Goal: Information Seeking & Learning: Learn about a topic

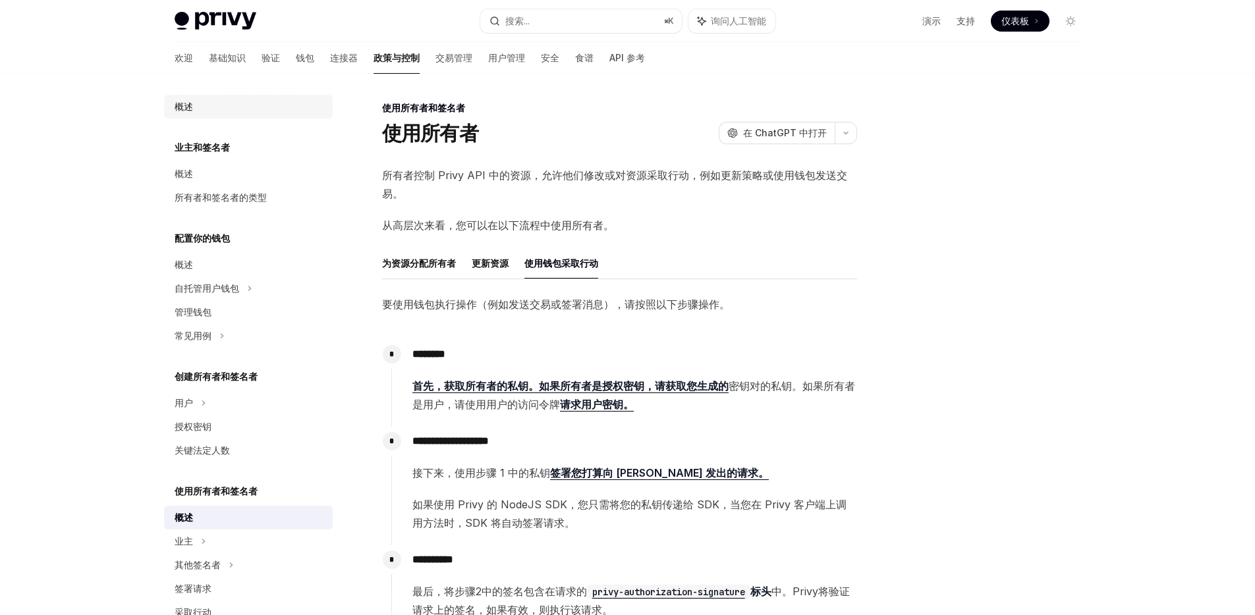
click at [184, 106] on font "概述" at bounding box center [184, 106] width 18 height 11
click at [209, 60] on font "基础知识" at bounding box center [227, 57] width 37 height 11
type textarea "*"
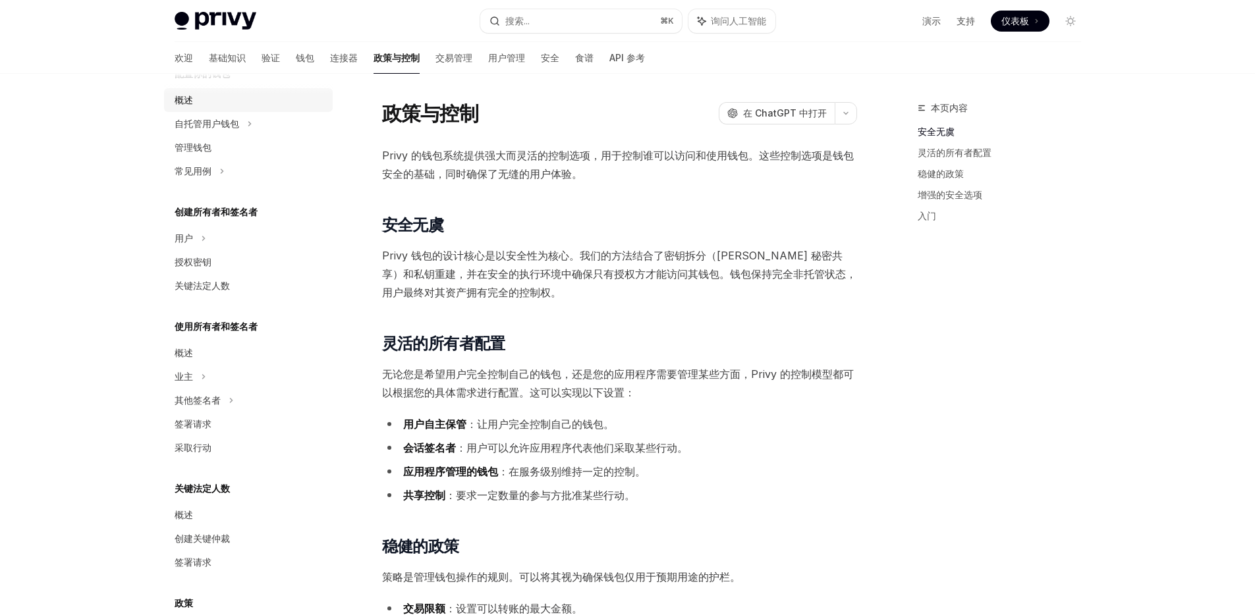
scroll to position [171, 0]
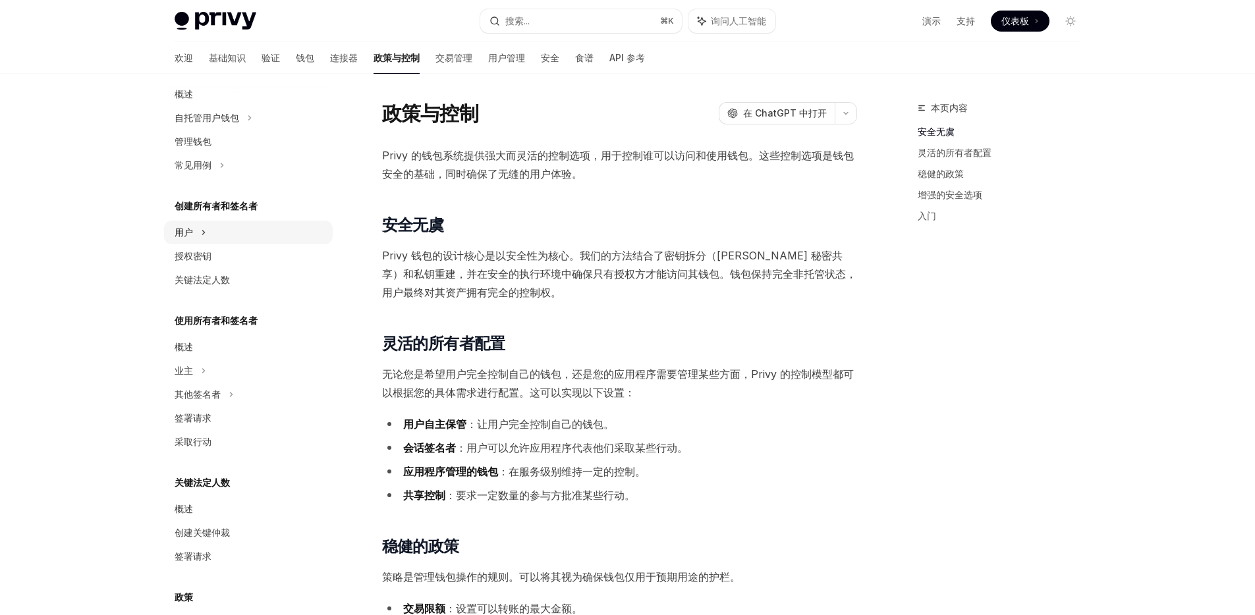
click at [235, 235] on div "用户" at bounding box center [248, 233] width 169 height 24
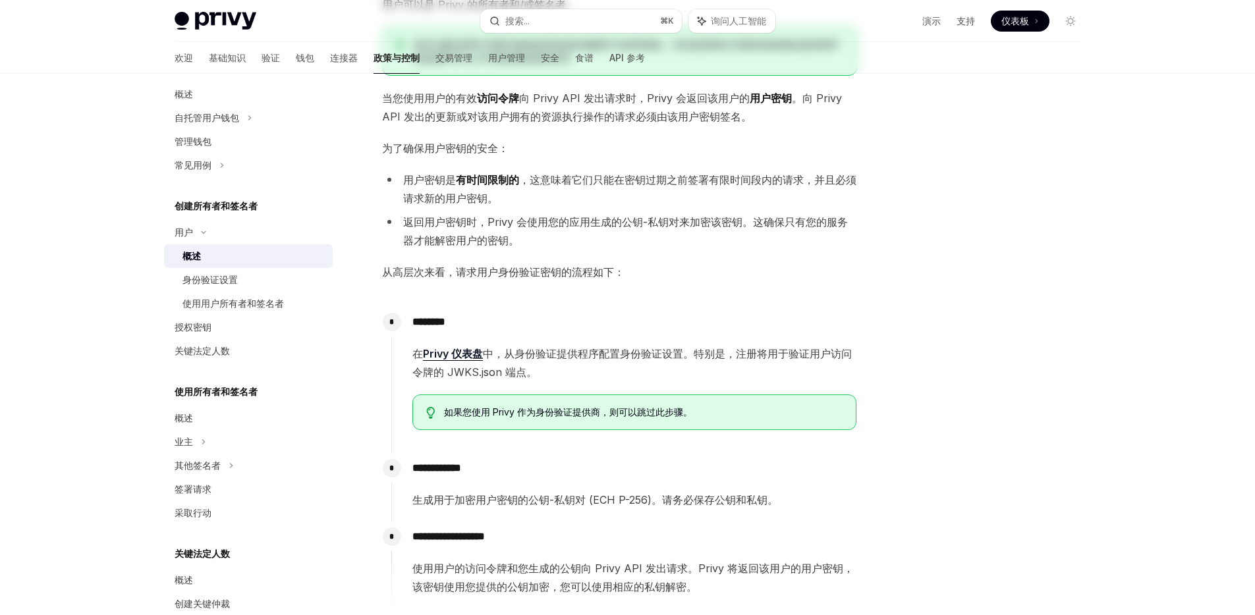
scroll to position [11, 0]
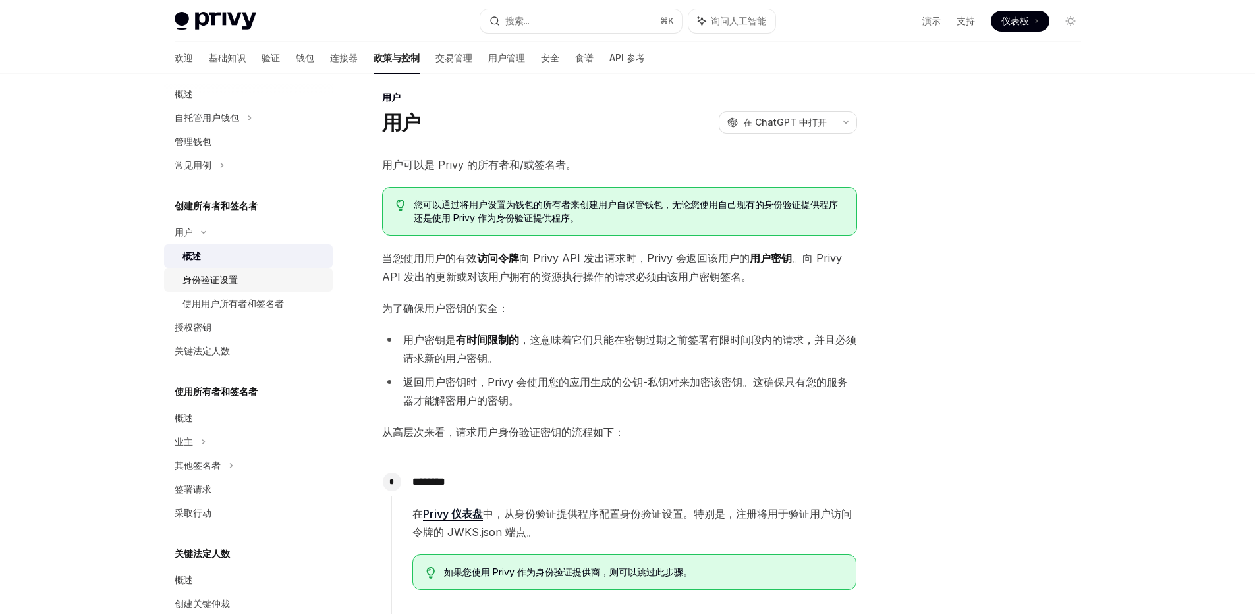
click at [235, 285] on font "身份验证设置" at bounding box center [210, 279] width 55 height 11
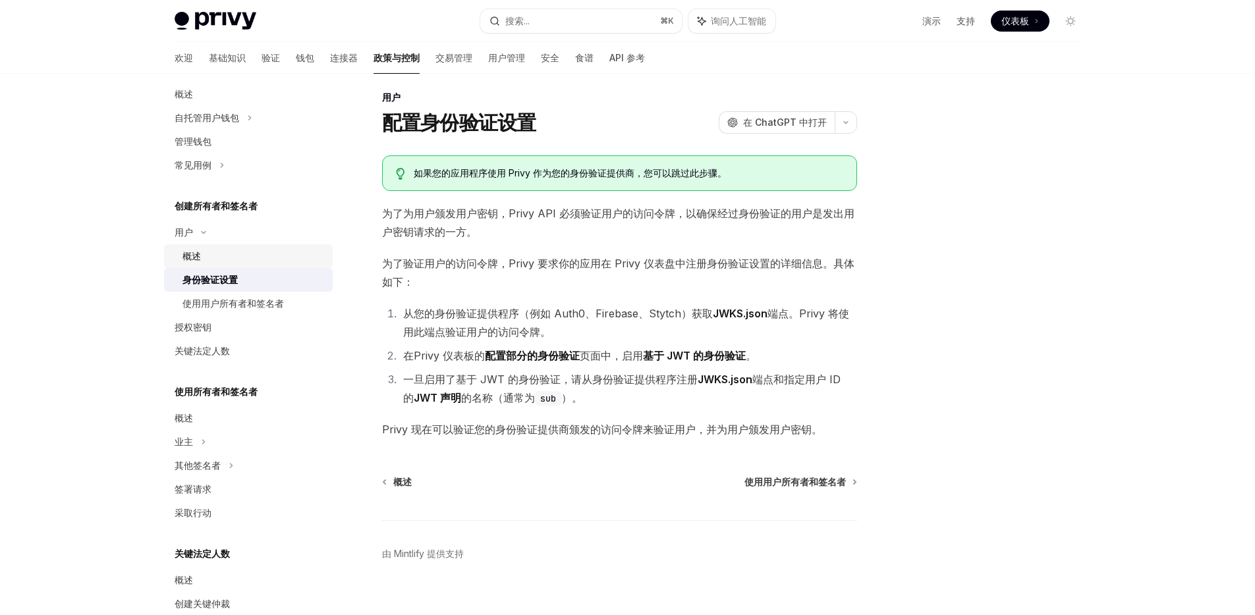
click at [242, 263] on div "概述" at bounding box center [254, 256] width 142 height 16
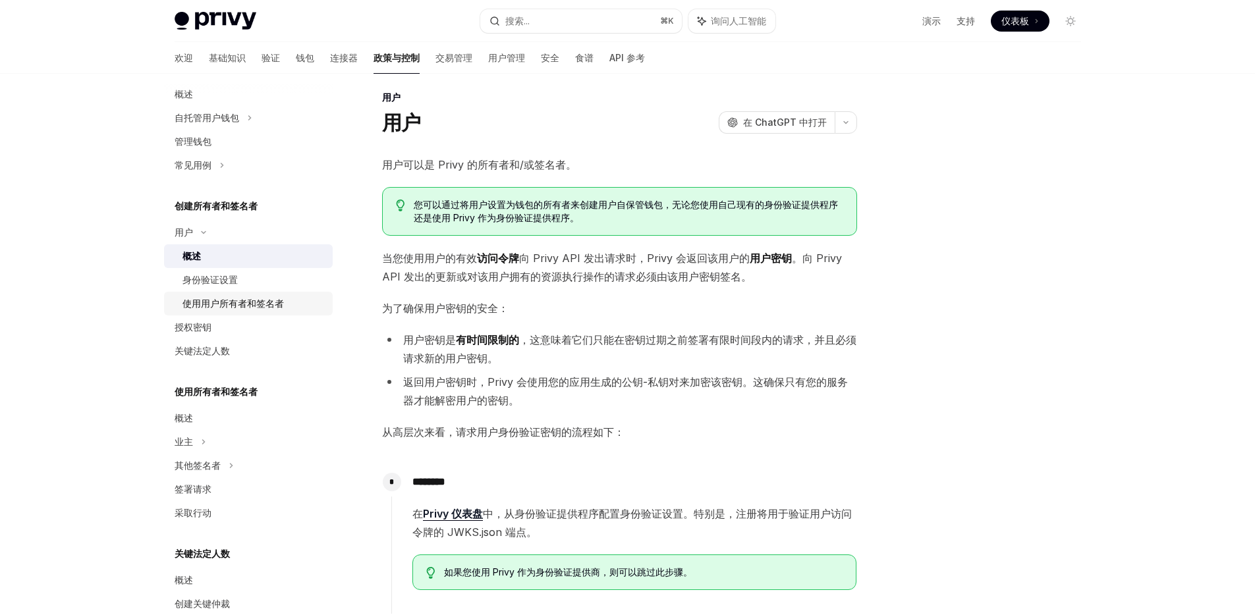
click at [240, 302] on font "使用用户所有者和签名者" at bounding box center [233, 303] width 101 height 11
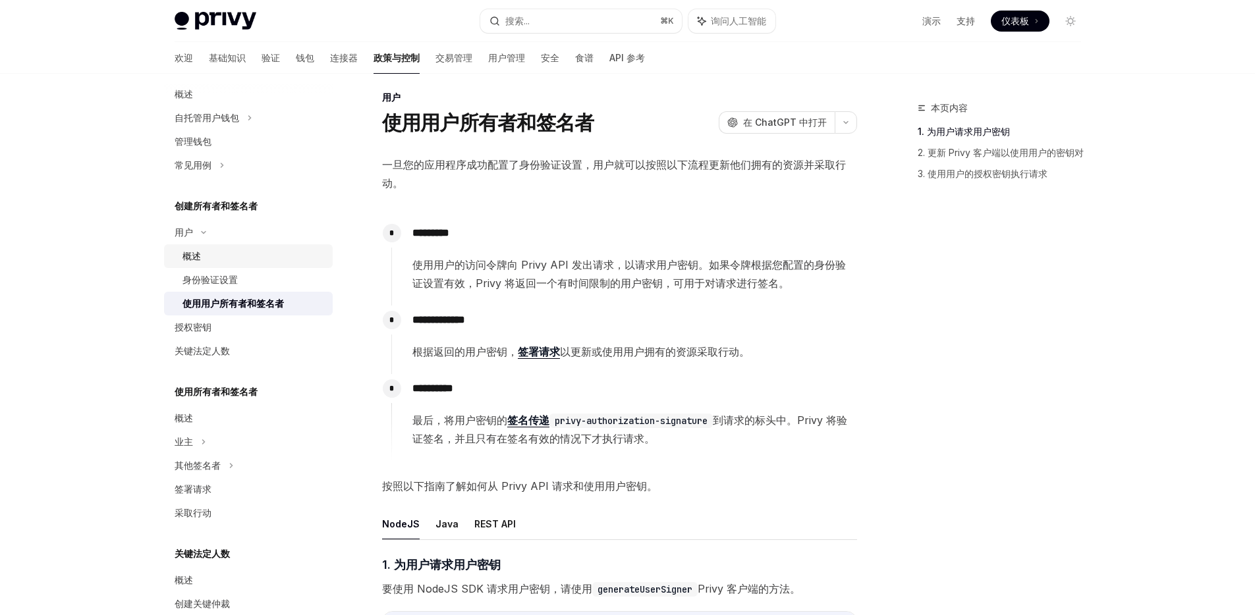
click at [252, 259] on div "概述" at bounding box center [254, 256] width 142 height 16
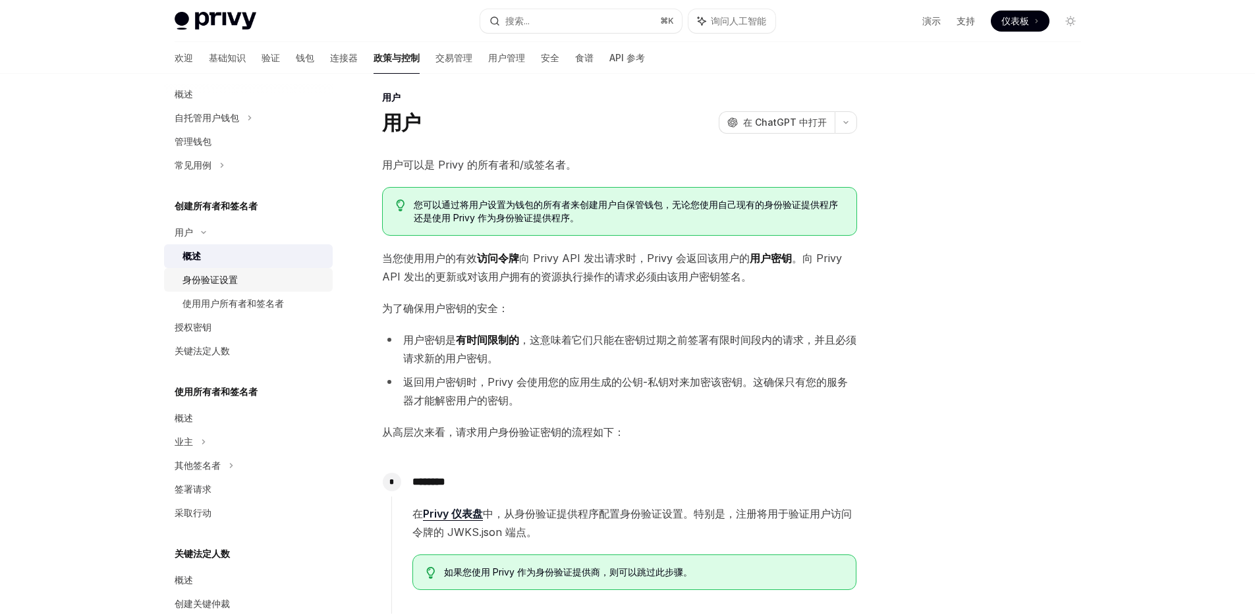
click at [250, 281] on div "身份验证设置" at bounding box center [254, 280] width 142 height 16
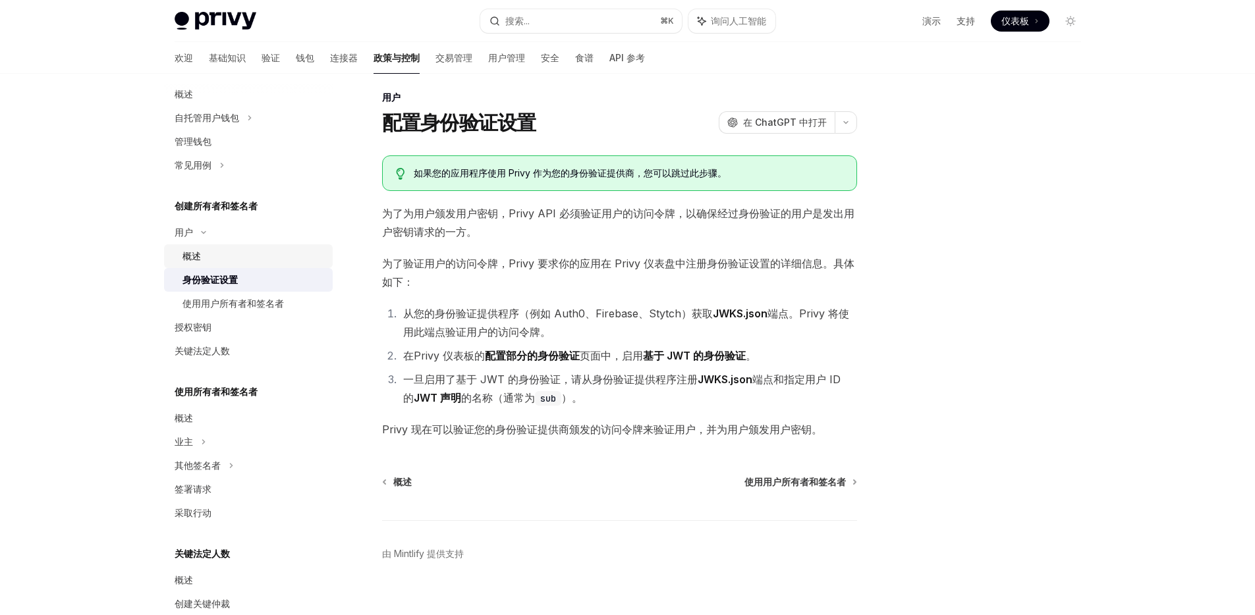
click at [254, 262] on div "概述" at bounding box center [254, 256] width 142 height 16
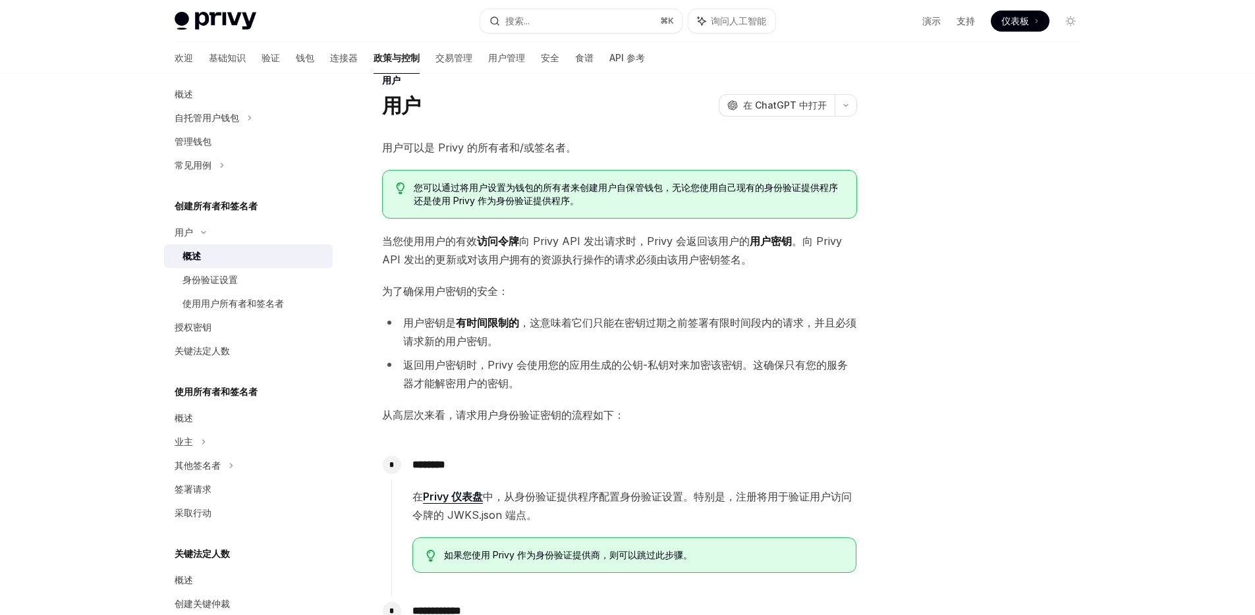
scroll to position [30, 0]
drag, startPoint x: 517, startPoint y: 240, endPoint x: 501, endPoint y: 239, distance: 15.8
click at [501, 239] on font "访问令牌" at bounding box center [498, 239] width 42 height 13
drag, startPoint x: 501, startPoint y: 239, endPoint x: 493, endPoint y: 240, distance: 7.9
click at [493, 240] on font "访问令牌" at bounding box center [498, 239] width 42 height 13
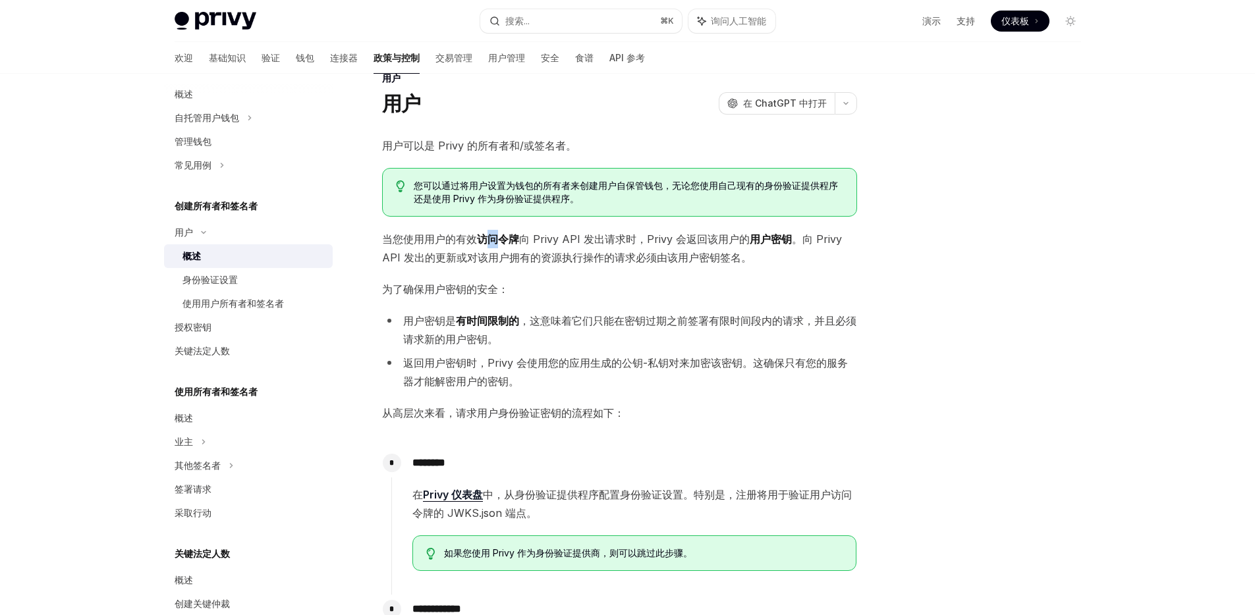
drag, startPoint x: 493, startPoint y: 240, endPoint x: 484, endPoint y: 239, distance: 8.6
click at [484, 239] on font "访问令牌" at bounding box center [498, 239] width 42 height 13
drag, startPoint x: 480, startPoint y: 238, endPoint x: 520, endPoint y: 239, distance: 40.2
click at [520, 239] on span "当您使用用户的有效 访问令牌 向 Privy API 发出请求时，Privy 会返回该用户的 用户密钥 。向 Privy API 发出的更新或对该用户拥有的资…" at bounding box center [619, 248] width 475 height 37
click at [240, 279] on div "身份验证设置" at bounding box center [254, 280] width 142 height 16
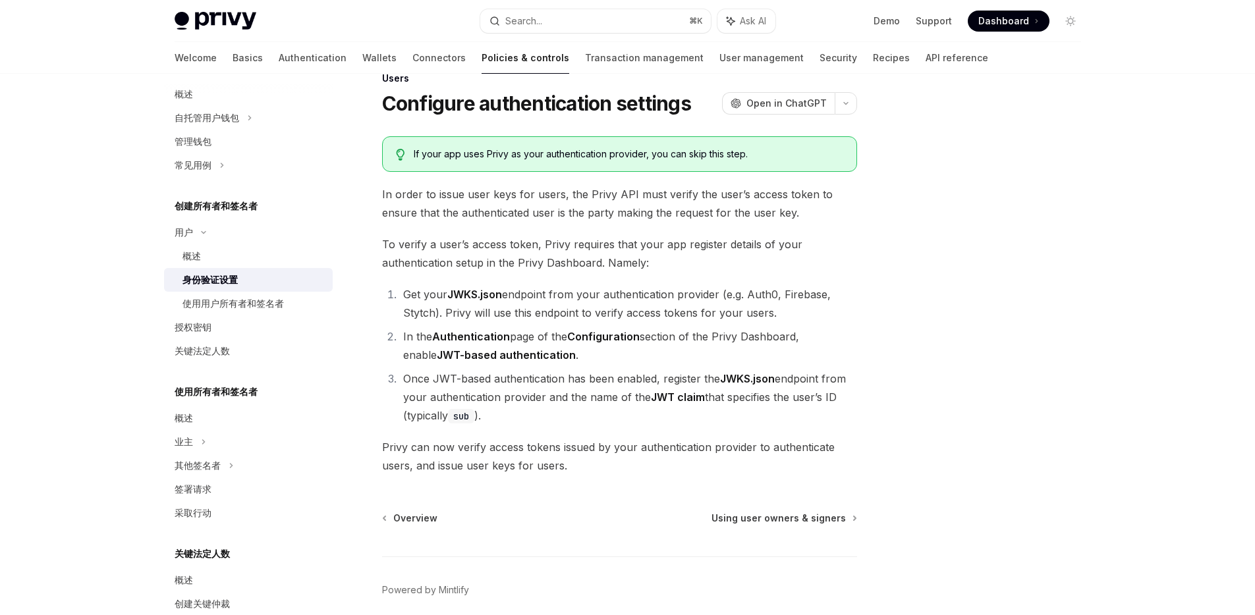
scroll to position [30, 0]
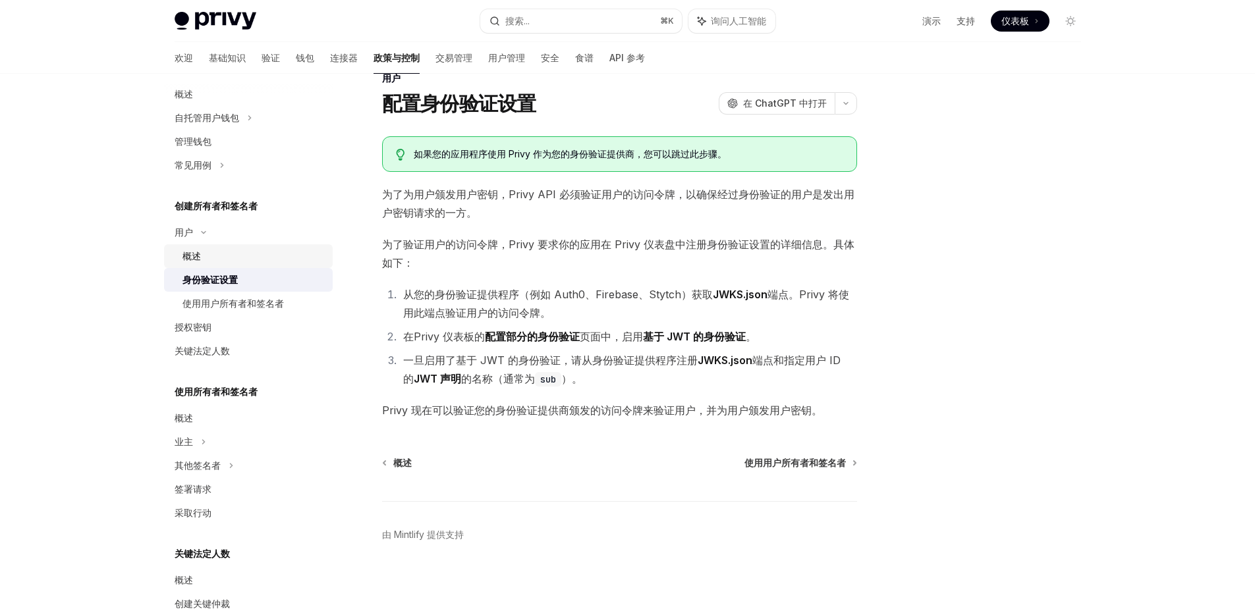
click at [239, 265] on link "概述" at bounding box center [248, 256] width 169 height 24
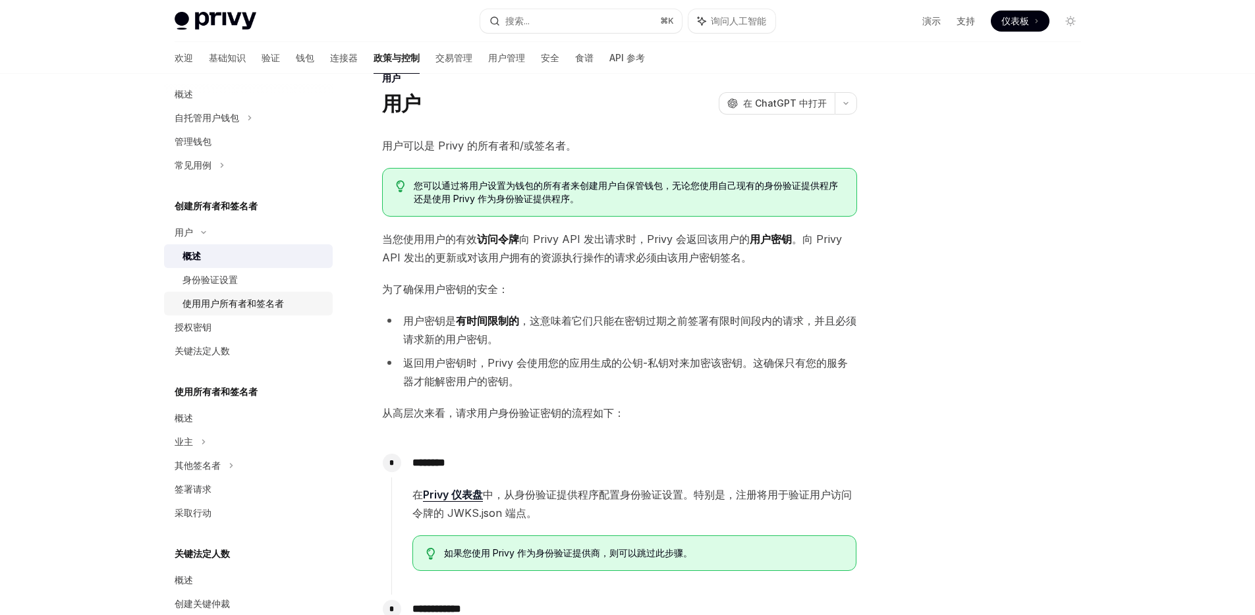
click at [244, 299] on font "使用用户所有者和签名者" at bounding box center [233, 303] width 101 height 11
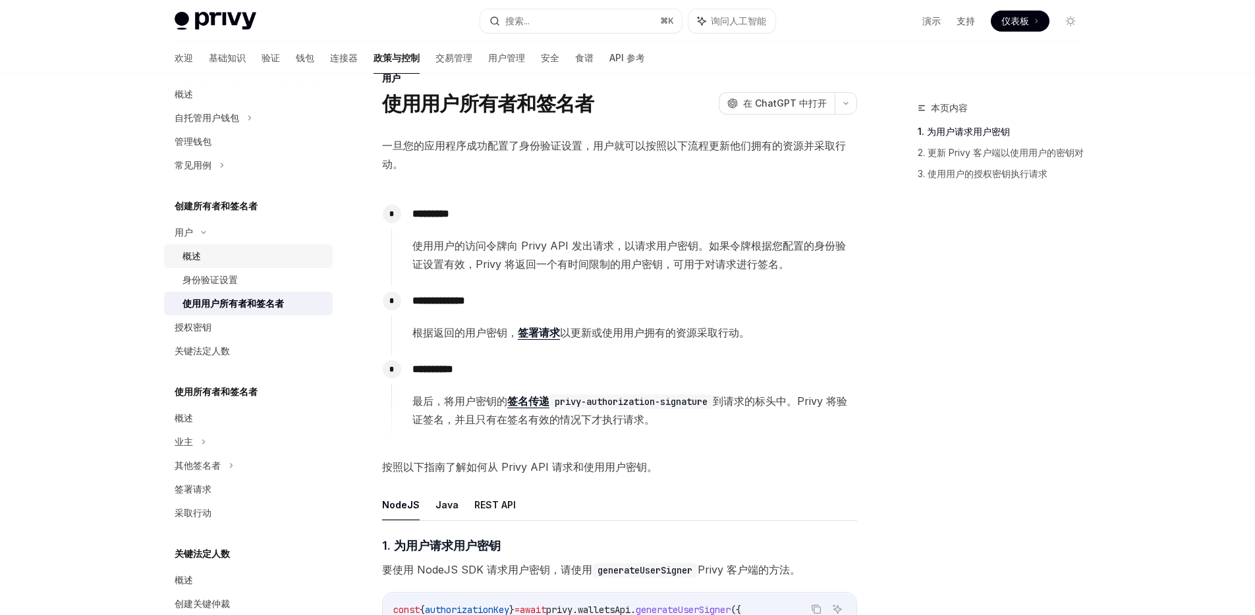
click at [236, 260] on div "概述" at bounding box center [254, 256] width 142 height 16
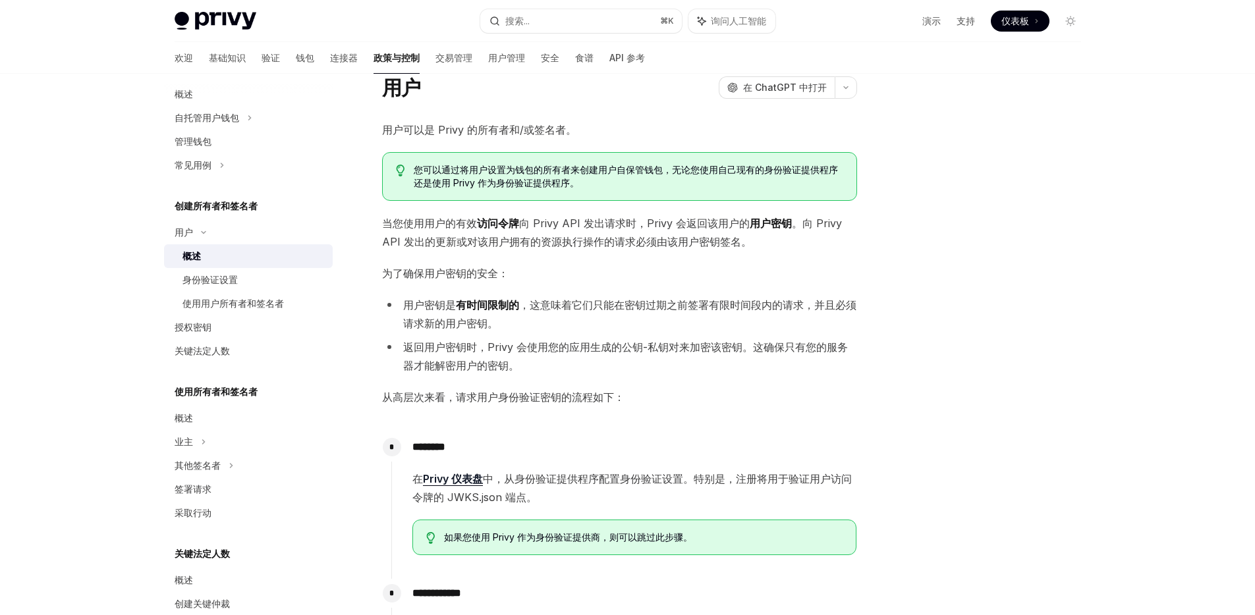
scroll to position [49, 0]
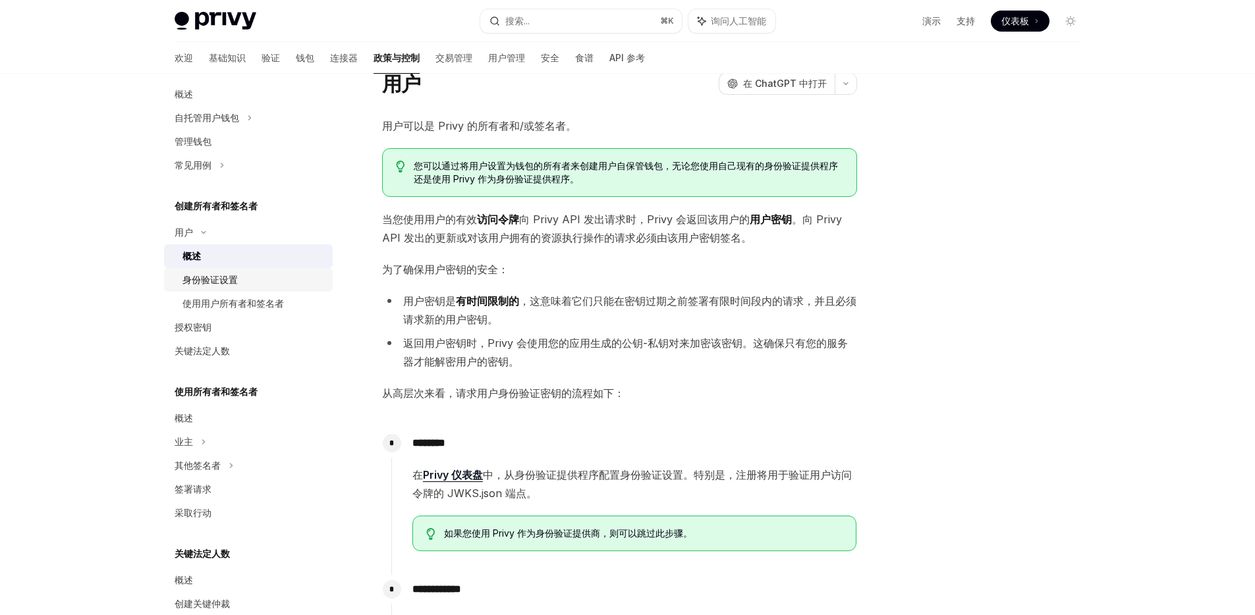
click at [218, 286] on div "身份验证设置" at bounding box center [210, 280] width 55 height 16
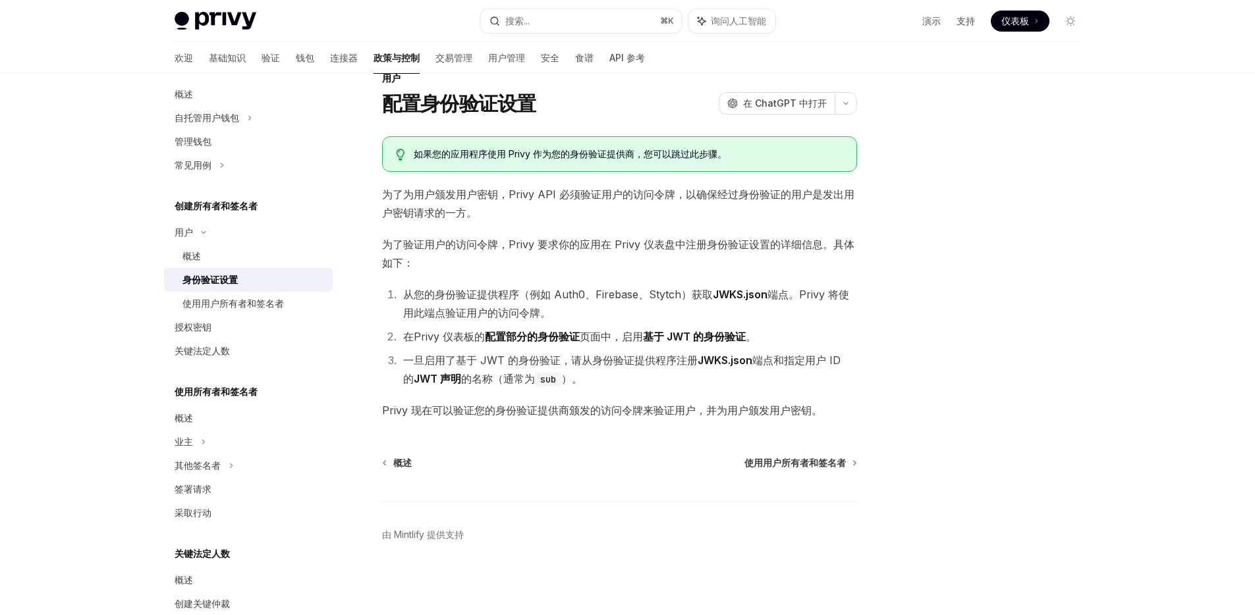
scroll to position [30, 0]
drag, startPoint x: 592, startPoint y: 295, endPoint x: 638, endPoint y: 295, distance: 46.8
click at [638, 295] on font "从您的身份验证提供程序（例如 Auth0、Firebase、Stytch）获取" at bounding box center [558, 294] width 310 height 13
click at [609, 290] on font "从您的身份验证提供程序（例如 Auth0、Firebase、Stytch）获取" at bounding box center [558, 294] width 310 height 13
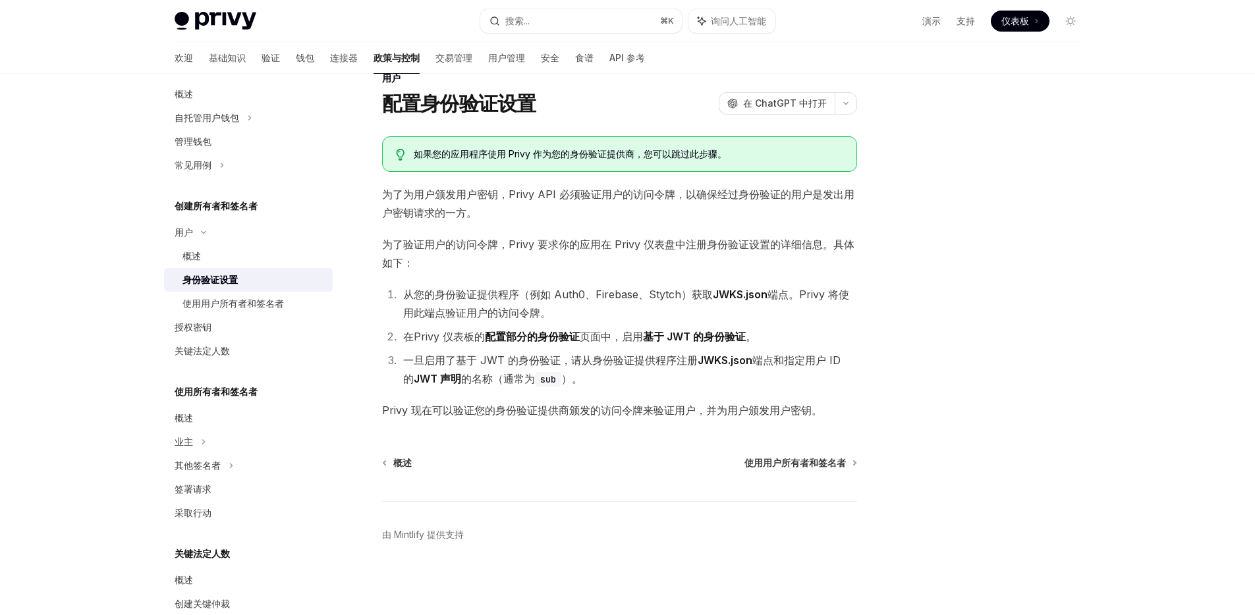
click at [447, 295] on font "从您的身份验证提供程序（例如 Auth0、Firebase、Stytch）获取" at bounding box center [558, 294] width 310 height 13
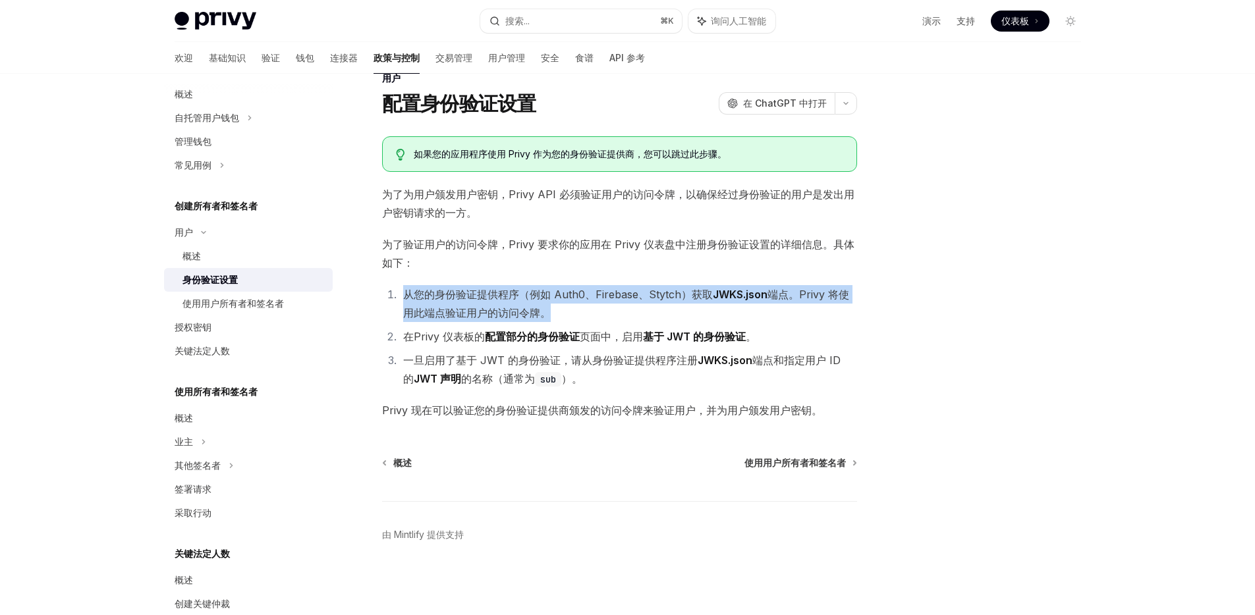
click at [447, 295] on font "从您的身份验证提供程序（例如 Auth0、Firebase、Stytch）获取" at bounding box center [558, 294] width 310 height 13
click at [181, 301] on link "使用用户所有者和签名者" at bounding box center [248, 304] width 169 height 24
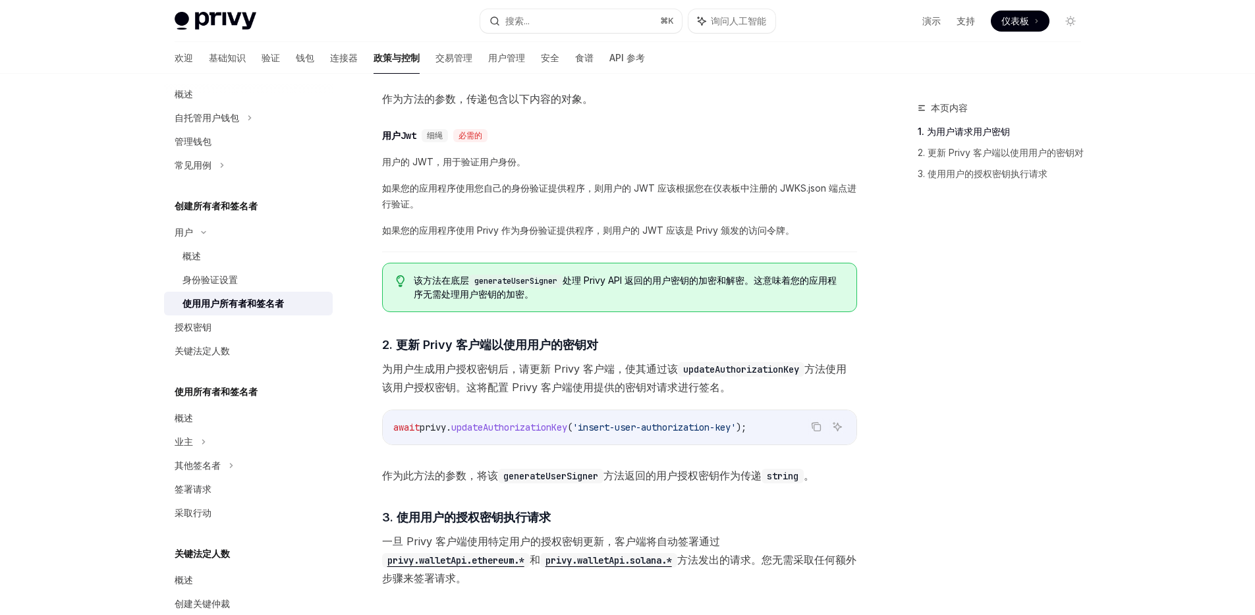
scroll to position [773, 0]
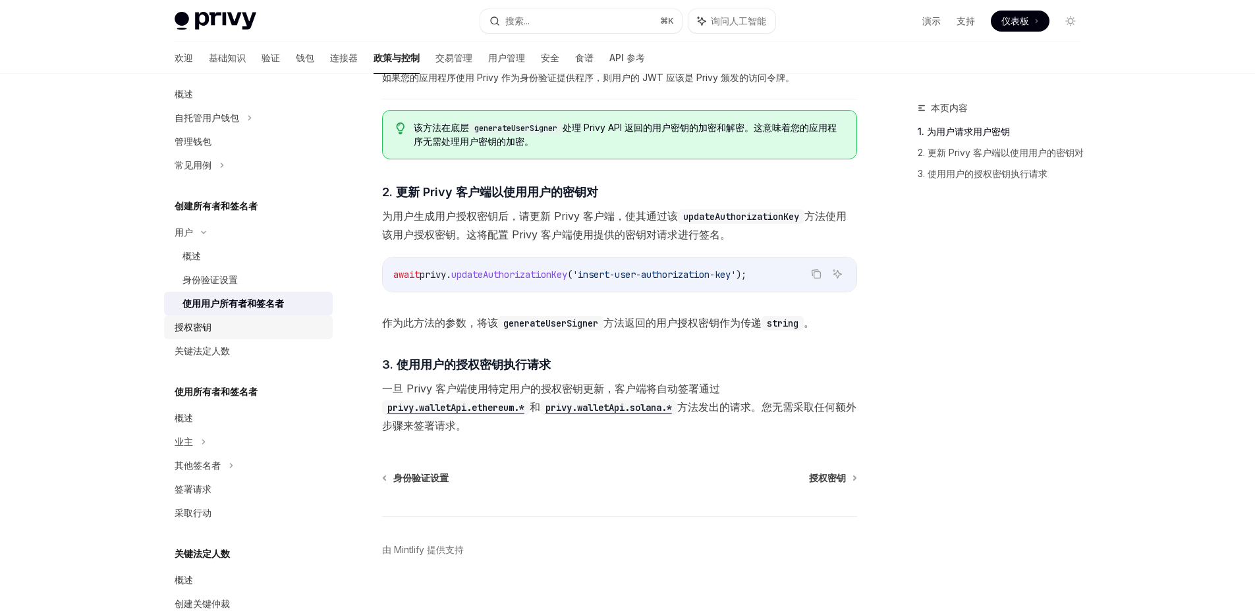
click at [225, 323] on div "授权密钥" at bounding box center [250, 328] width 150 height 16
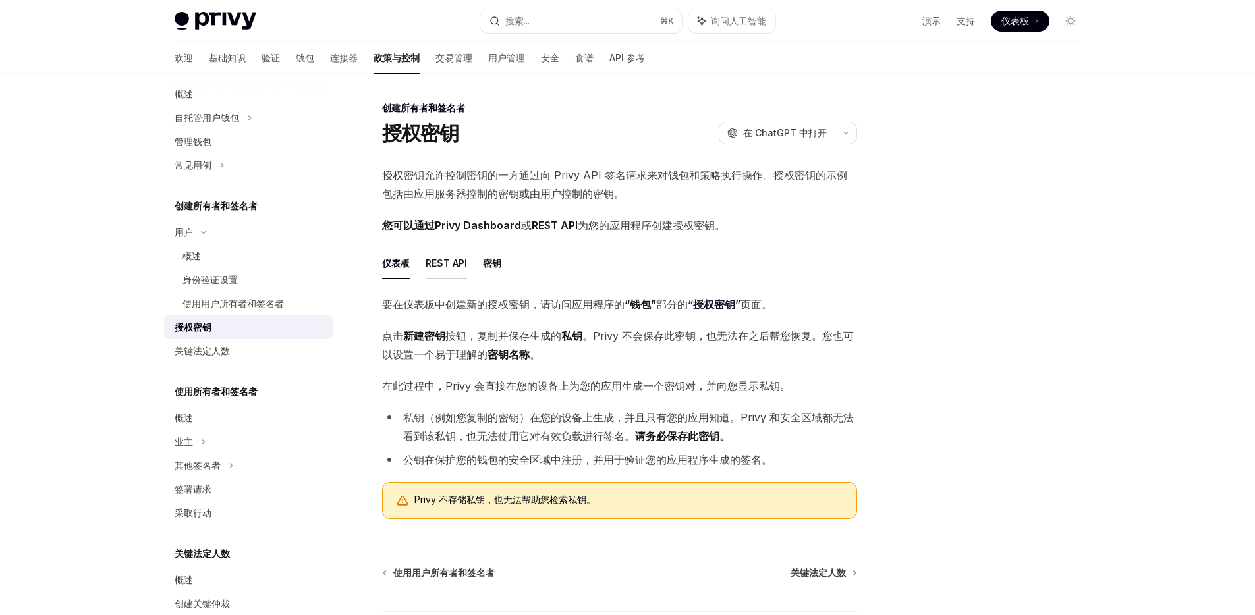
click at [463, 263] on font "REST API" at bounding box center [447, 263] width 42 height 11
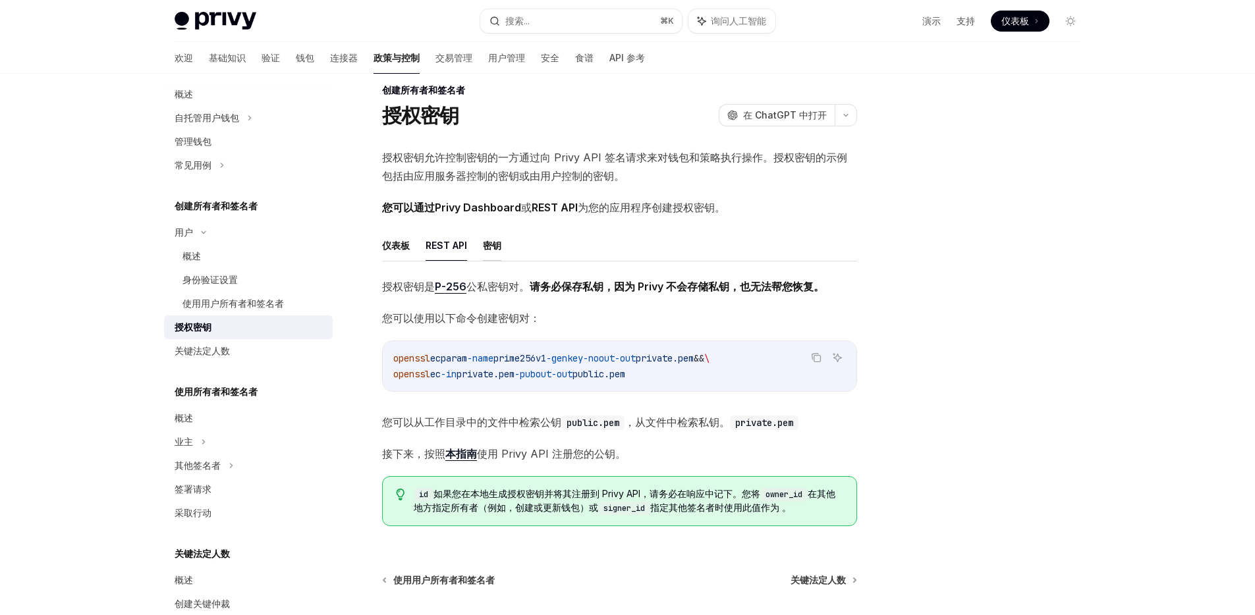
scroll to position [46, 0]
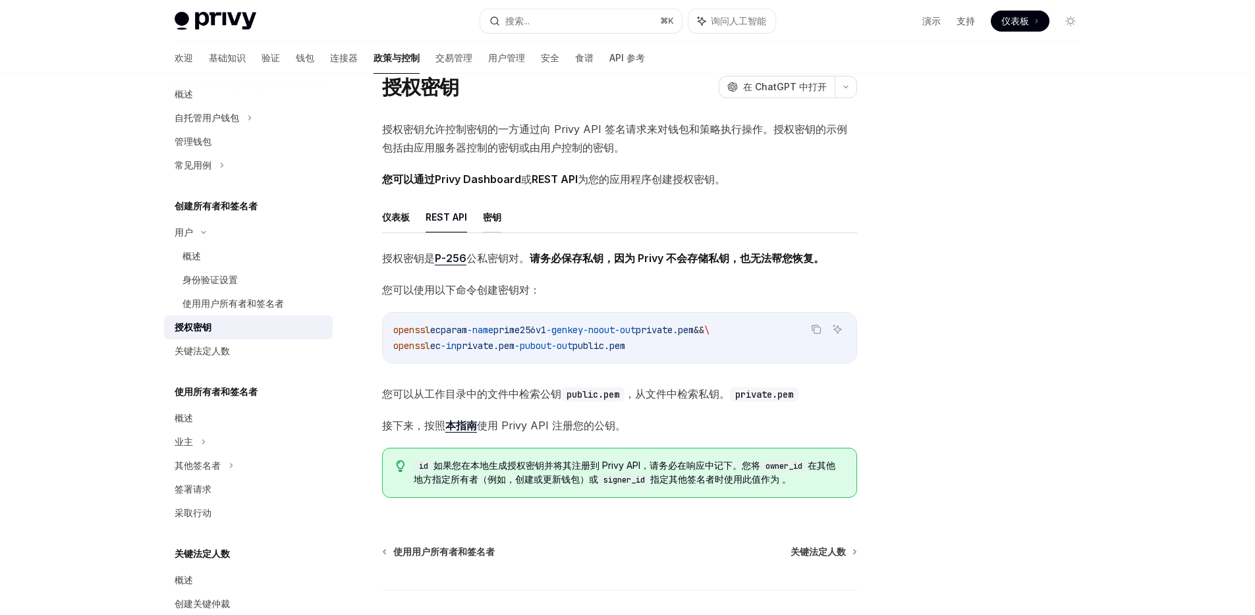
click at [495, 217] on font "密钥" at bounding box center [492, 216] width 18 height 11
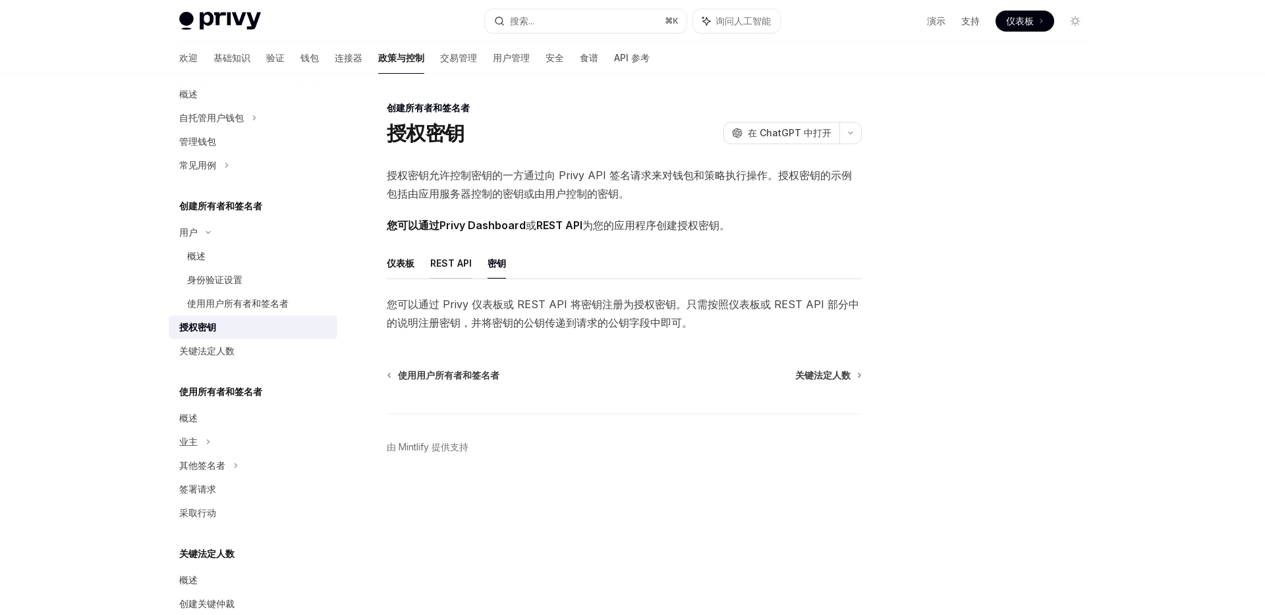
click at [465, 274] on button "REST API" at bounding box center [451, 263] width 42 height 31
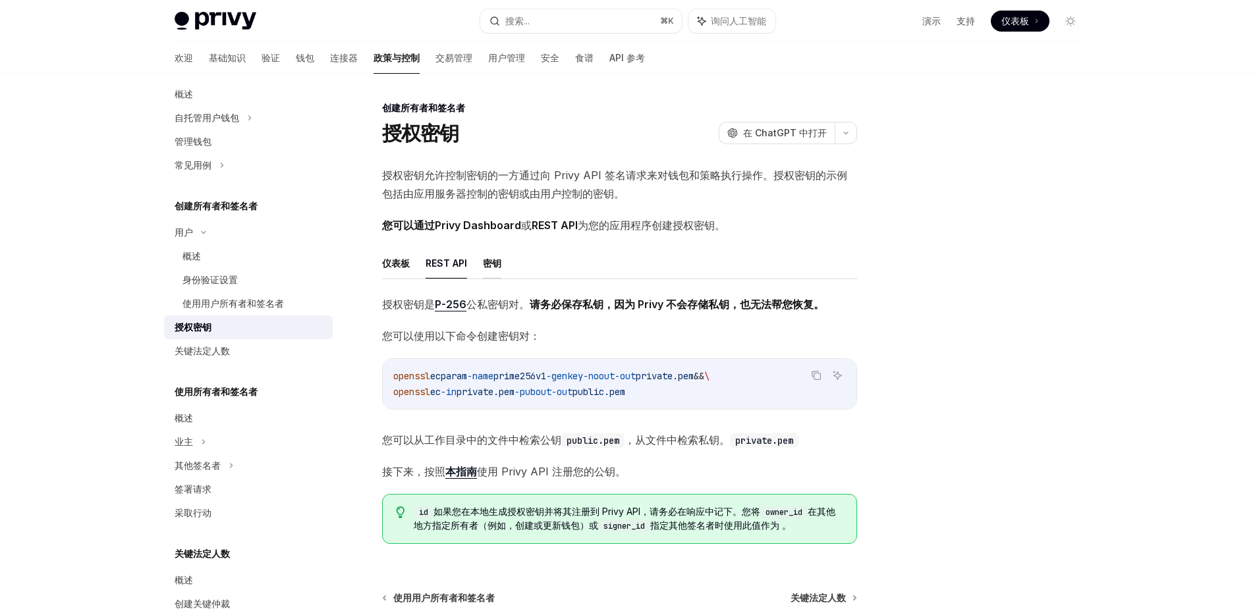
drag, startPoint x: 490, startPoint y: 262, endPoint x: 497, endPoint y: 260, distance: 7.5
click at [497, 260] on font "密钥" at bounding box center [492, 263] width 18 height 11
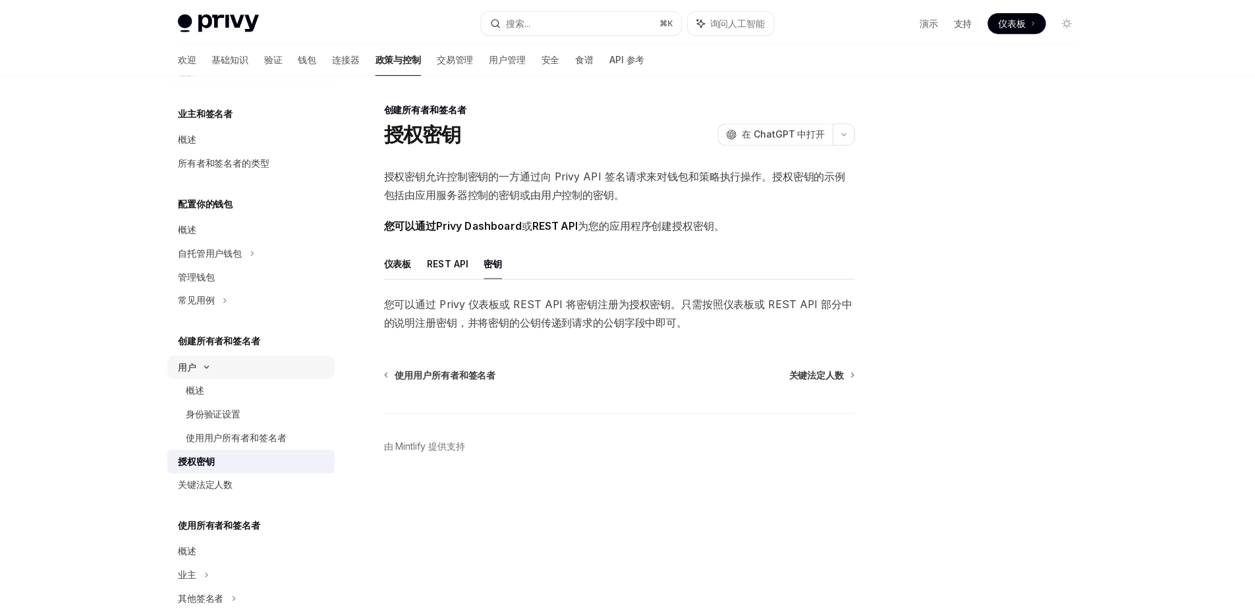
scroll to position [4, 0]
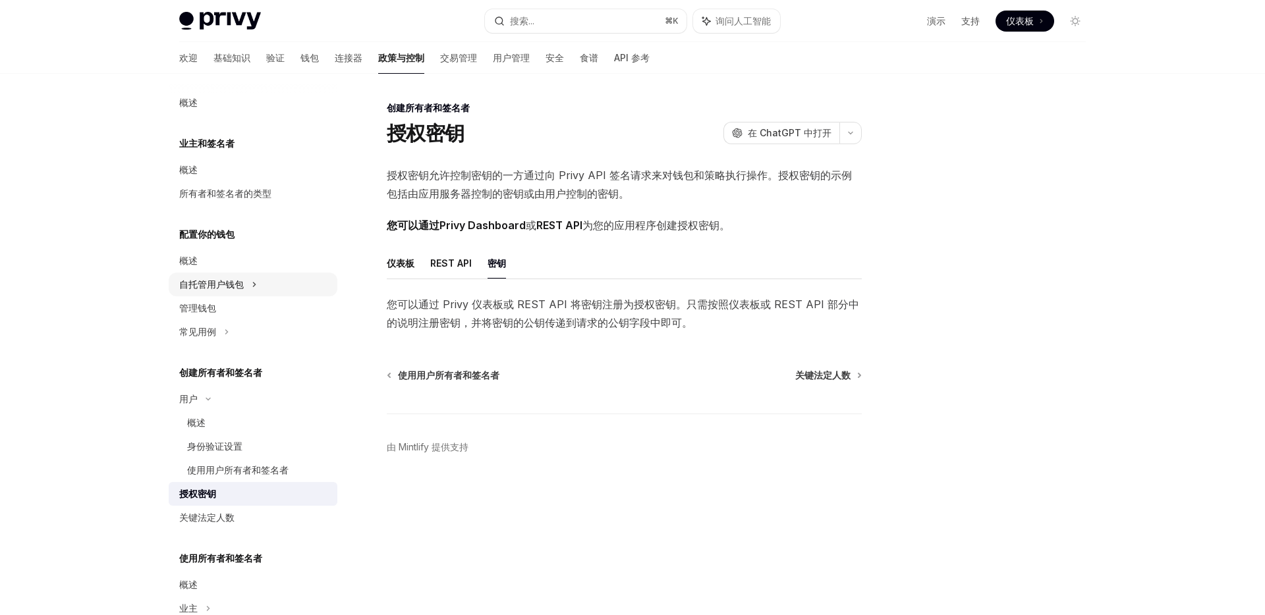
click at [259, 285] on div "自托管用户钱包" at bounding box center [253, 285] width 169 height 24
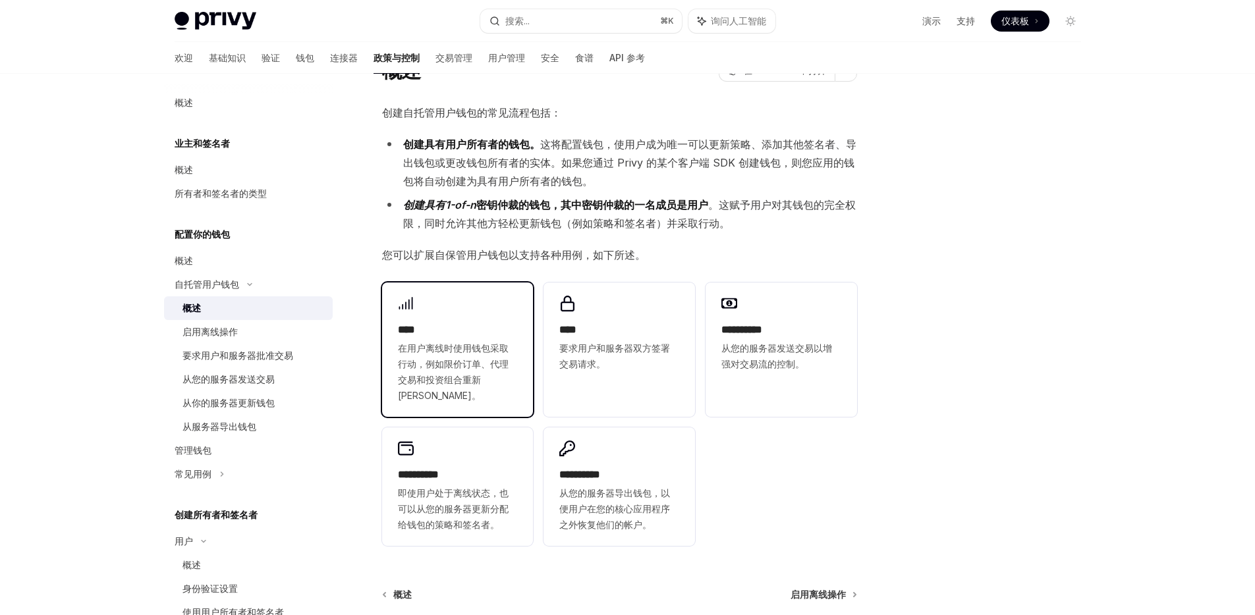
scroll to position [150, 0]
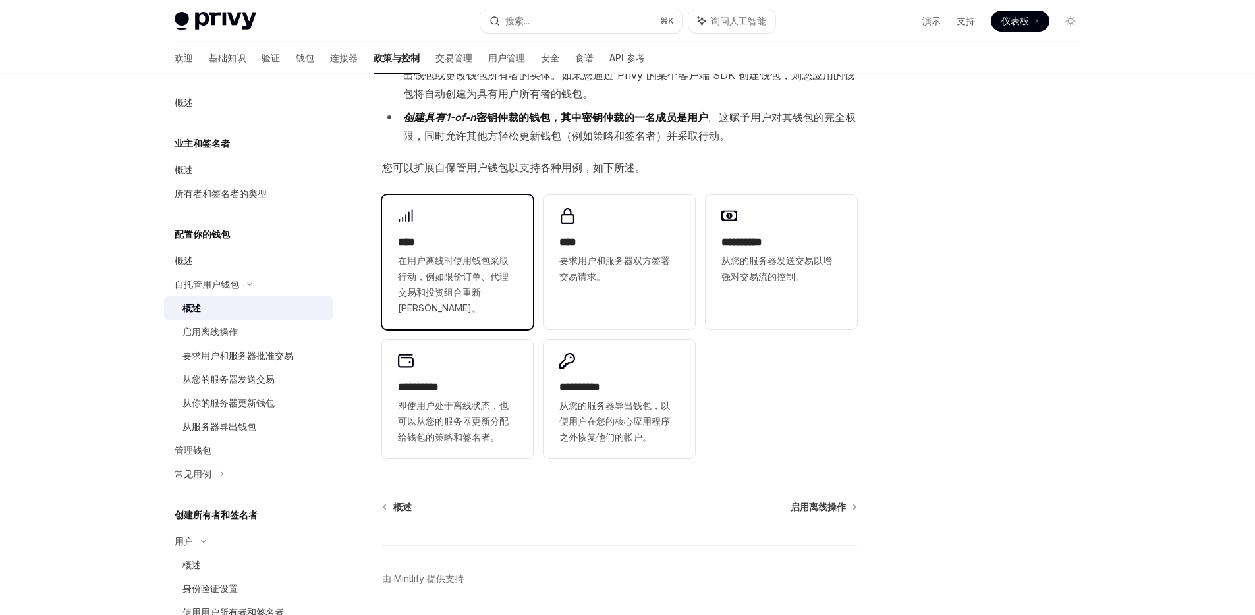
click at [486, 269] on span "在用户离线时使用钱包采取行动，例如限价订单、代理交易和投资组合重新平衡。" at bounding box center [458, 284] width 120 height 63
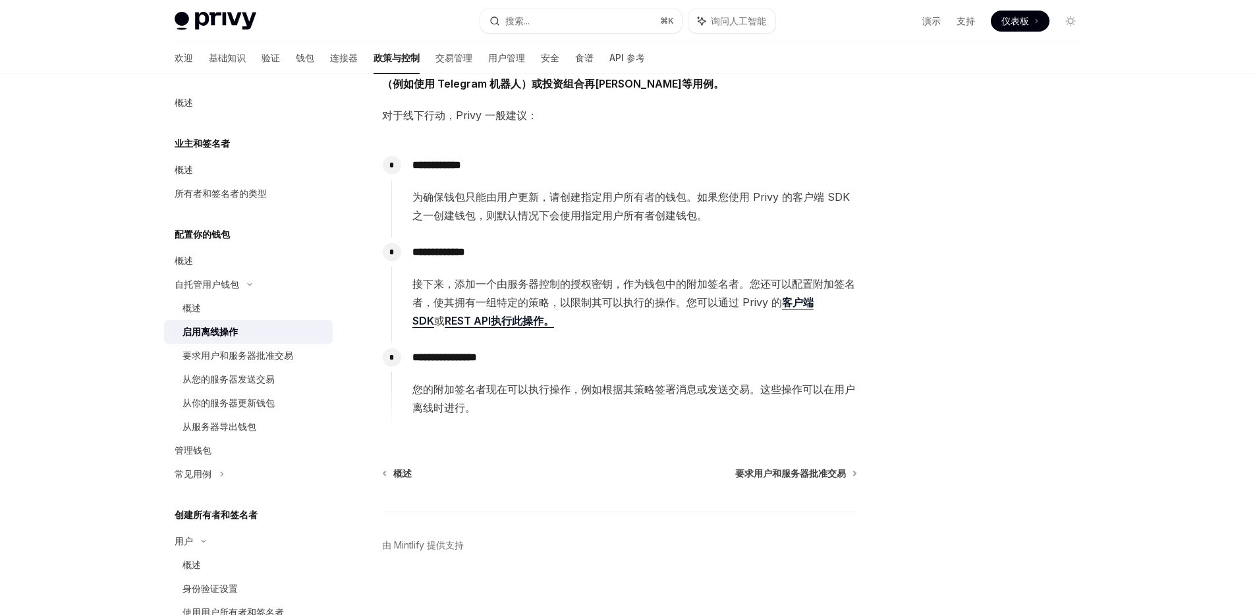
scroll to position [111, 0]
click at [558, 283] on font "接下来，添加一个由服务器控制的授权密钥，作为钱包中的附加签名者。您还可以配置附加签名者，使其拥有一组特定的策略，以限制其可以执行的操作。您可以通过 Privy…" at bounding box center [633, 292] width 443 height 32
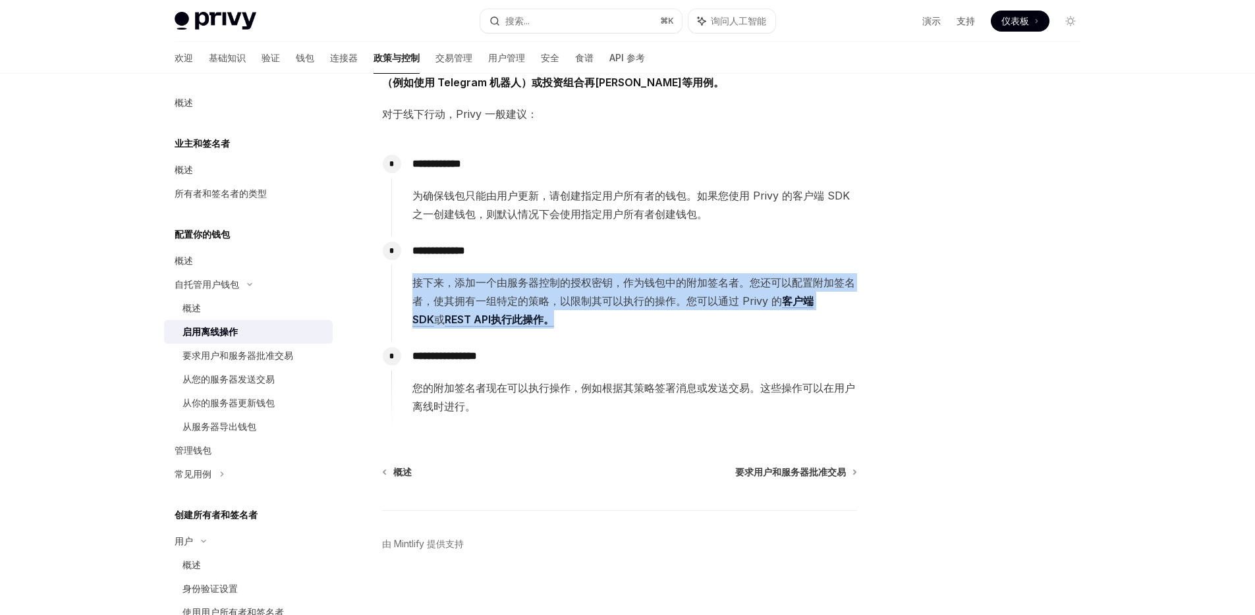
click at [558, 283] on font "接下来，添加一个由服务器控制的授权密钥，作为钱包中的附加签名者。您还可以配置附加签名者，使其拥有一组特定的策略，以限制其可以执行的操作。您可以通过 Privy…" at bounding box center [633, 292] width 443 height 32
click at [558, 279] on font "接下来，添加一个由服务器控制的授权密钥，作为钱包中的附加签名者。您还可以配置附加签名者，使其拥有一组特定的策略，以限制其可以执行的操作。您可以通过 Privy…" at bounding box center [633, 292] width 443 height 32
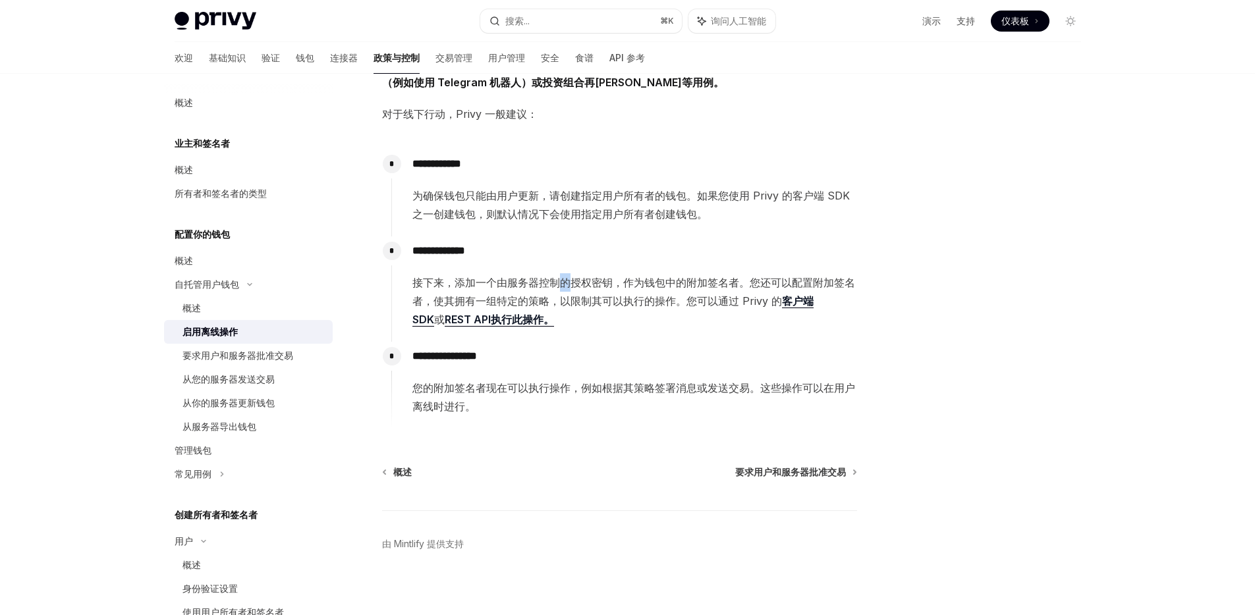
click at [558, 279] on font "接下来，添加一个由服务器控制的授权密钥，作为钱包中的附加签名者。您还可以配置附加签名者，使其拥有一组特定的策略，以限制其可以执行的操作。您可以通过 Privy…" at bounding box center [633, 292] width 443 height 32
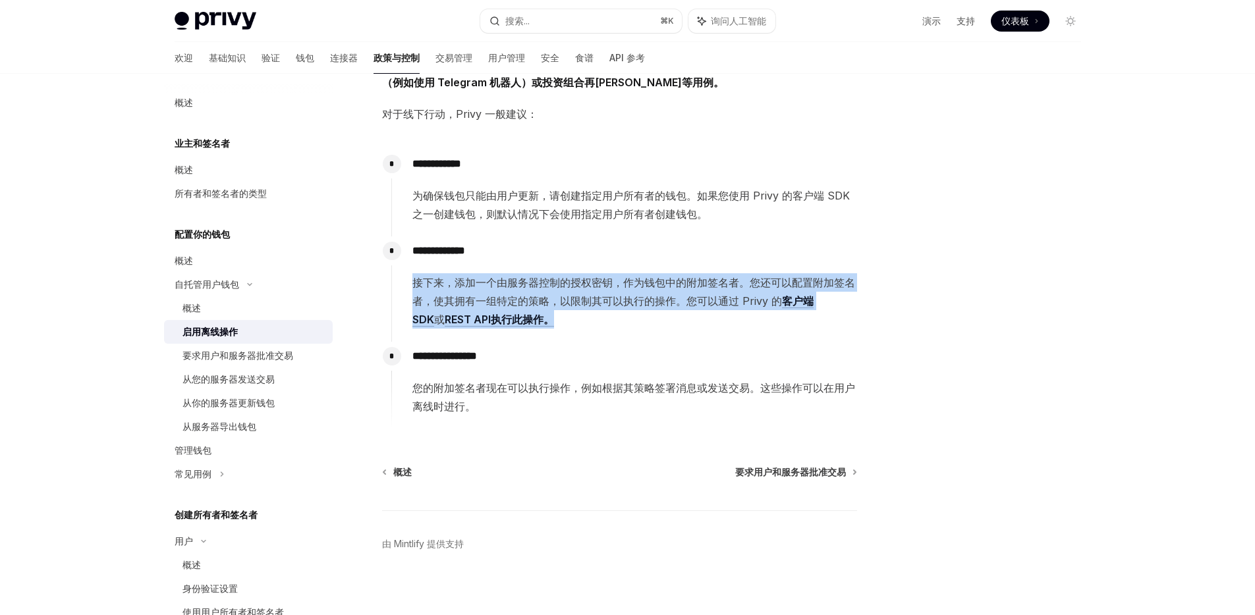
click at [558, 279] on font "接下来，添加一个由服务器控制的授权密钥，作为钱包中的附加签名者。您还可以配置附加签名者，使其拥有一组特定的策略，以限制其可以执行的操作。您可以通过 Privy…" at bounding box center [633, 292] width 443 height 32
click at [573, 281] on font "接下来，添加一个由服务器控制的授权密钥，作为钱包中的附加签名者。您还可以配置附加签名者，使其拥有一组特定的策略，以限制其可以执行的操作。您可以通过 Privy…" at bounding box center [633, 292] width 443 height 32
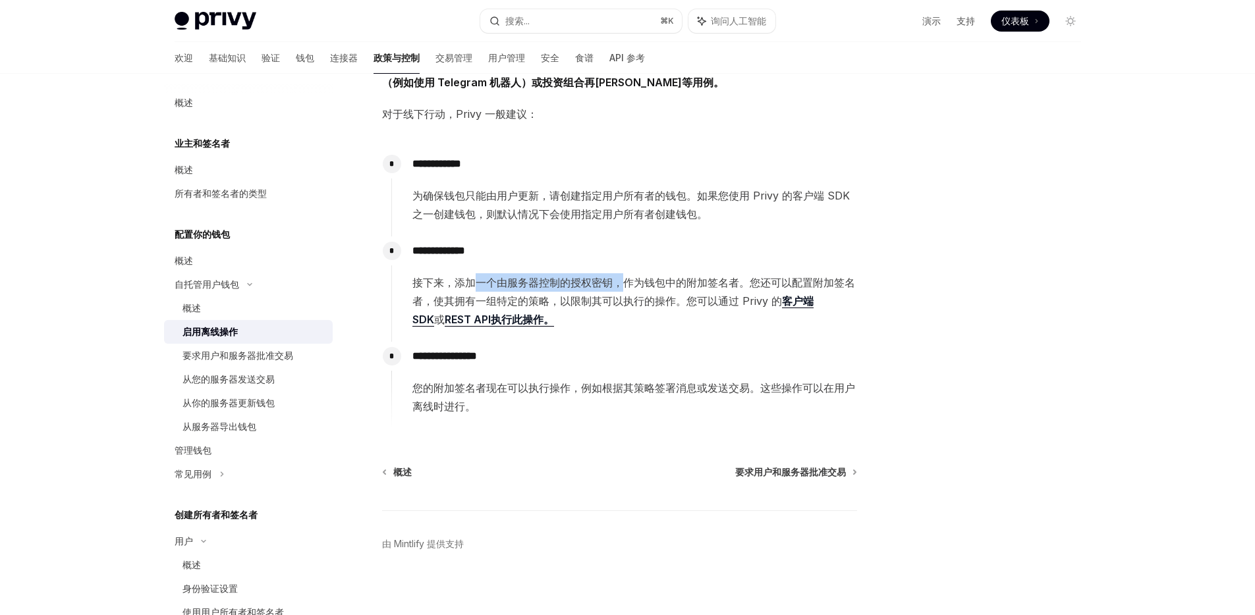
drag, startPoint x: 474, startPoint y: 279, endPoint x: 627, endPoint y: 289, distance: 153.1
click at [627, 289] on span "接下来，添加一个由服务器控制的授权密钥，作为钱包中的附加签名者。您还可以配置附加签名者，使其拥有一组特定的策略，以限制其可以执行的操作。您可以通过 Privy…" at bounding box center [634, 300] width 444 height 55
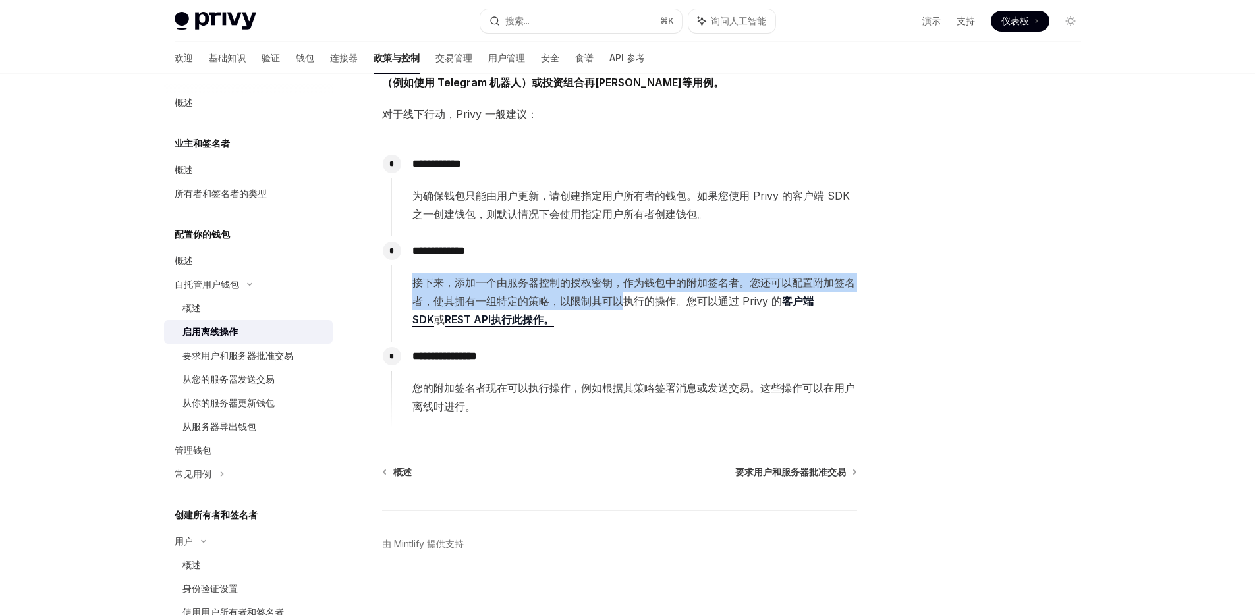
drag, startPoint x: 624, startPoint y: 302, endPoint x: 414, endPoint y: 284, distance: 210.9
click at [414, 284] on font "接下来，添加一个由服务器控制的授权密钥，作为钱包中的附加签名者。您还可以配置附加签名者，使其拥有一组特定的策略，以限制其可以执行的操作。您可以通过 Privy…" at bounding box center [633, 292] width 443 height 32
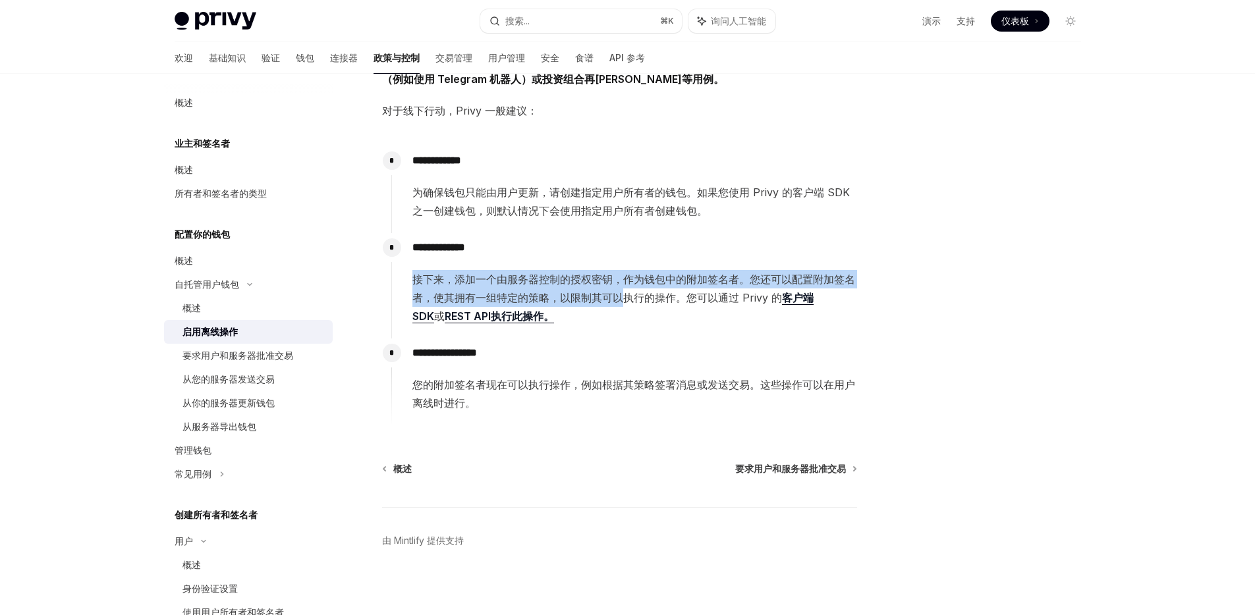
scroll to position [121, 0]
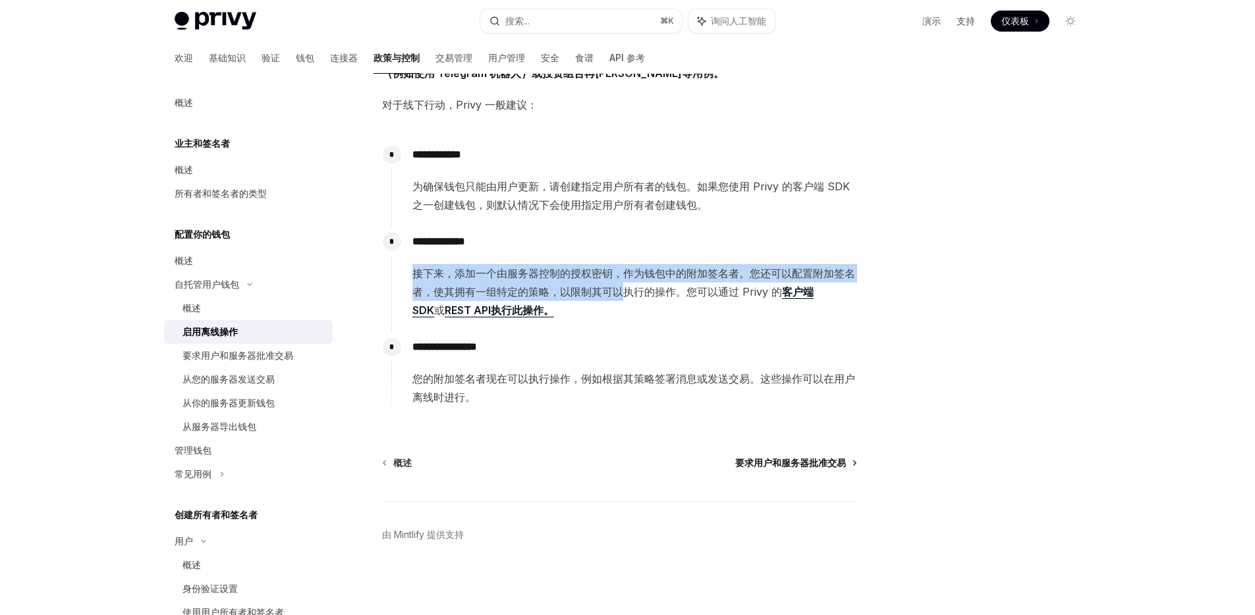
click at [766, 460] on font "要求用户和服务器批准交易" at bounding box center [790, 462] width 111 height 11
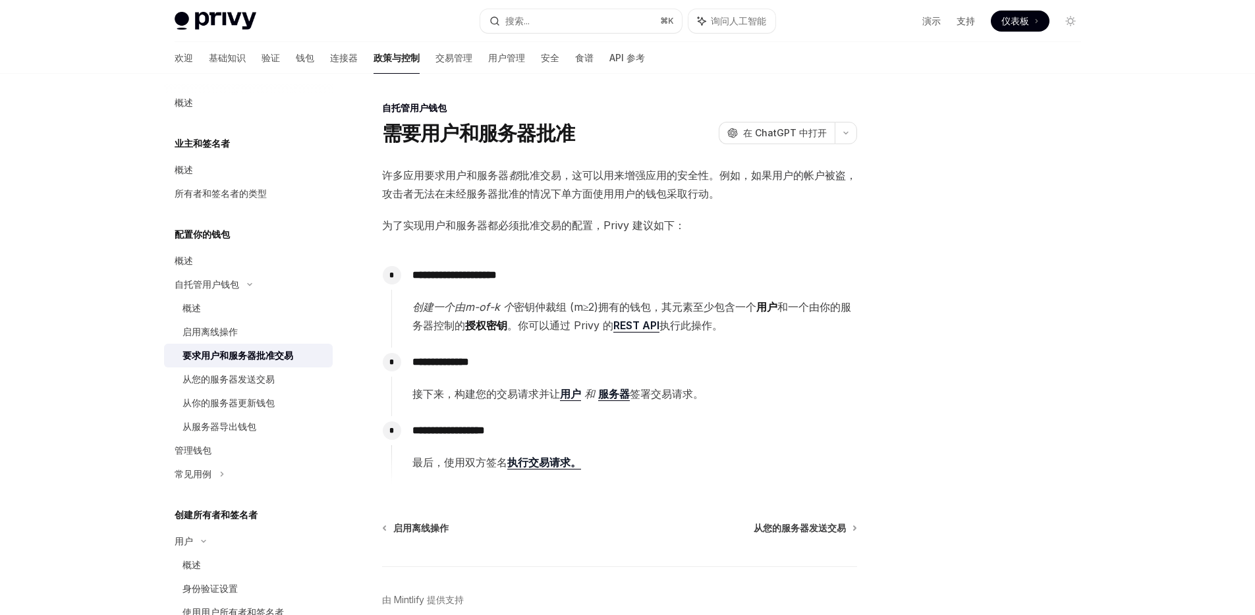
click at [534, 181] on font "批准交易，这可以用来增强应用的安全性。例如，如果用户的帐户被盗，攻击者无法在未经服务器批准的情况下单方面使用用户的钱包采取行动。" at bounding box center [619, 185] width 474 height 32
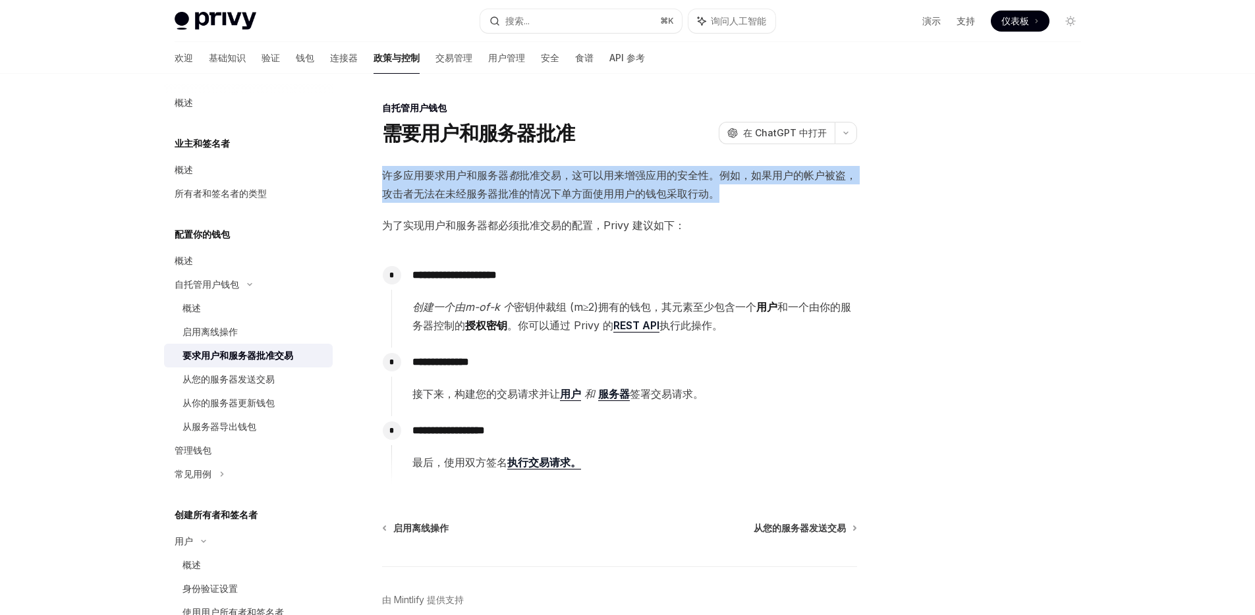
click at [534, 181] on font "批准交易，这可以用来增强应用的安全性。例如，如果用户的帐户被盗，攻击者无法在未经服务器批准的情况下单方面使用用户的钱包采取行动。" at bounding box center [619, 185] width 474 height 32
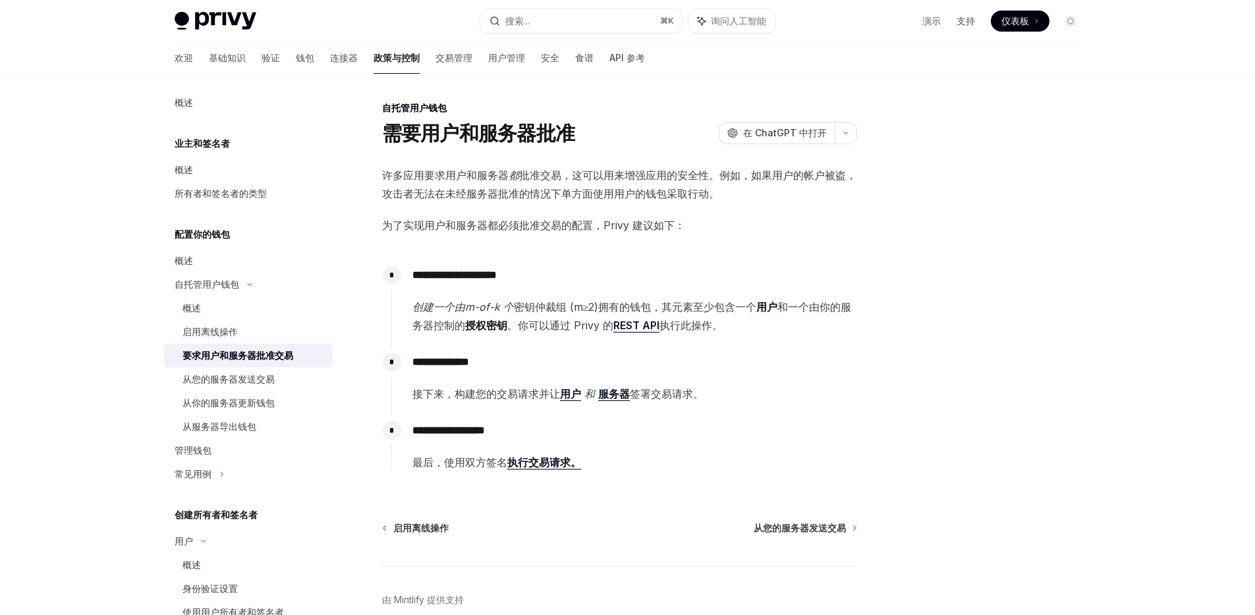
click at [499, 222] on font "为了实现用户和服务器都必须批准交易的配置，Privy 建议如下：" at bounding box center [533, 225] width 303 height 13
click at [493, 194] on font "批准交易，这可以用来增强应用的安全性。例如，如果用户的帐户被盗，攻击者无法在未经服务器批准的情况下单方面使用用户的钱包采取行动。" at bounding box center [619, 185] width 474 height 32
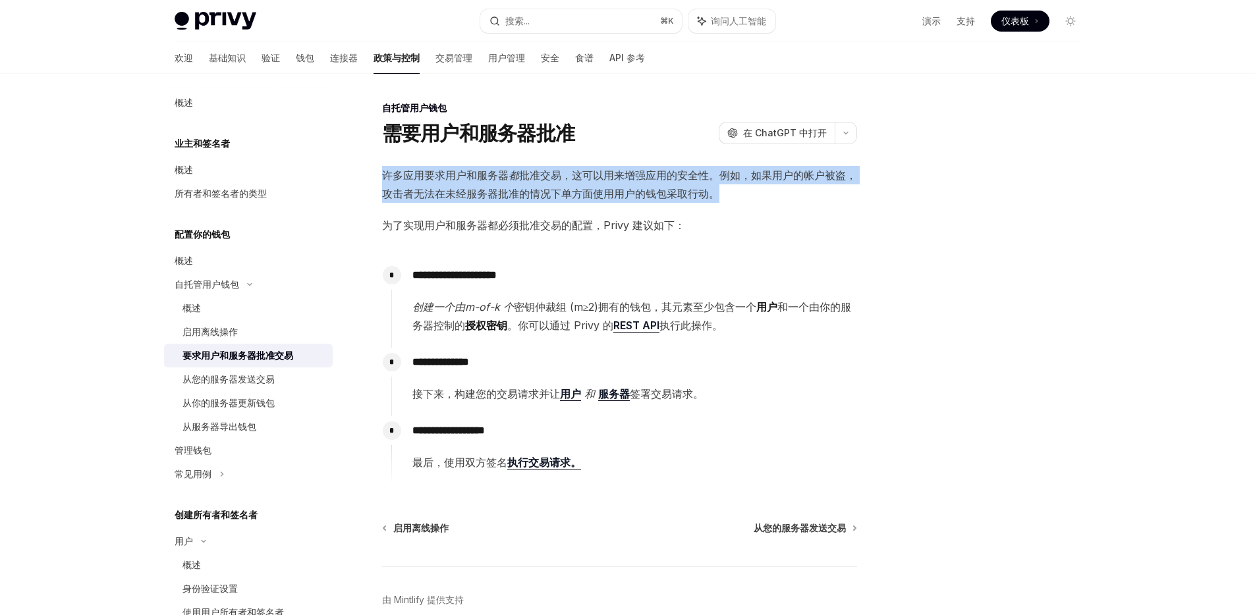
click at [493, 194] on font "批准交易，这可以用来增强应用的安全性。例如，如果用户的帐户被盗，攻击者无法在未经服务器批准的情况下单方面使用用户的钱包采取行动。" at bounding box center [619, 185] width 474 height 32
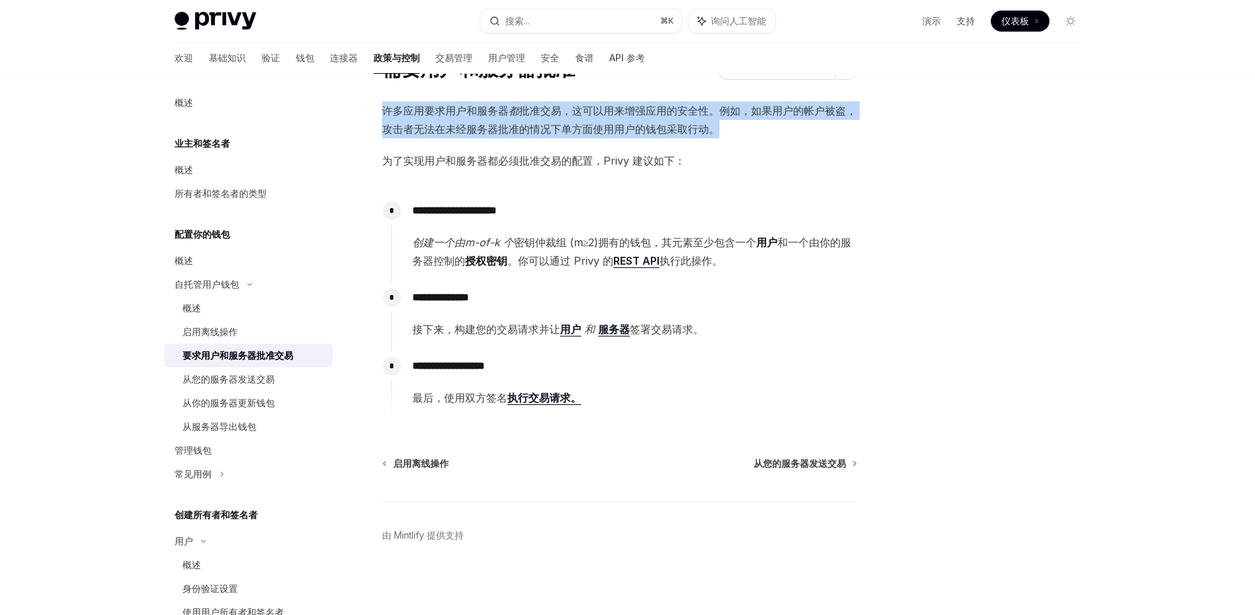
scroll to position [65, 0]
click at [814, 467] on font "从您的服务器发送交易" at bounding box center [800, 462] width 92 height 11
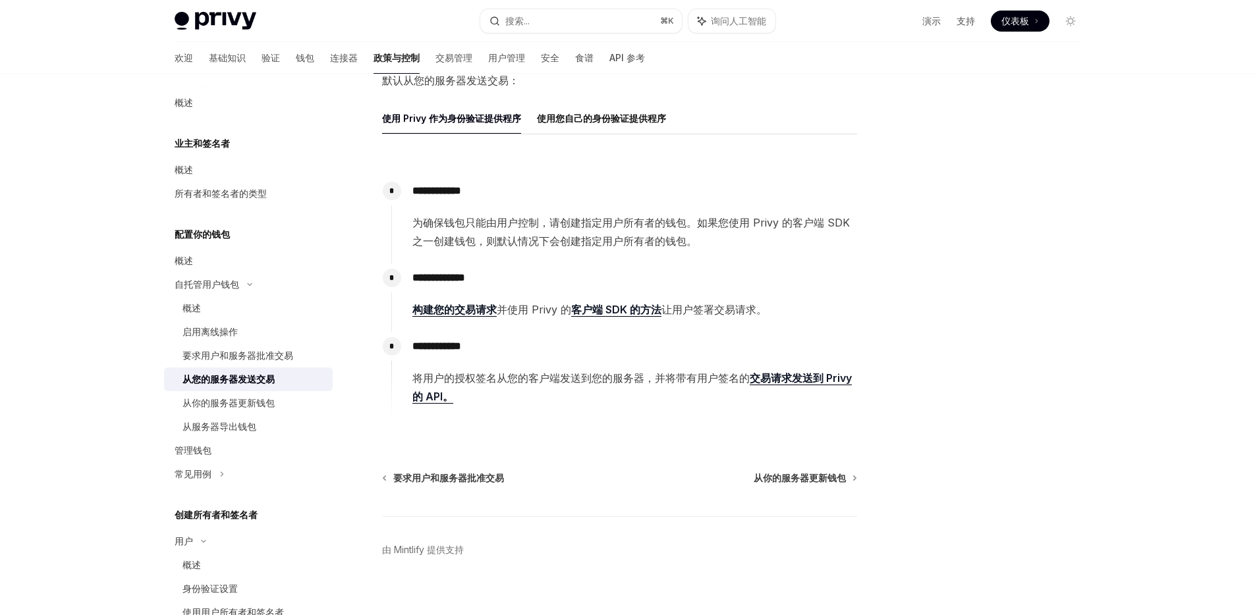
scroll to position [160, 0]
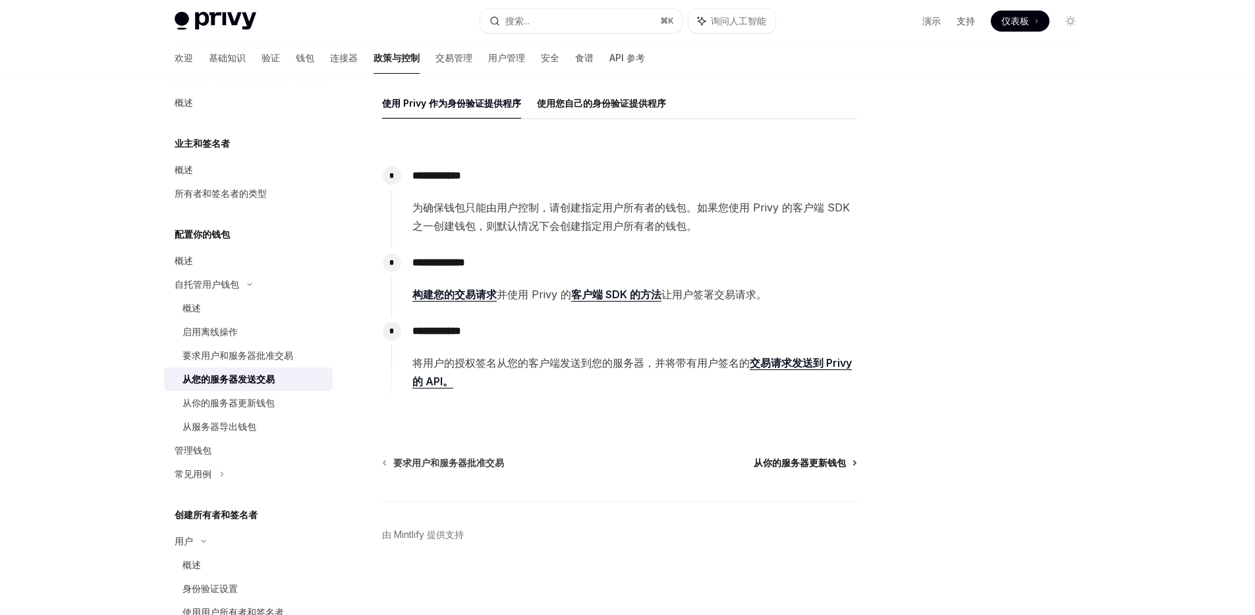
click at [830, 467] on font "从你的服务器更新钱包" at bounding box center [800, 462] width 92 height 11
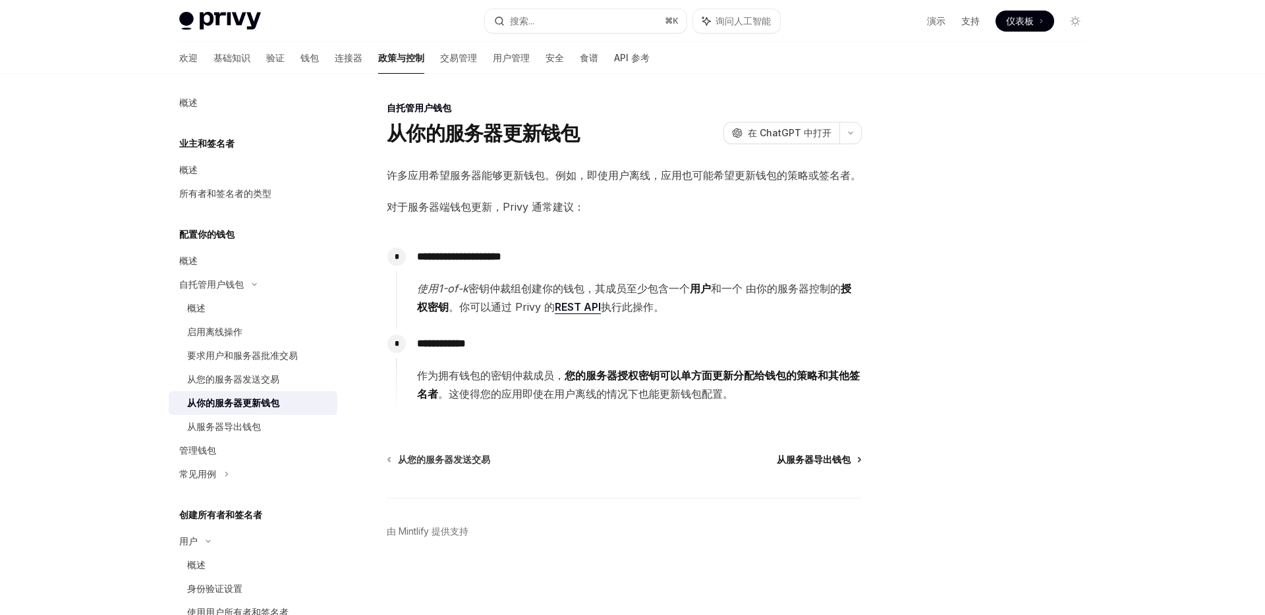
click at [804, 455] on font "从服务器导出钱包" at bounding box center [814, 459] width 74 height 11
type textarea "*"
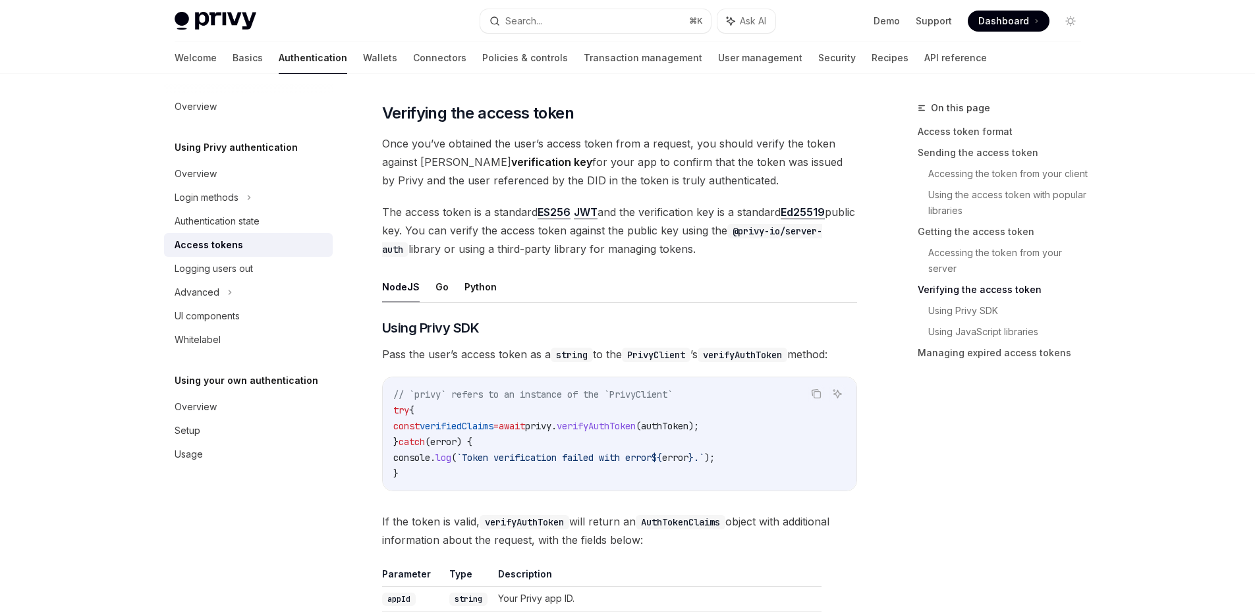
scroll to position [1870, 0]
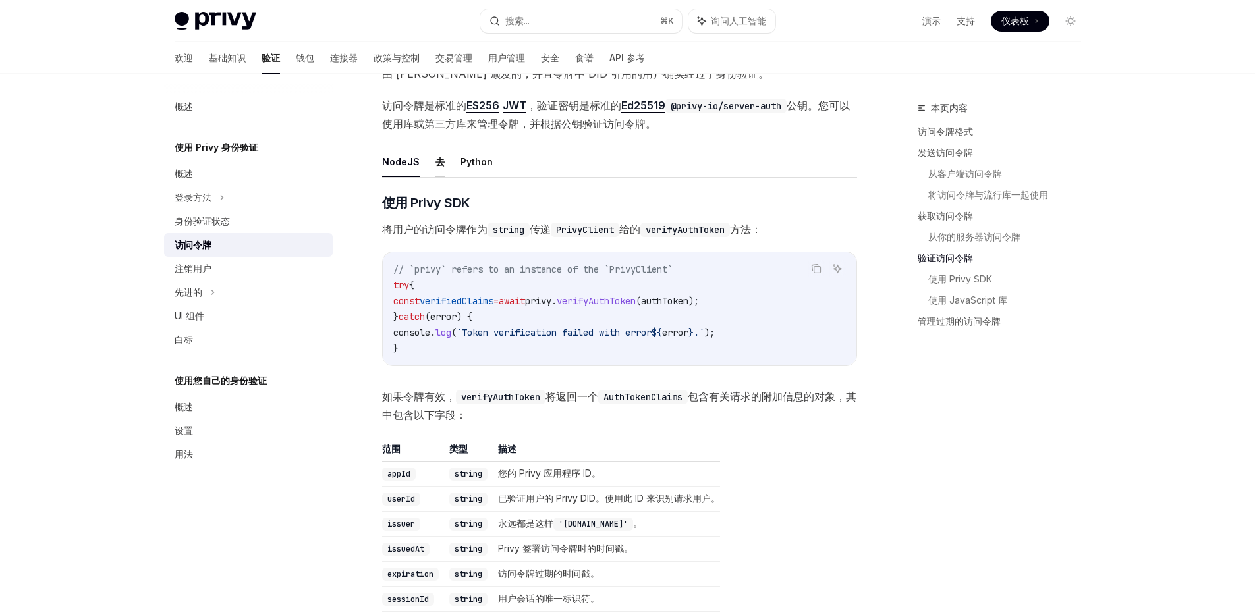
click at [436, 167] on font "去" at bounding box center [440, 161] width 9 height 11
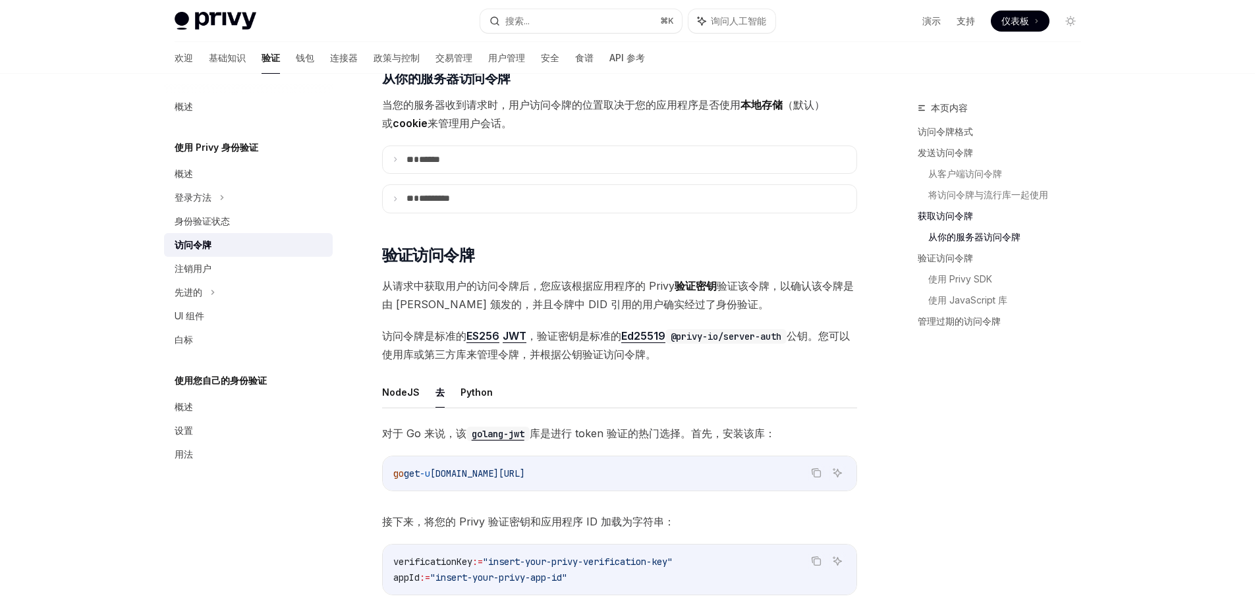
scroll to position [1639, 0]
click at [207, 203] on font "登录方法" at bounding box center [193, 197] width 37 height 11
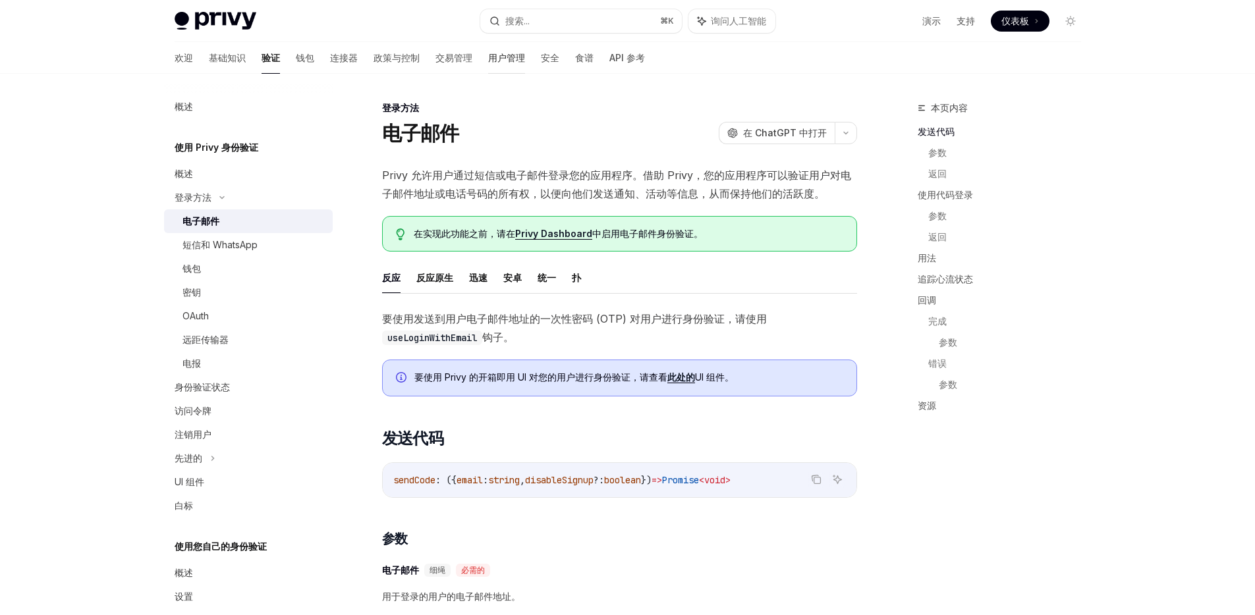
click at [488, 53] on font "用户管理" at bounding box center [506, 57] width 37 height 11
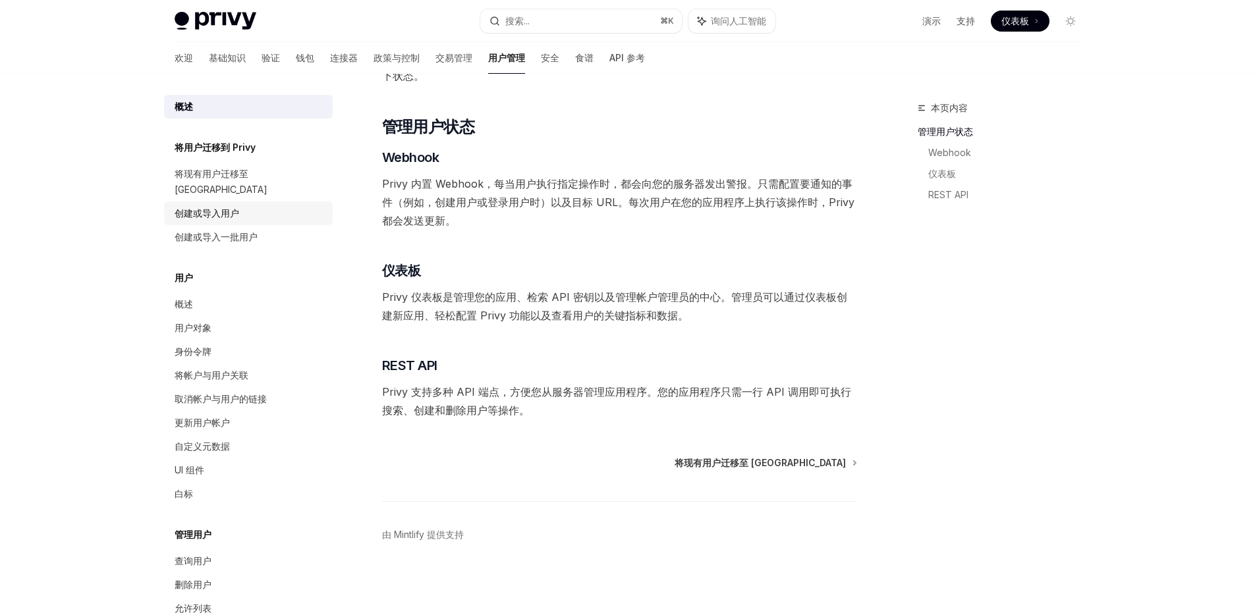
click at [237, 208] on font "创建或导入用户" at bounding box center [207, 213] width 65 height 11
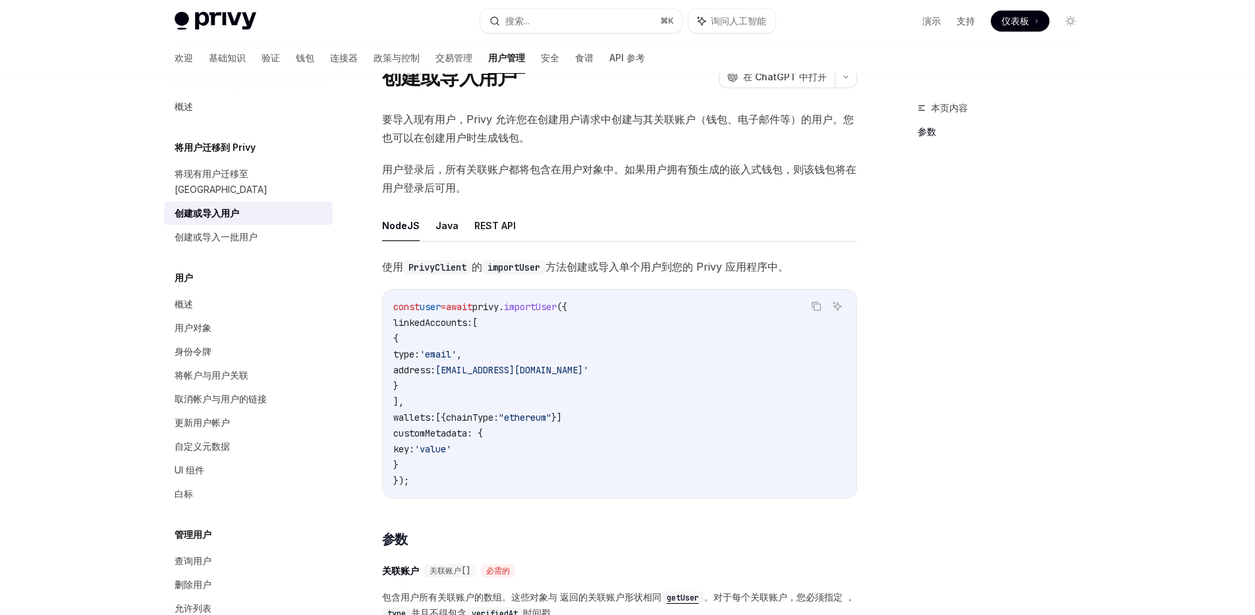
scroll to position [55, 0]
click at [484, 231] on font "REST API" at bounding box center [495, 226] width 42 height 11
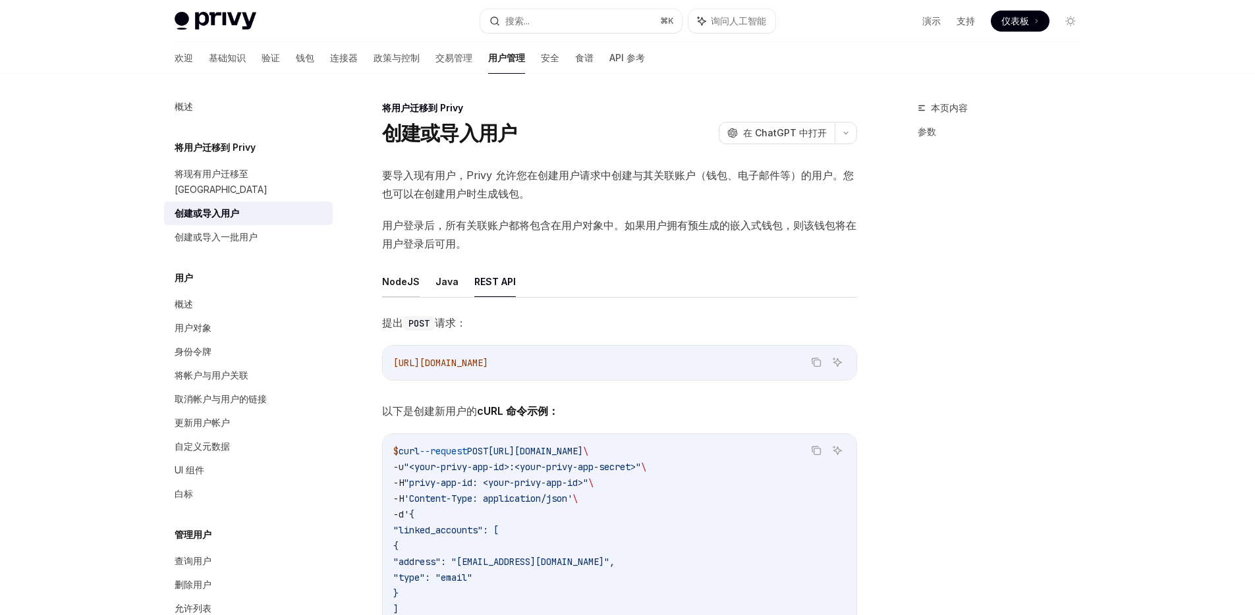
click at [405, 283] on font "NodeJS" at bounding box center [401, 281] width 38 height 11
type textarea "*"
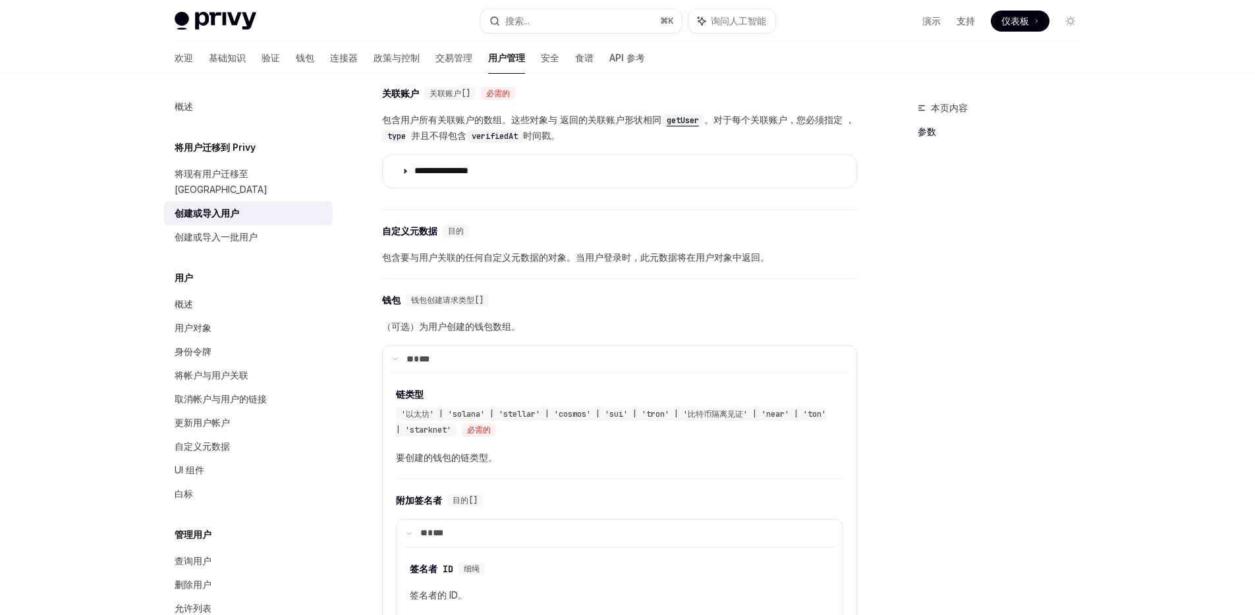
scroll to position [543, 0]
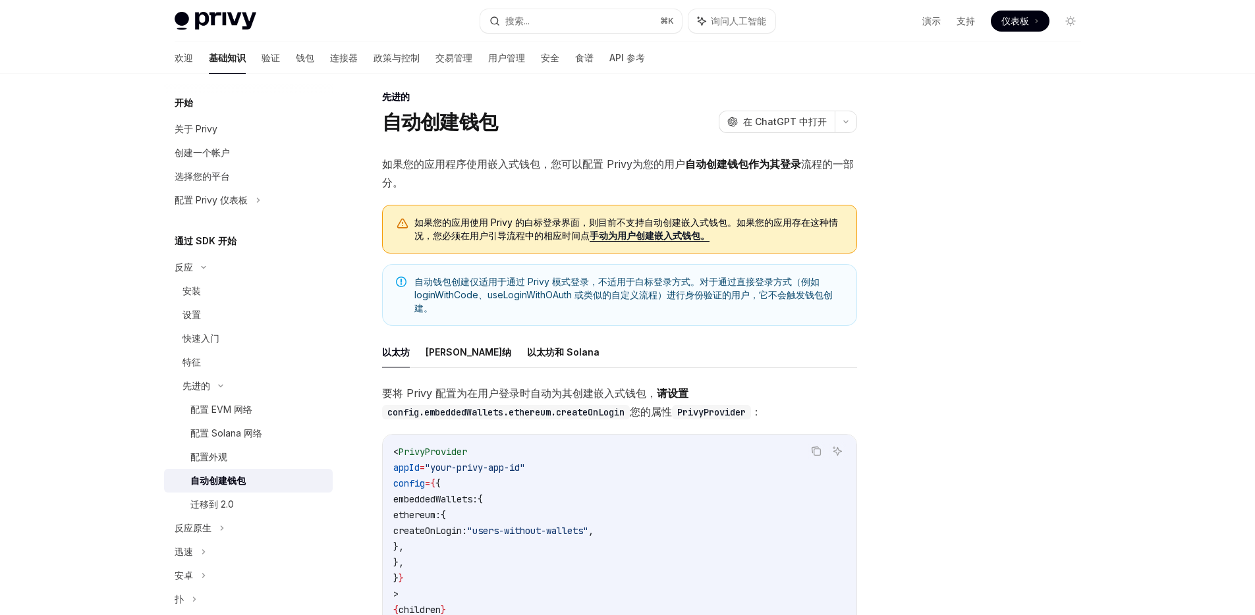
scroll to position [24, 0]
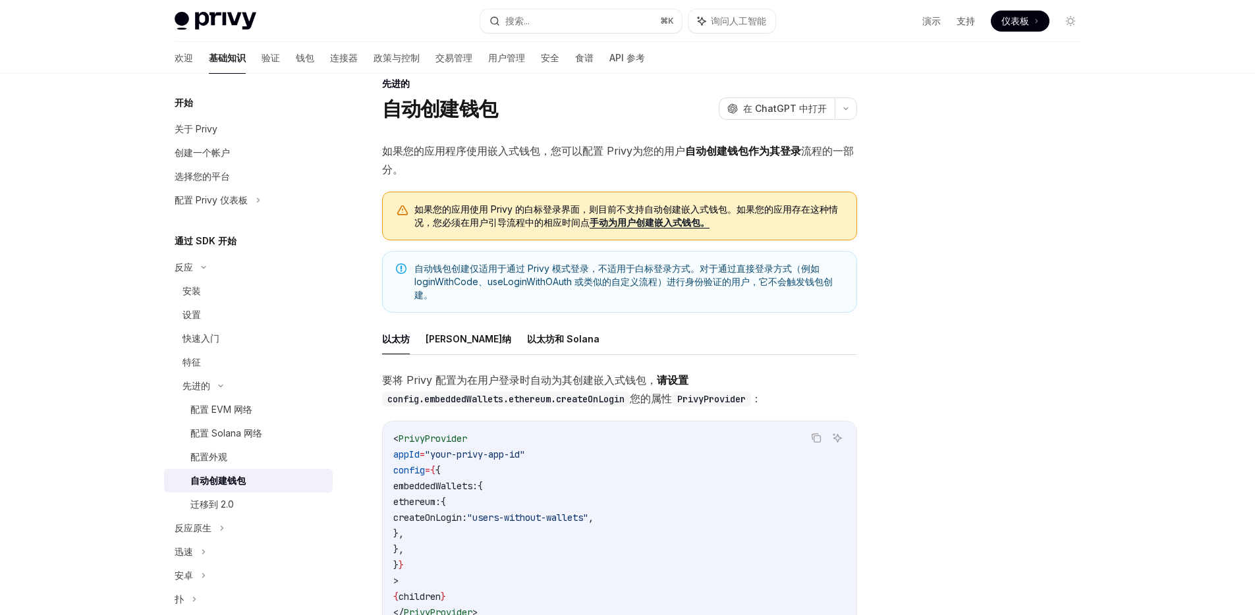
click at [564, 270] on font "自动钱包创建仅适用于通过 Privy 模式登录，不适用于白标登录方式。对于通过直接登录方式（例如 loginWithCode、useLoginWithOAut…" at bounding box center [623, 282] width 418 height 38
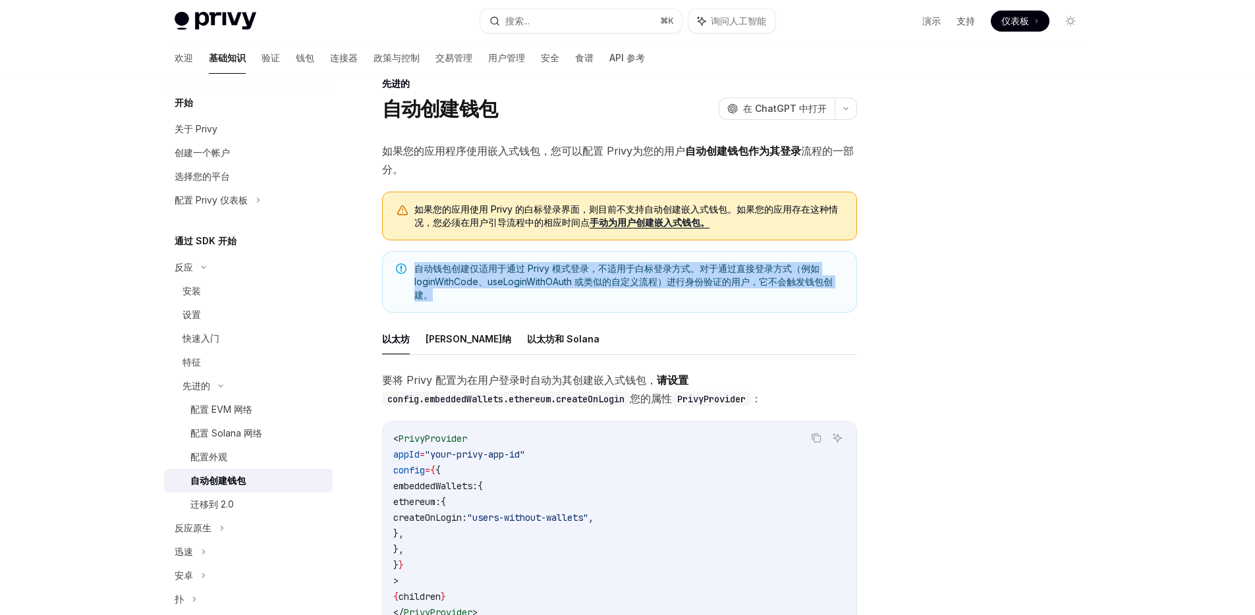
click at [564, 270] on font "自动钱包创建仅适用于通过 Privy 模式登录，不适用于白标登录方式。对于通过直接登录方式（例如 loginWithCode、useLoginWithOAut…" at bounding box center [623, 282] width 418 height 38
click at [566, 271] on font "自动钱包创建仅适用于通过 Privy 模式登录，不适用于白标登录方式。对于通过直接登录方式（例如 loginWithCode、useLoginWithOAut…" at bounding box center [623, 282] width 418 height 38
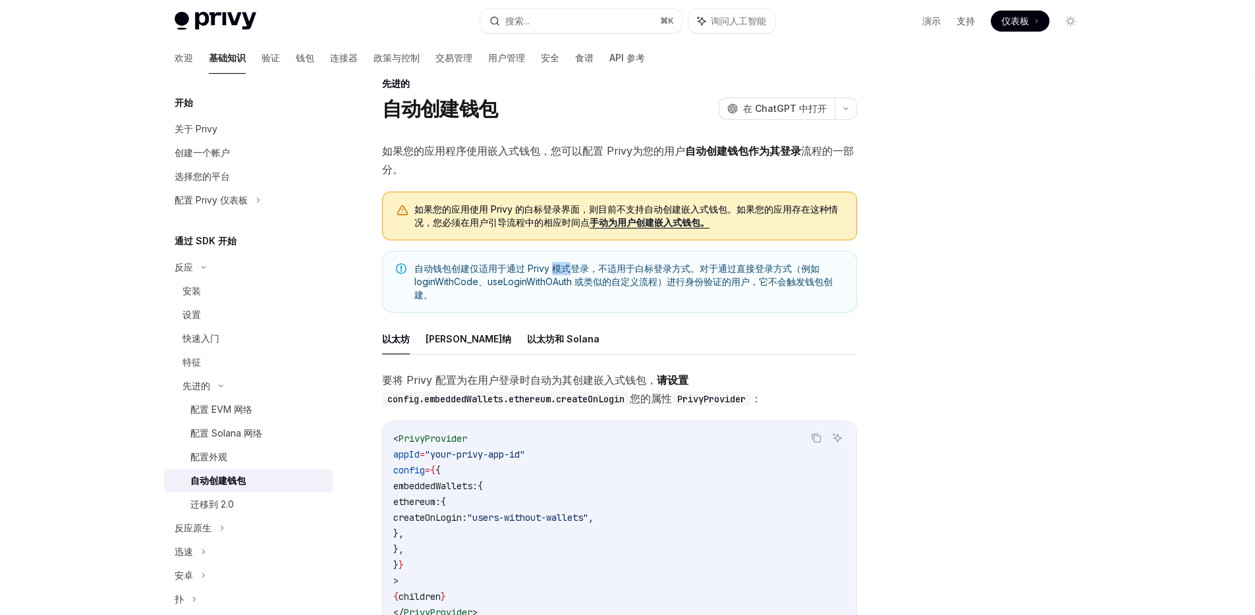
click at [566, 271] on font "自动钱包创建仅适用于通过 Privy 模式登录，不适用于白标登录方式。对于通过直接登录方式（例如 loginWithCode、useLoginWithOAut…" at bounding box center [623, 282] width 418 height 38
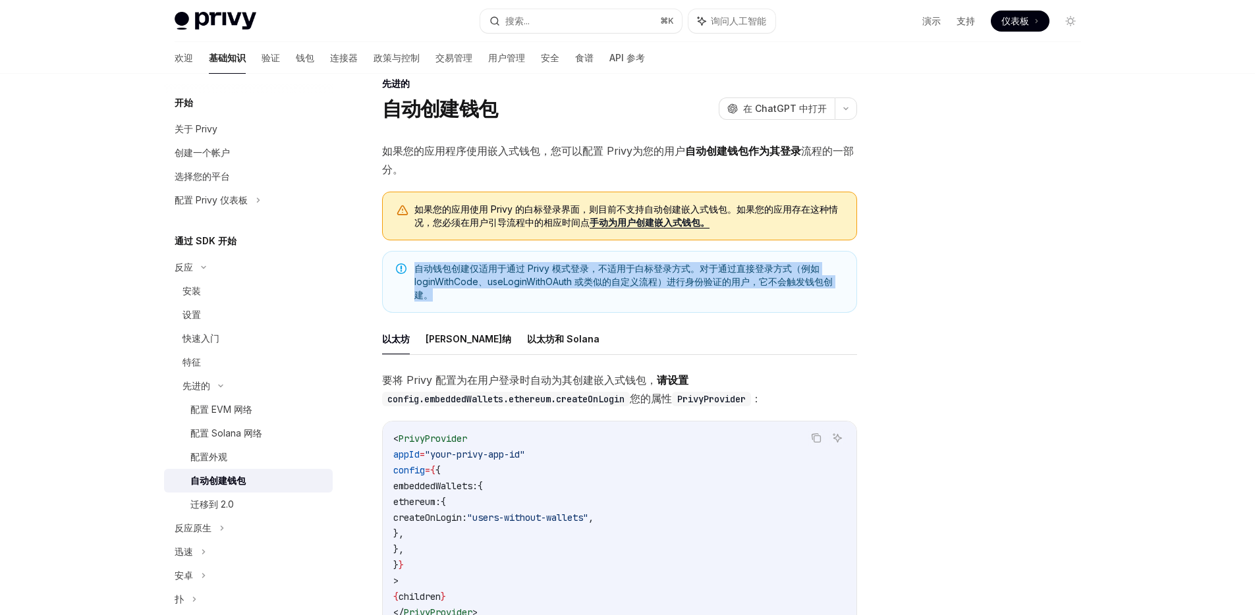
click at [566, 271] on font "自动钱包创建仅适用于通过 Privy 模式登录，不适用于白标登录方式。对于通过直接登录方式（例如 loginWithCode、useLoginWithOAut…" at bounding box center [623, 282] width 418 height 38
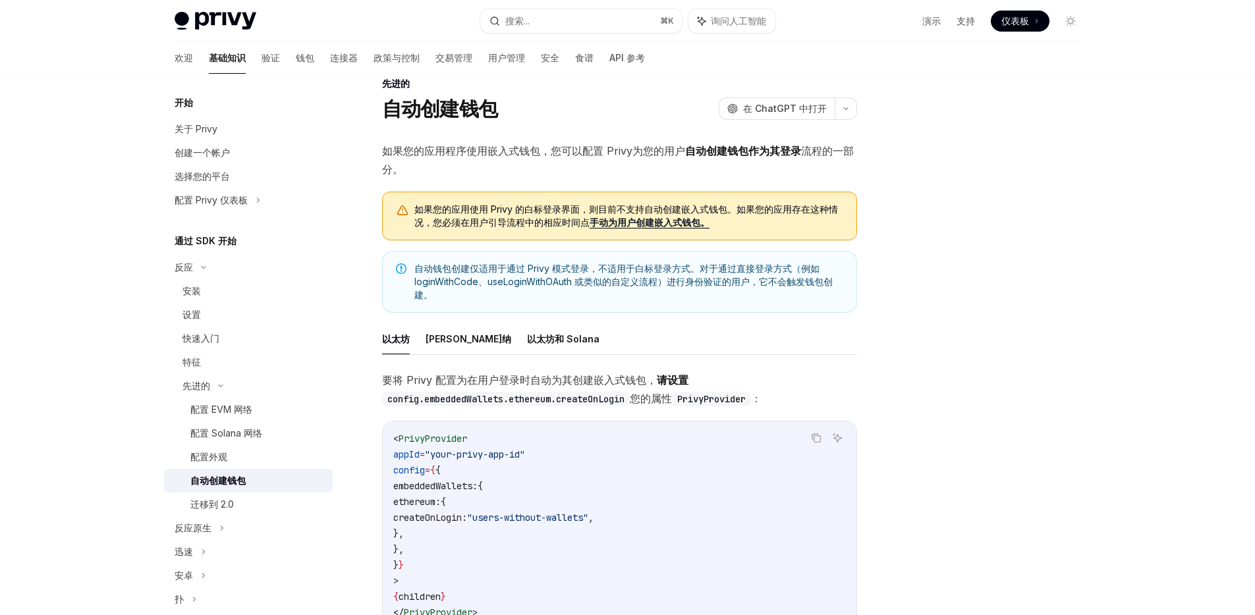
click at [575, 283] on font "自动钱包创建仅适用于通过 Privy 模式登录，不适用于白标登录方式。对于通过直接登录方式（例如 loginWithCode、useLoginWithOAut…" at bounding box center [623, 282] width 418 height 38
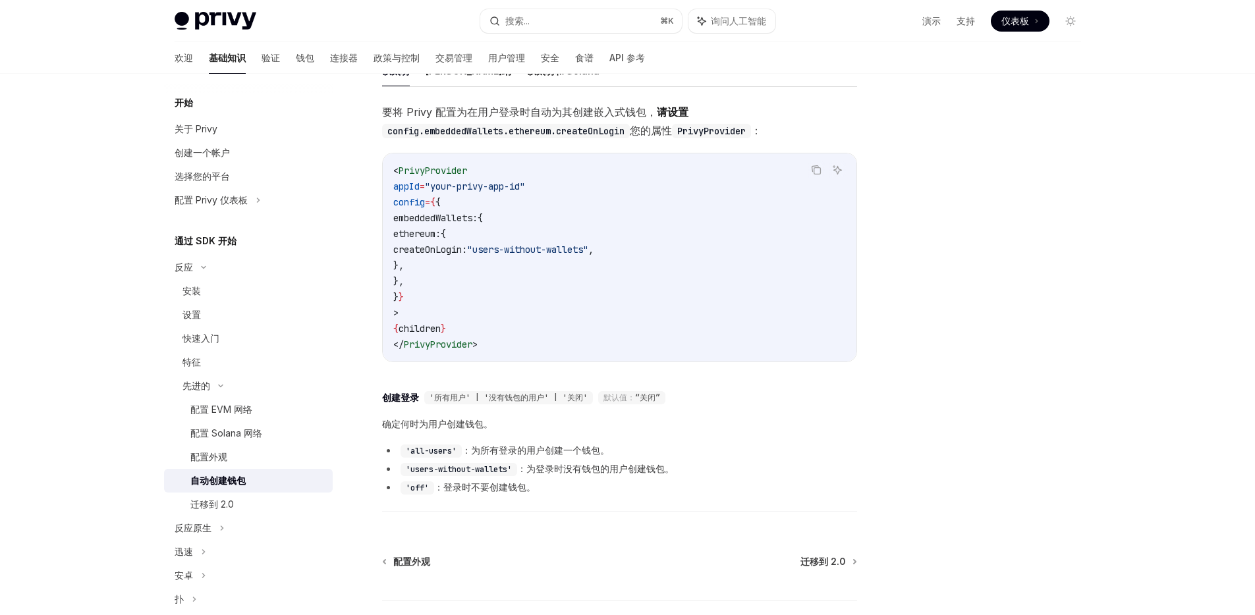
scroll to position [401, 0]
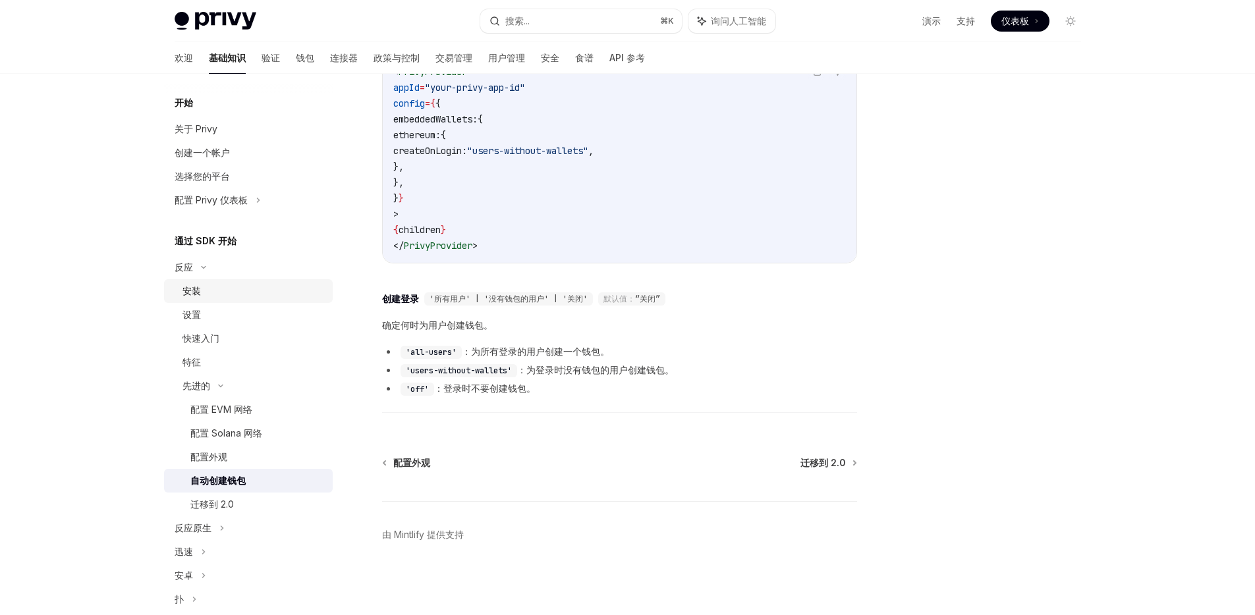
click at [241, 284] on div "安装" at bounding box center [254, 291] width 142 height 16
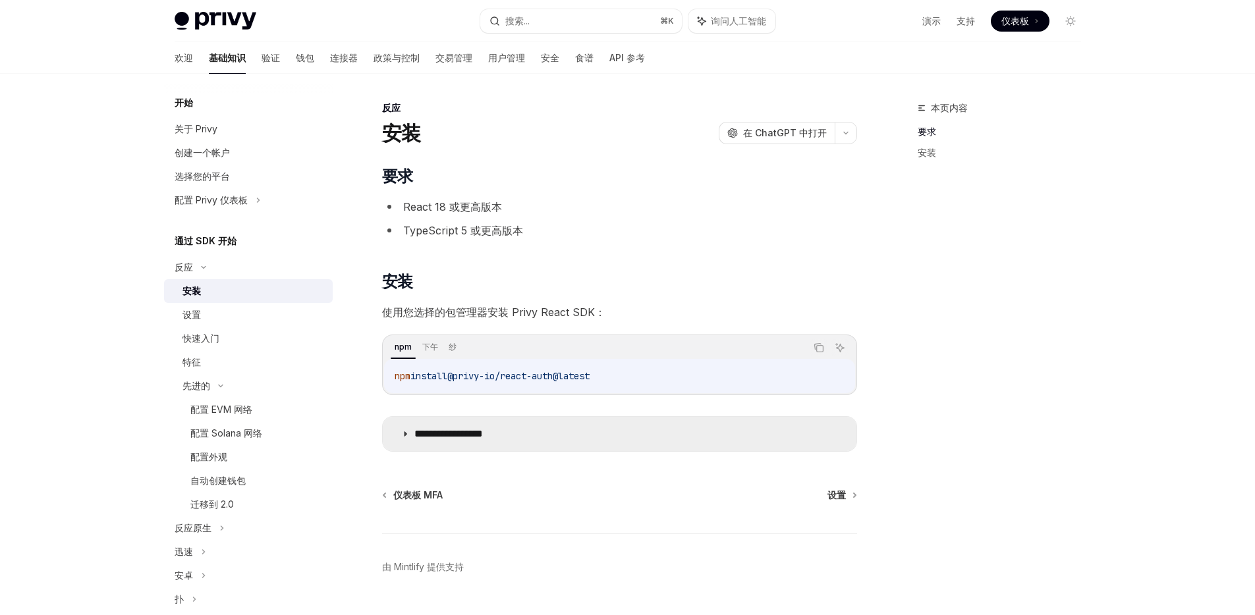
click at [423, 434] on font "**********" at bounding box center [448, 434] width 69 height 10
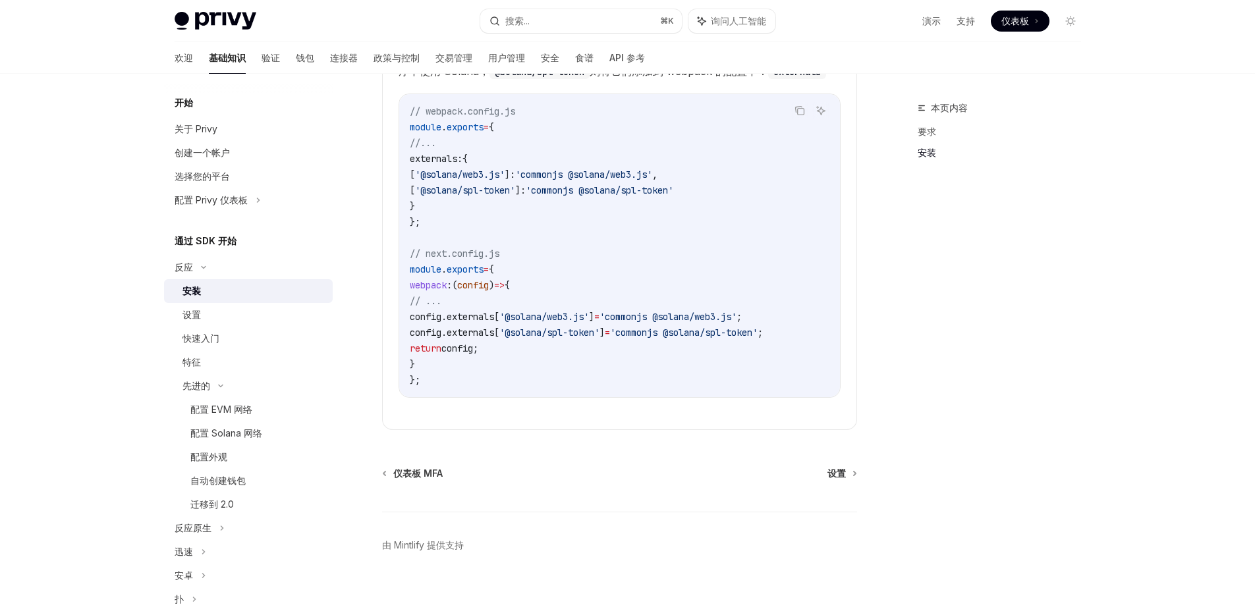
scroll to position [457, 0]
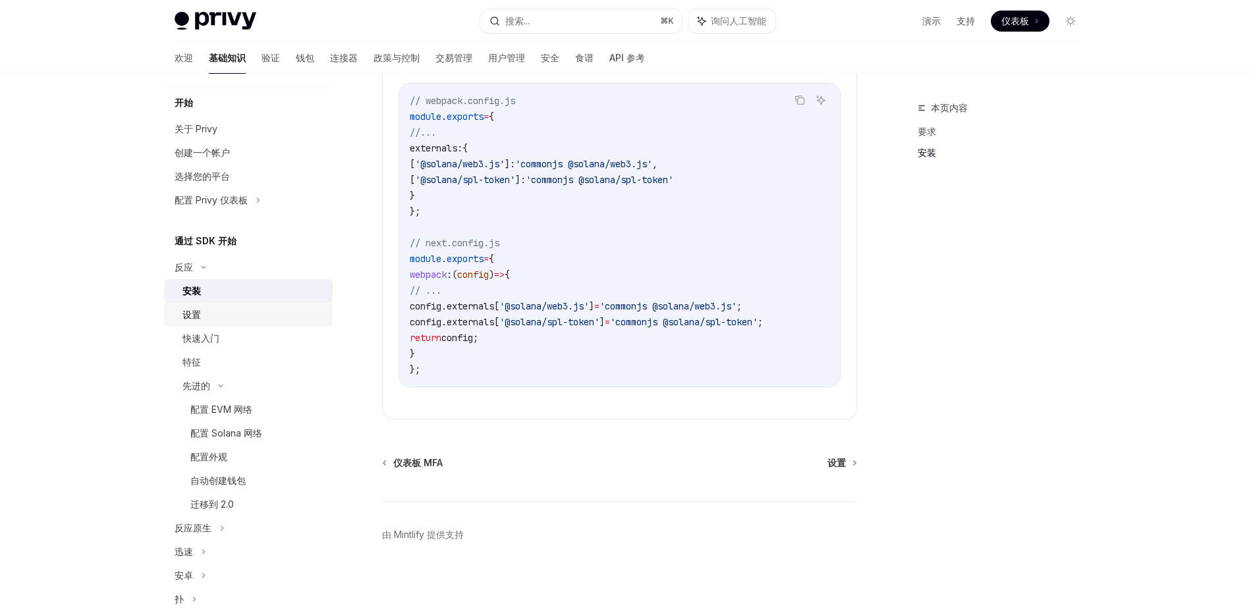
click at [212, 323] on link "设置" at bounding box center [248, 315] width 169 height 24
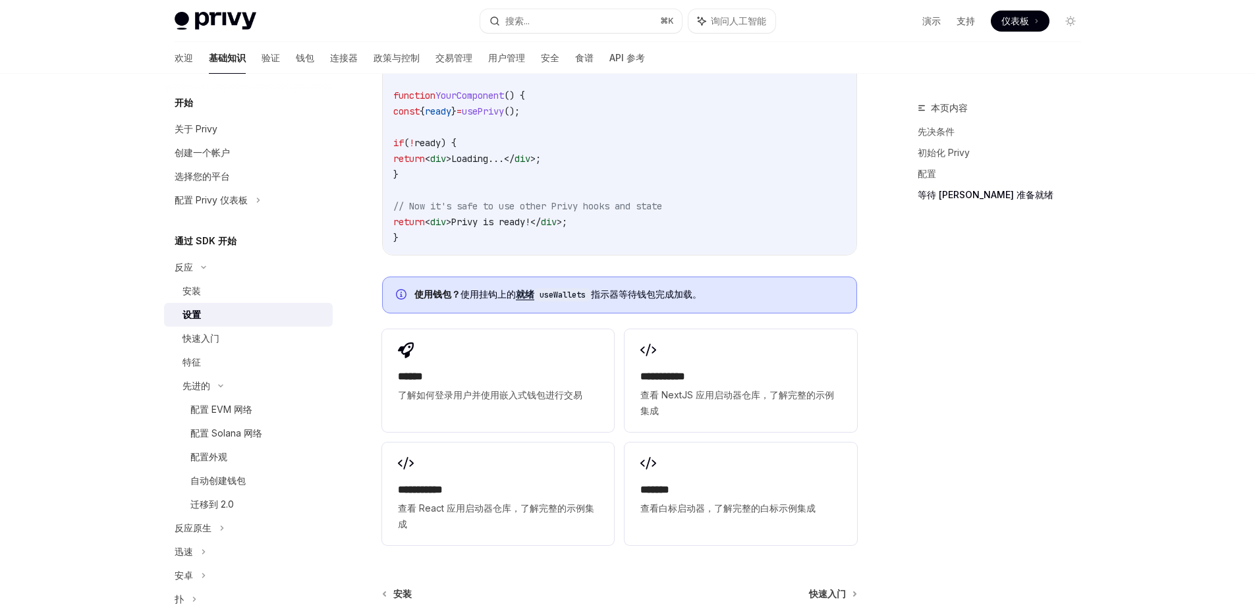
scroll to position [1559, 0]
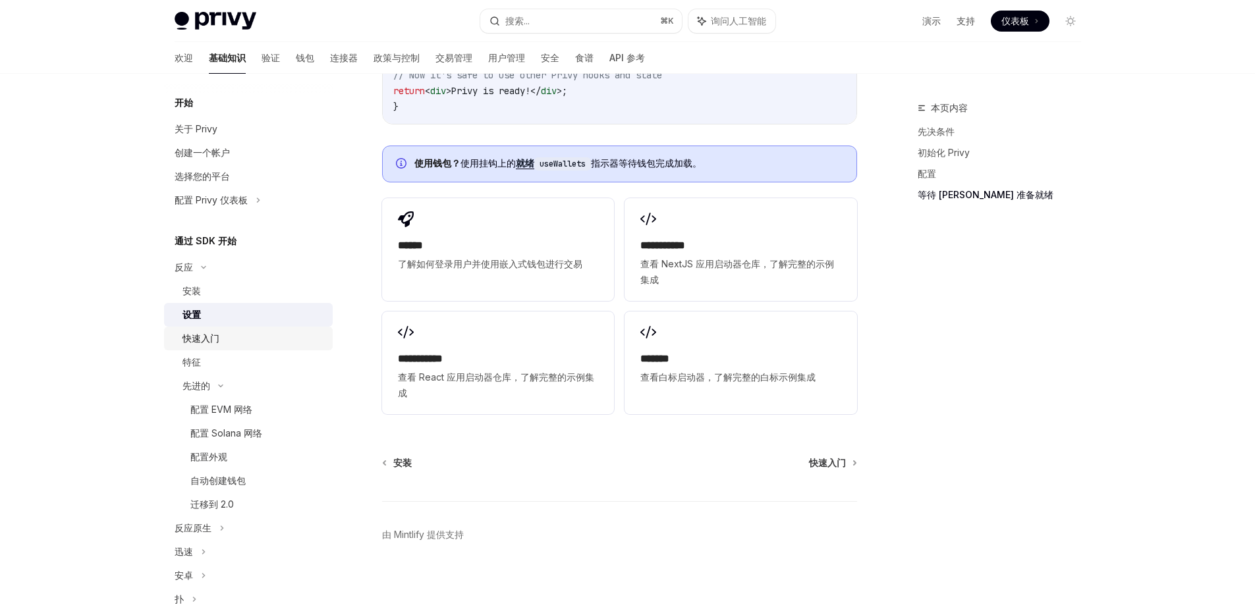
click at [229, 339] on div "快速入门" at bounding box center [254, 339] width 142 height 16
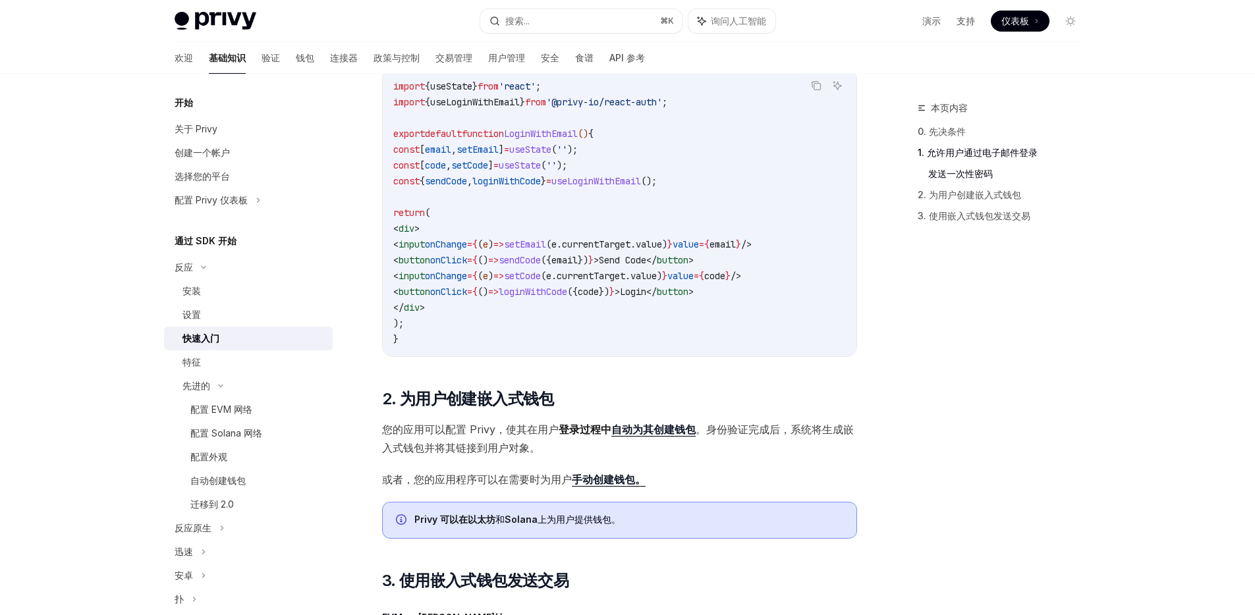
scroll to position [627, 0]
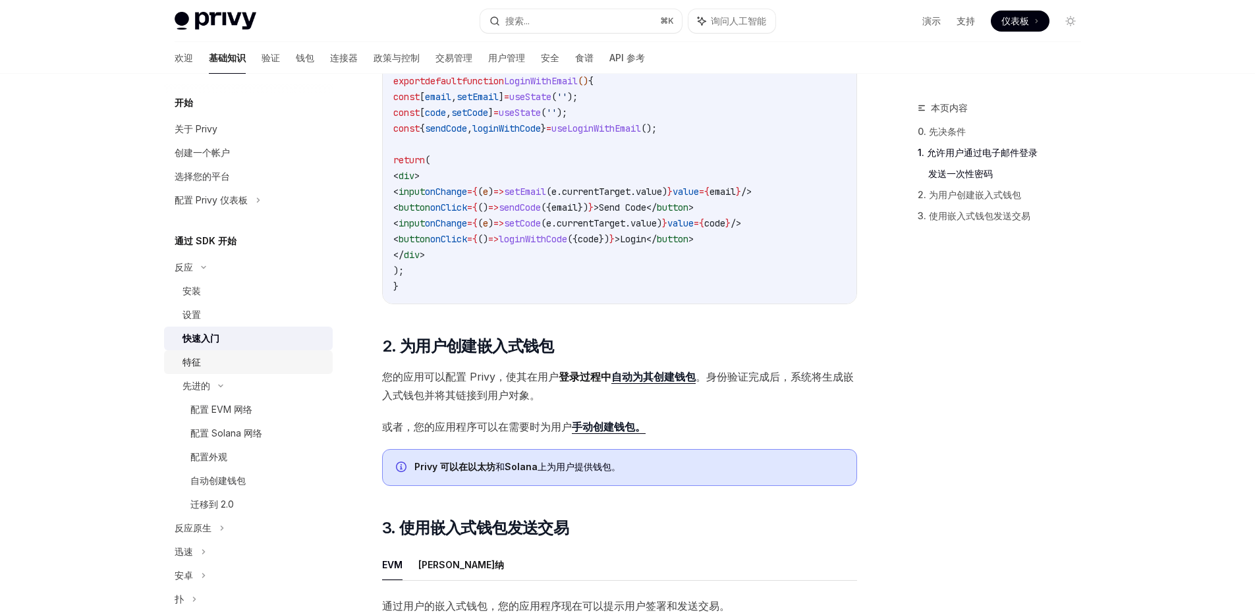
click at [266, 373] on link "特征" at bounding box center [248, 363] width 169 height 24
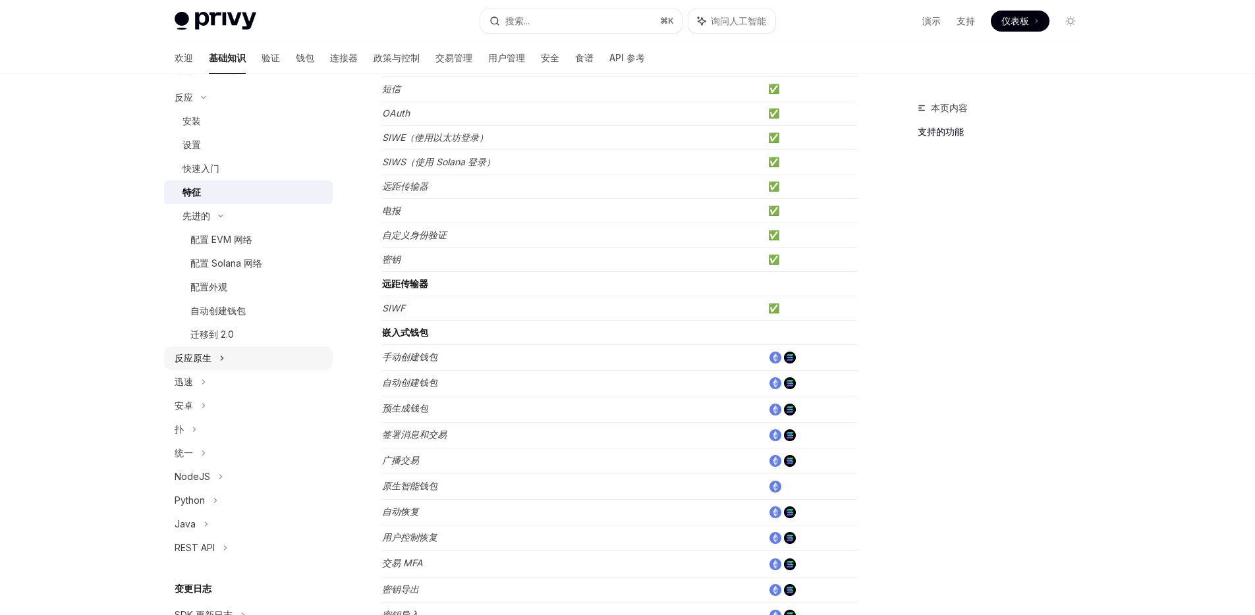
scroll to position [198, 0]
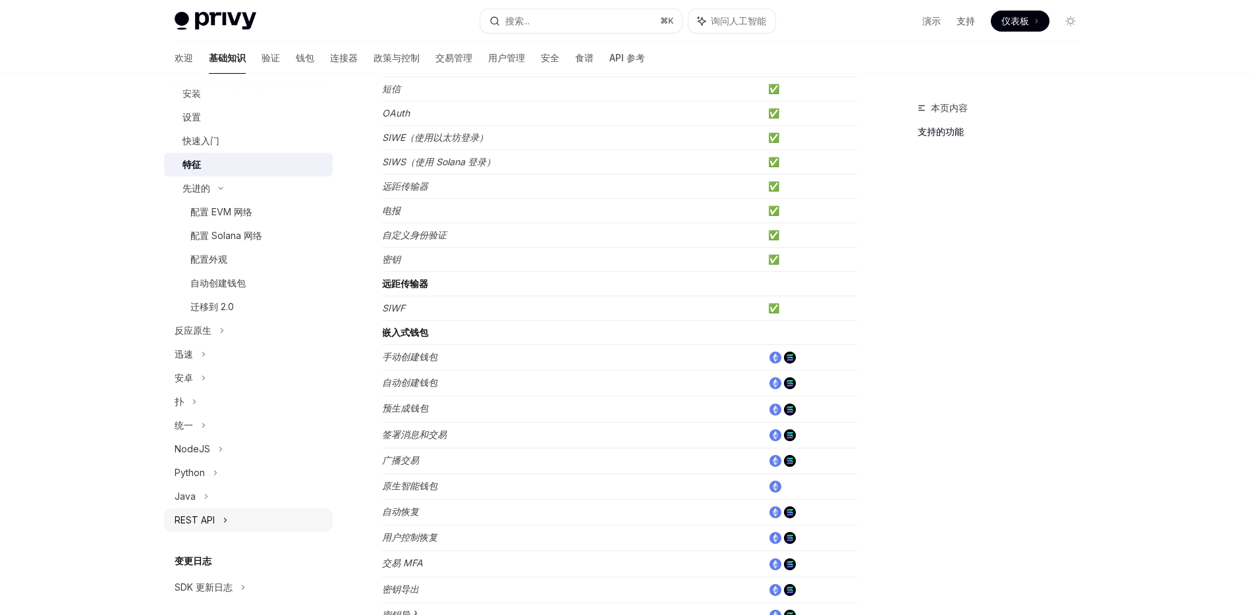
click at [181, 520] on font "REST API" at bounding box center [195, 520] width 40 height 11
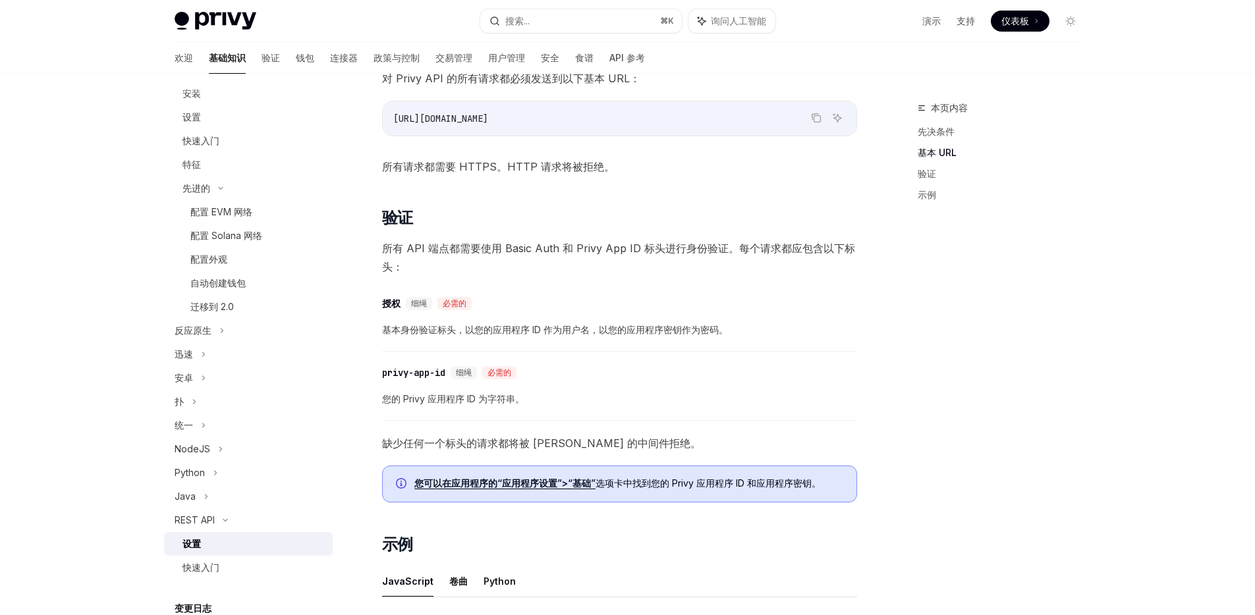
scroll to position [212, 0]
click at [559, 248] on font "所有 API 端点都需要使用 Basic Auth 和 Privy App ID 标头进行身份验证。每个请求都应包含以下标头：" at bounding box center [618, 256] width 473 height 32
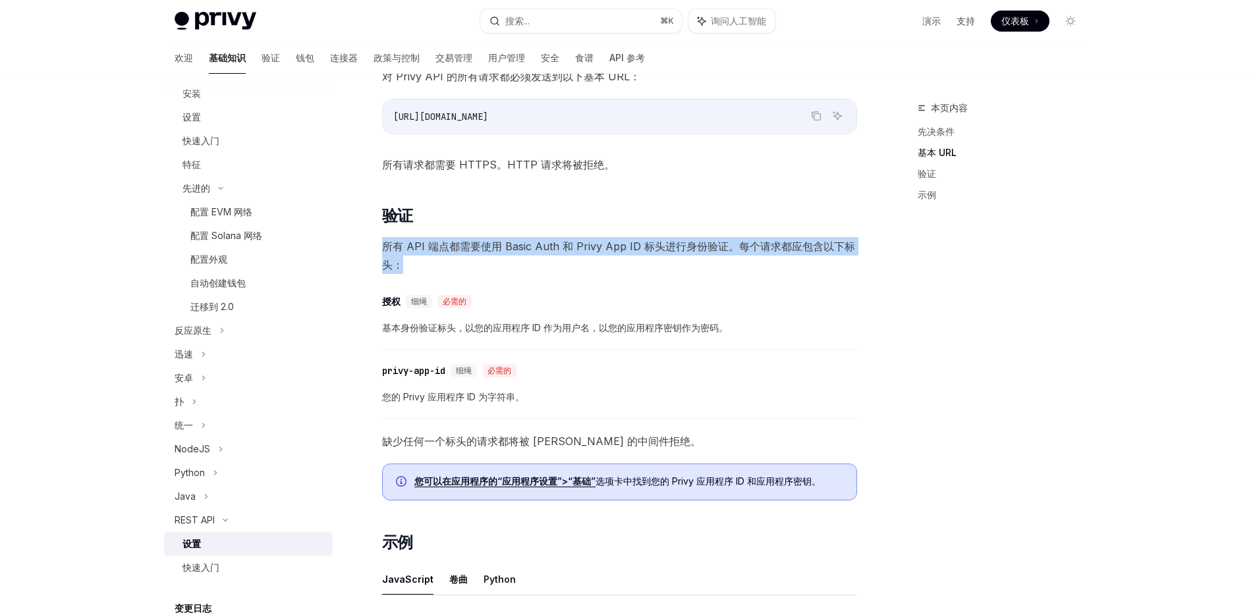
click at [559, 248] on font "所有 API 端点都需要使用 Basic Auth 和 Privy App ID 标头进行身份验证。每个请求都应包含以下标头：" at bounding box center [618, 256] width 473 height 32
click at [595, 248] on font "所有 API 端点都需要使用 Basic Auth 和 Privy App ID 标头进行身份验证。每个请求都应包含以下标头：" at bounding box center [618, 256] width 473 height 32
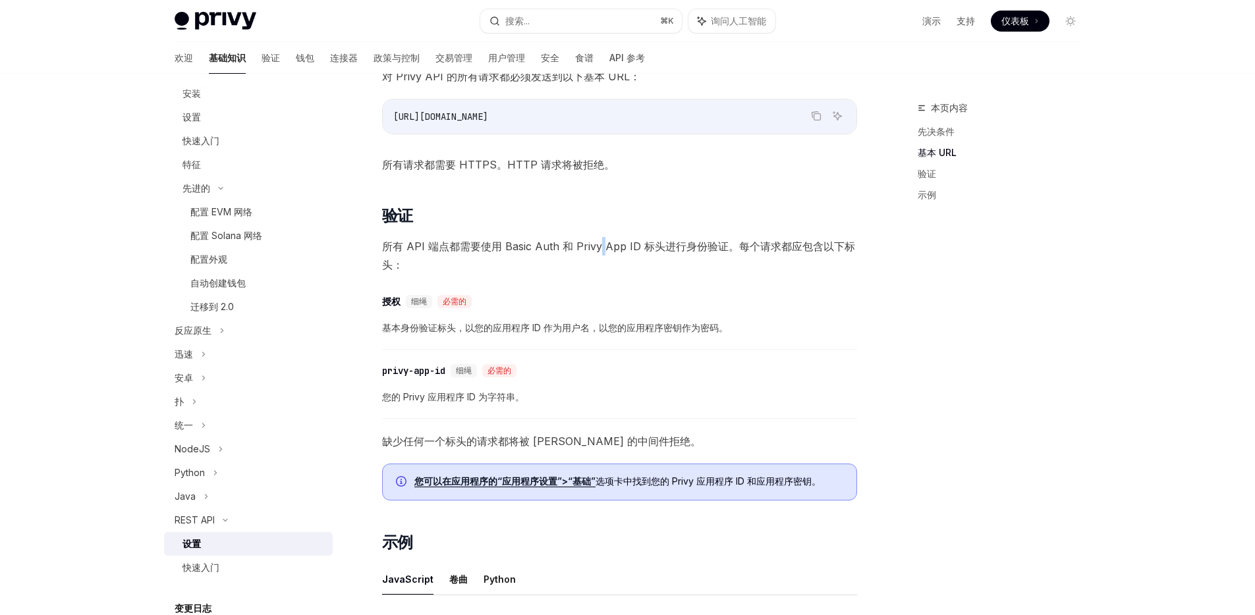
click at [595, 248] on font "所有 API 端点都需要使用 Basic Auth 和 Privy App ID 标头进行身份验证。每个请求都应包含以下标头：" at bounding box center [618, 256] width 473 height 32
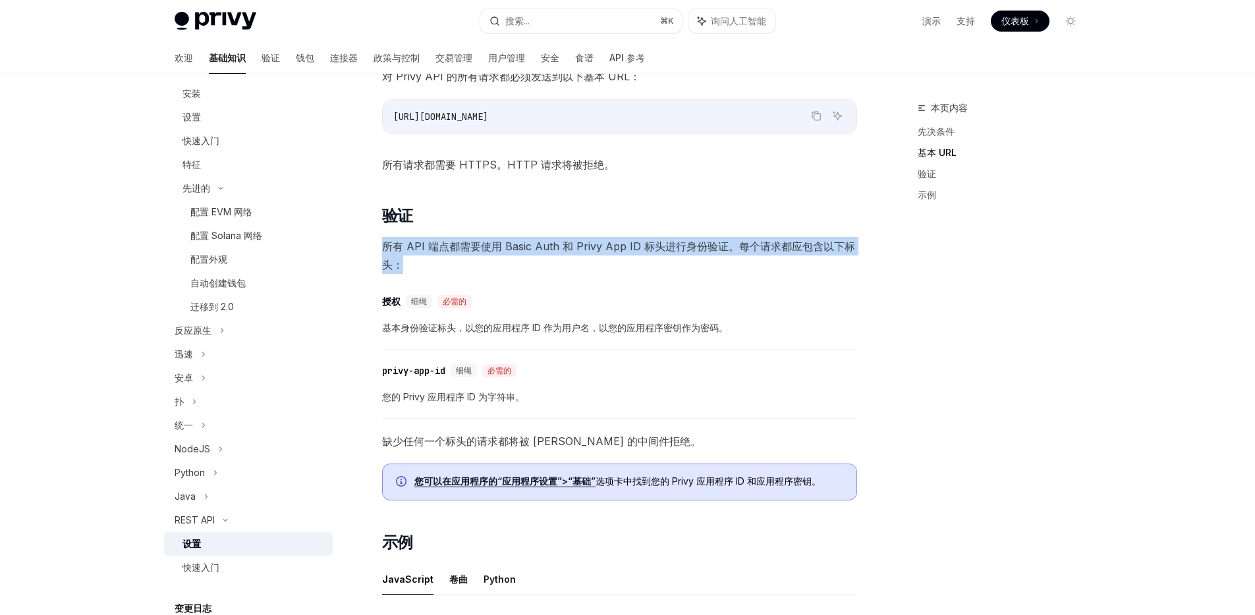
click at [595, 248] on font "所有 API 端点都需要使用 Basic Auth 和 Privy App ID 标头进行身份验证。每个请求都应包含以下标头：" at bounding box center [618, 256] width 473 height 32
click at [615, 247] on font "所有 API 端点都需要使用 Basic Auth 和 Privy App ID 标头进行身份验证。每个请求都应包含以下标头：" at bounding box center [618, 256] width 473 height 32
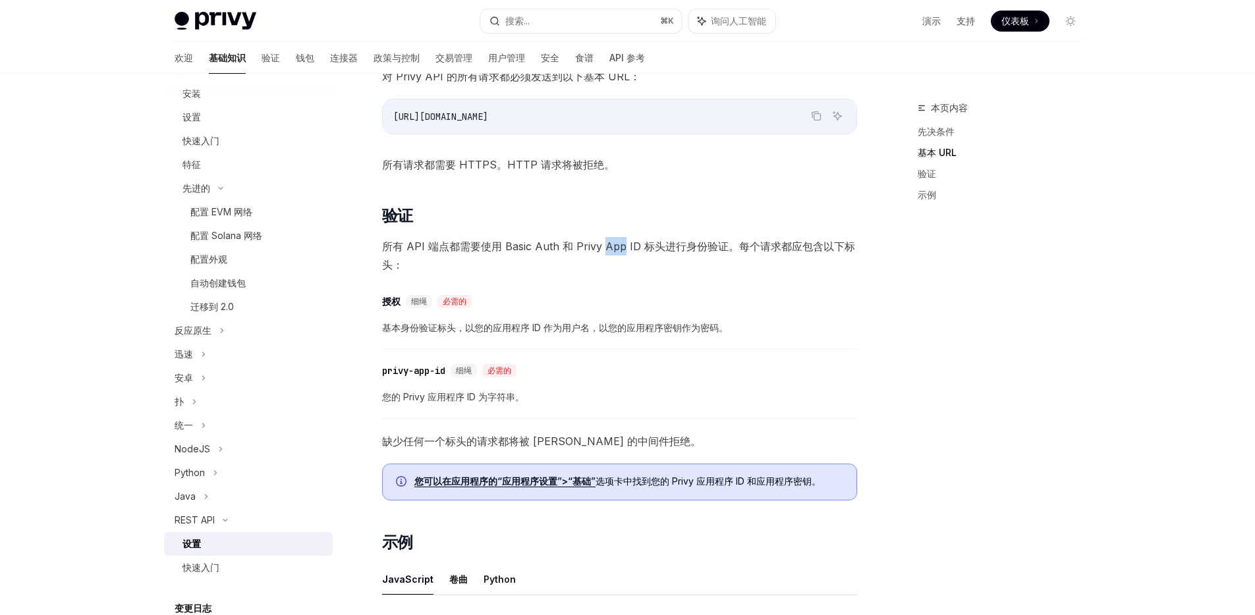
click at [615, 247] on font "所有 API 端点都需要使用 Basic Auth 和 Privy App ID 标头进行身份验证。每个请求都应包含以下标头：" at bounding box center [618, 256] width 473 height 32
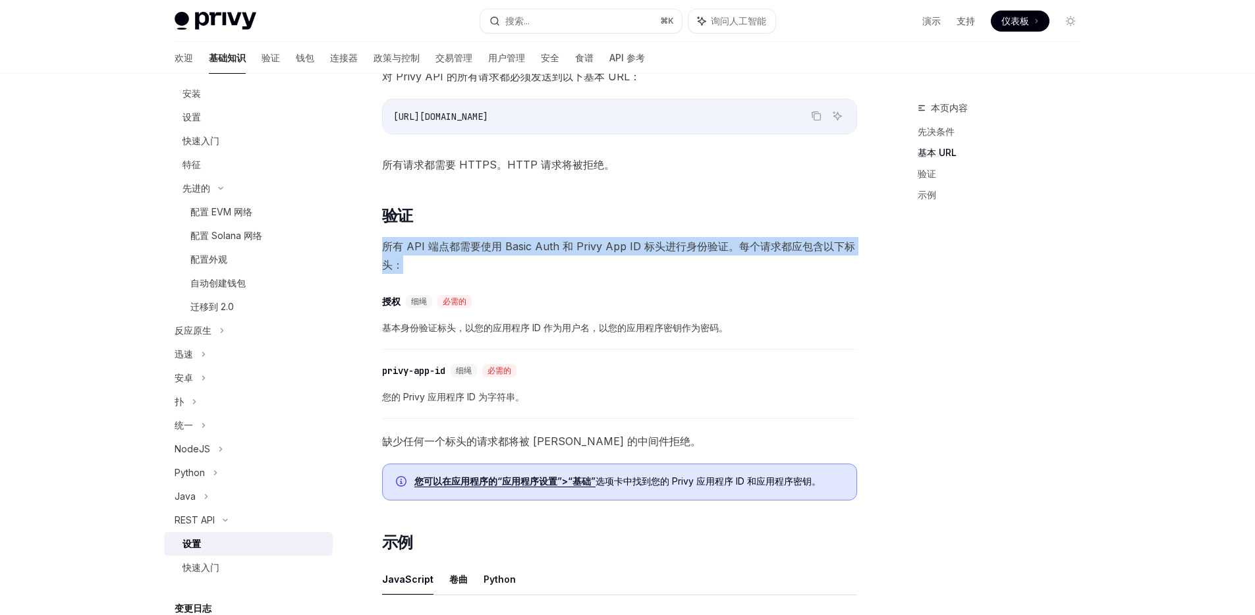
click at [615, 247] on font "所有 API 端点都需要使用 Basic Auth 和 Privy App ID 标头进行身份验证。每个请求都应包含以下标头：" at bounding box center [618, 256] width 473 height 32
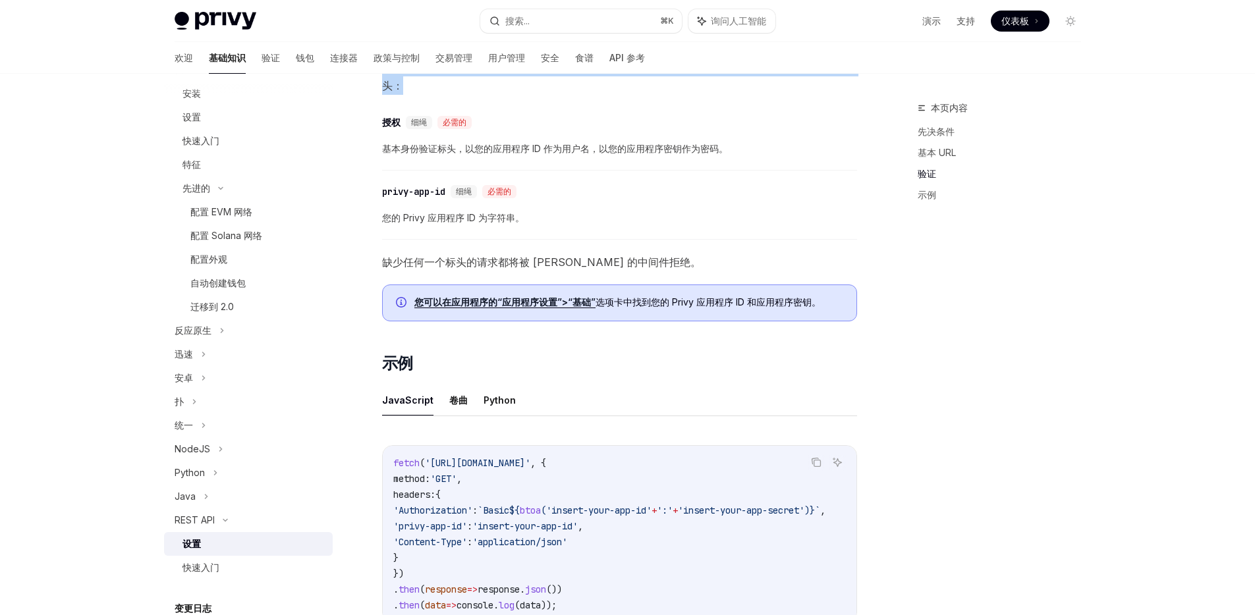
scroll to position [352, 0]
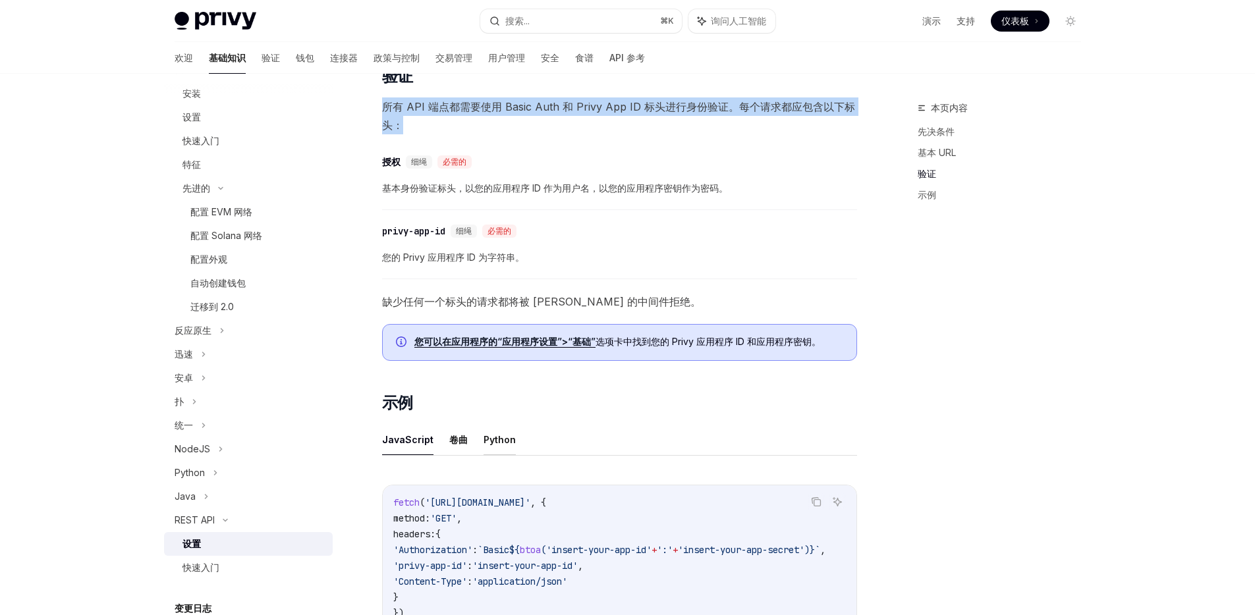
click at [497, 437] on font "Python" at bounding box center [500, 439] width 32 height 11
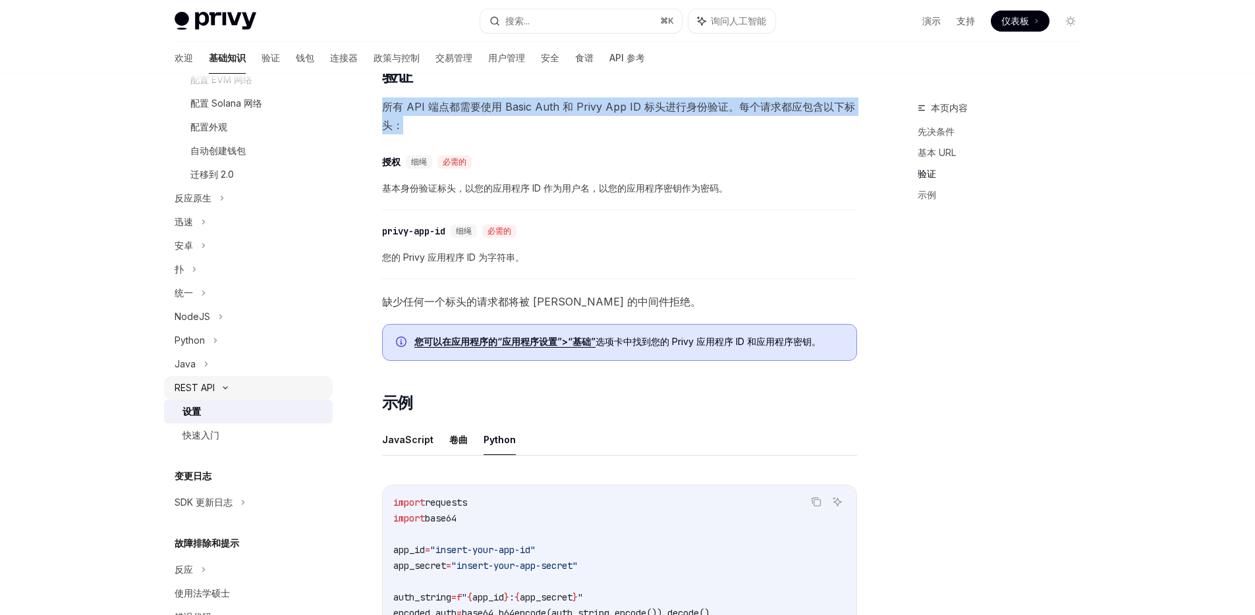
scroll to position [342, 0]
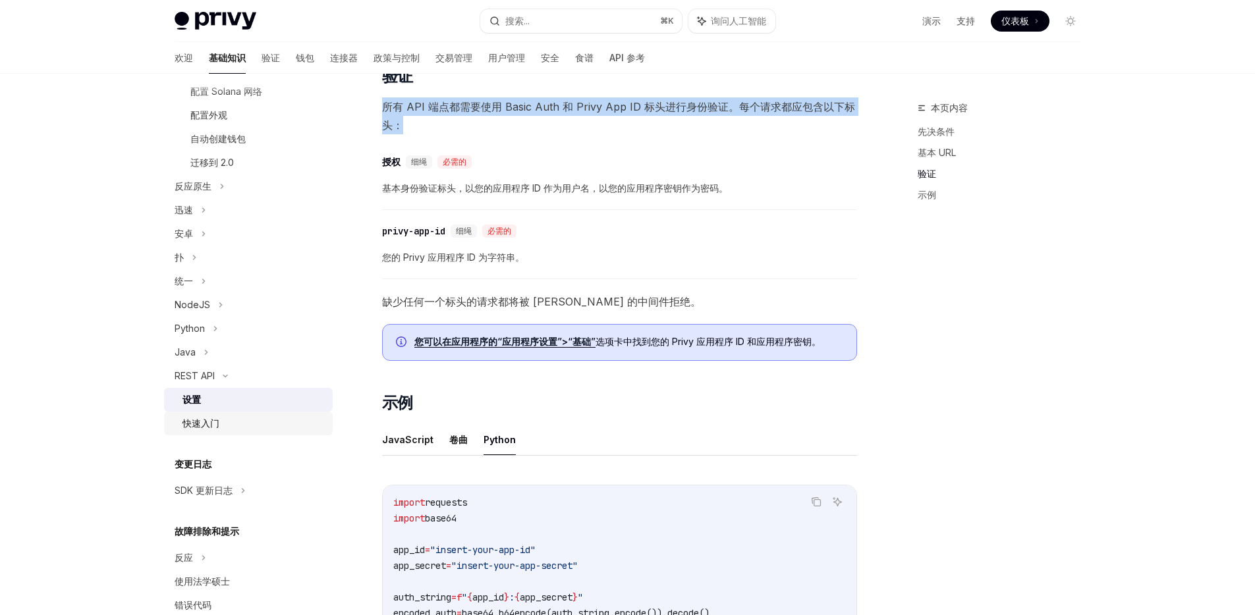
click at [217, 431] on div "快速入门" at bounding box center [201, 424] width 37 height 16
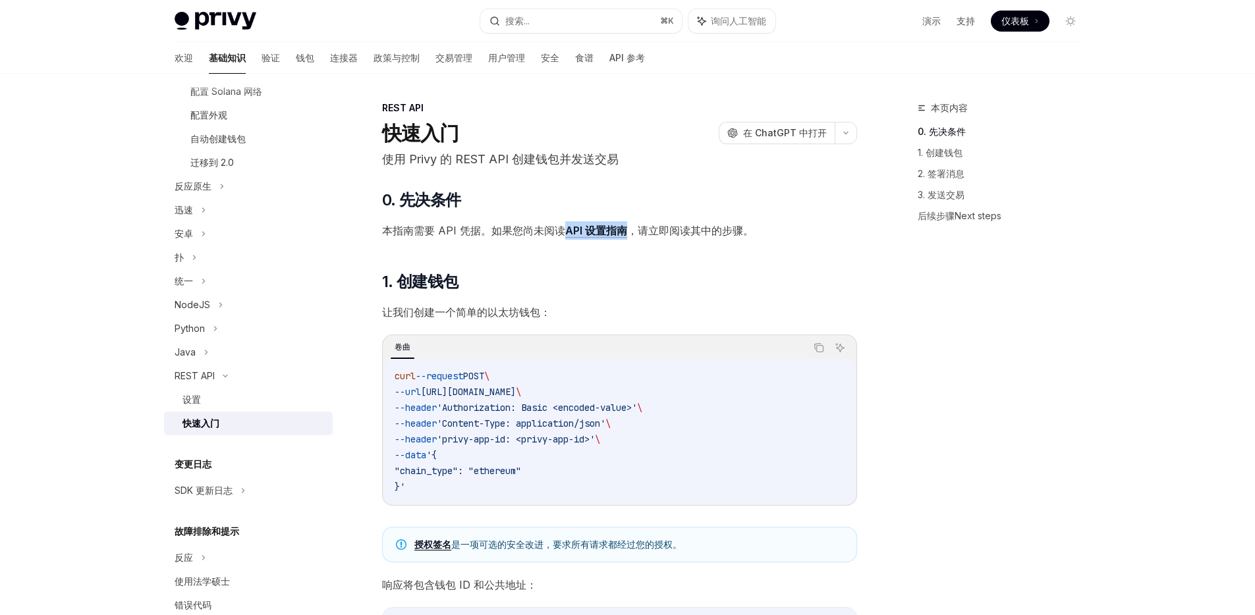
click at [599, 233] on font "API 设置指南" at bounding box center [596, 230] width 62 height 13
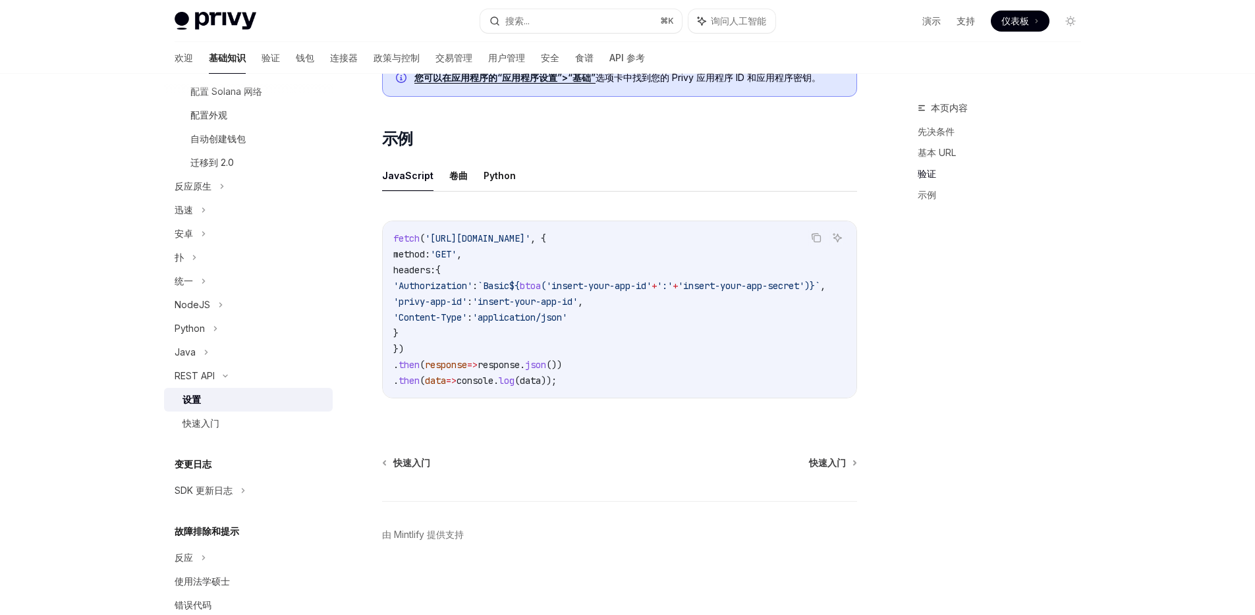
scroll to position [631, 0]
click at [846, 464] on link "快速入门" at bounding box center [832, 463] width 47 height 13
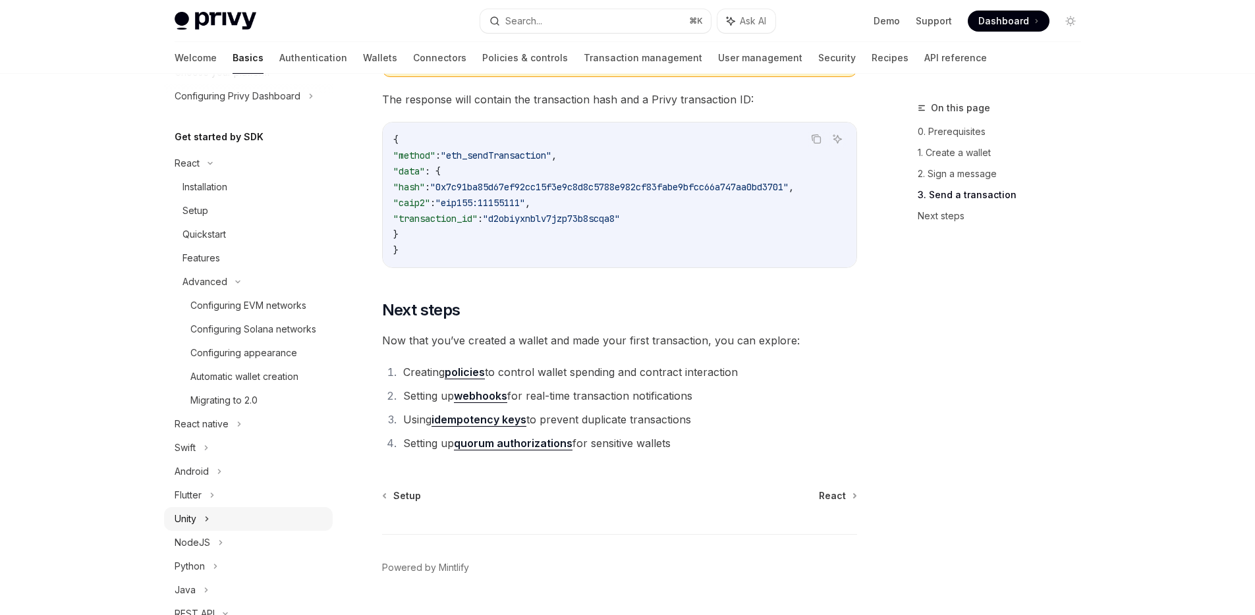
scroll to position [105, 0]
click at [211, 553] on div "NodeJS" at bounding box center [248, 542] width 169 height 24
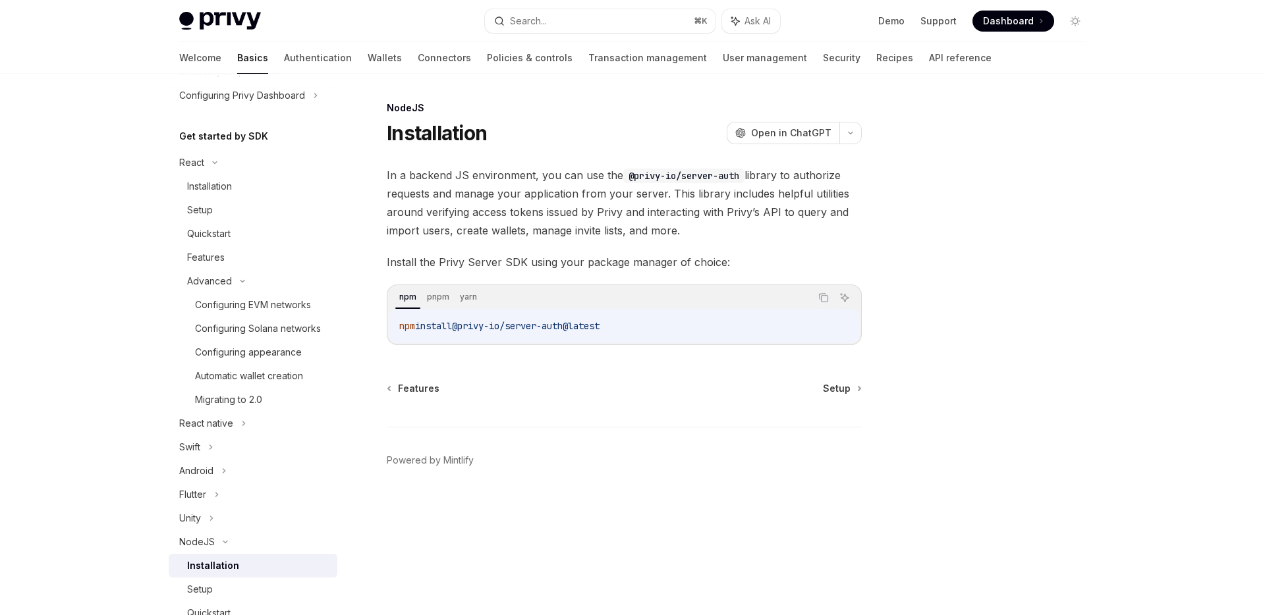
click at [221, 574] on div "Installation" at bounding box center [213, 566] width 52 height 16
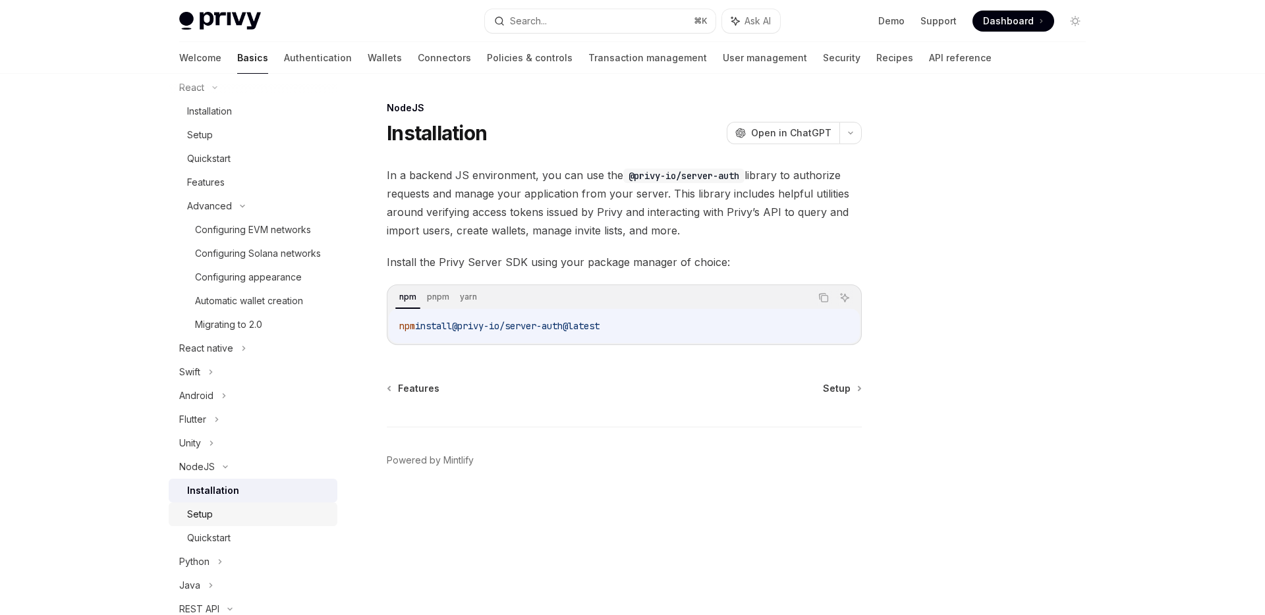
click at [221, 522] on div "Setup" at bounding box center [258, 515] width 142 height 16
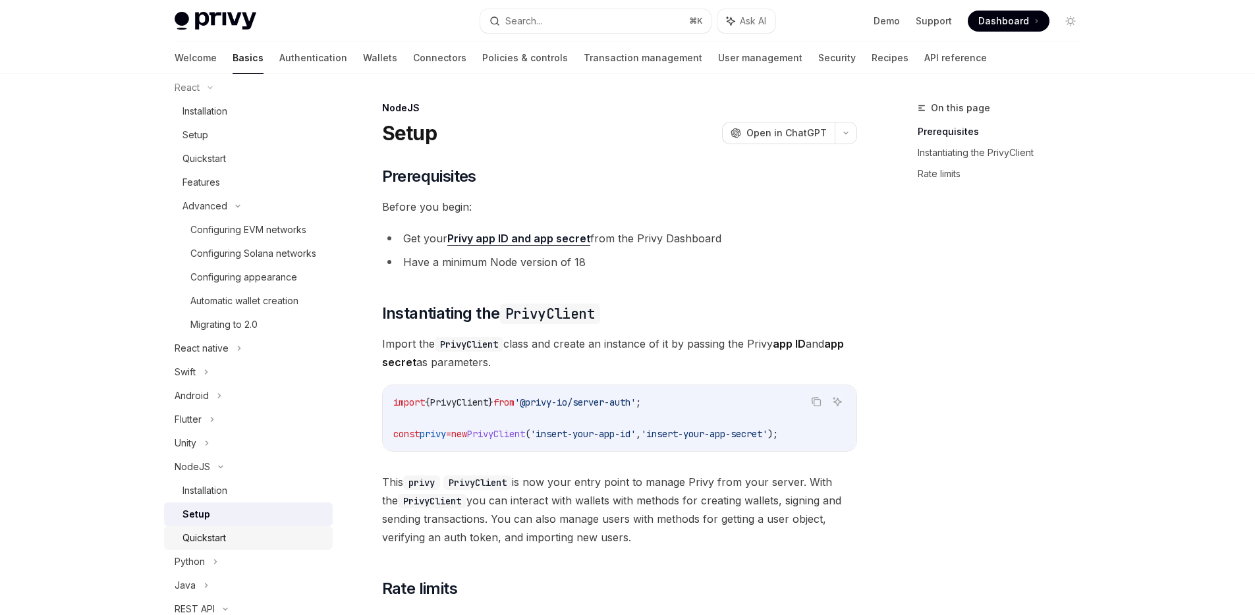
click at [223, 546] on div "Quickstart" at bounding box center [204, 538] width 43 height 16
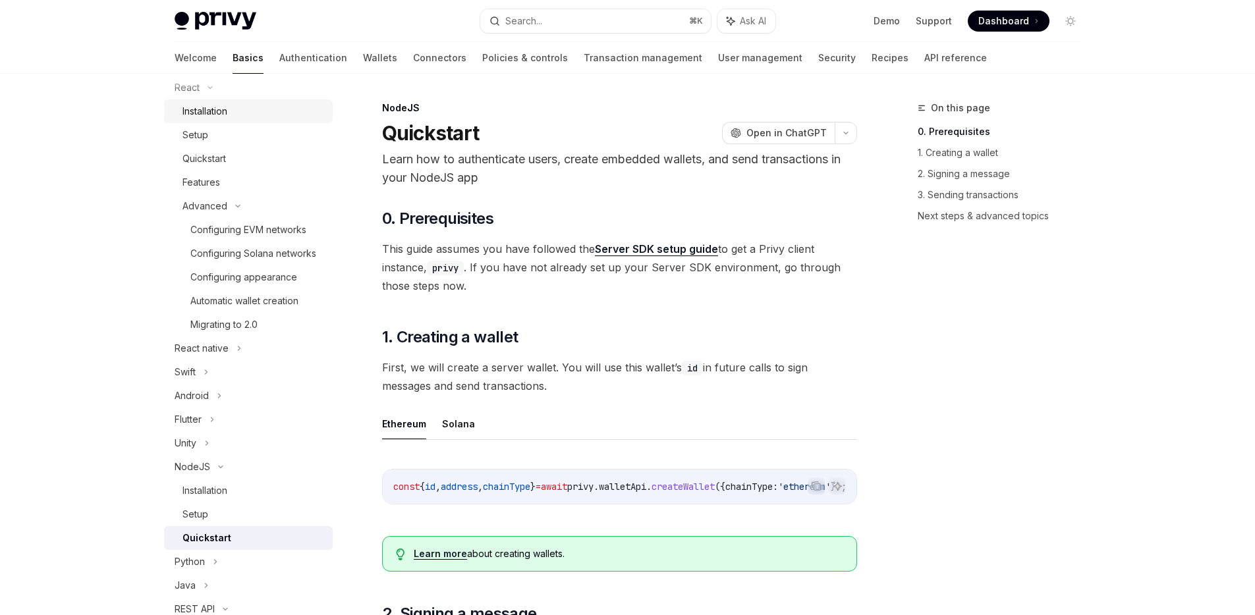
click at [208, 109] on div "Installation" at bounding box center [205, 111] width 45 height 16
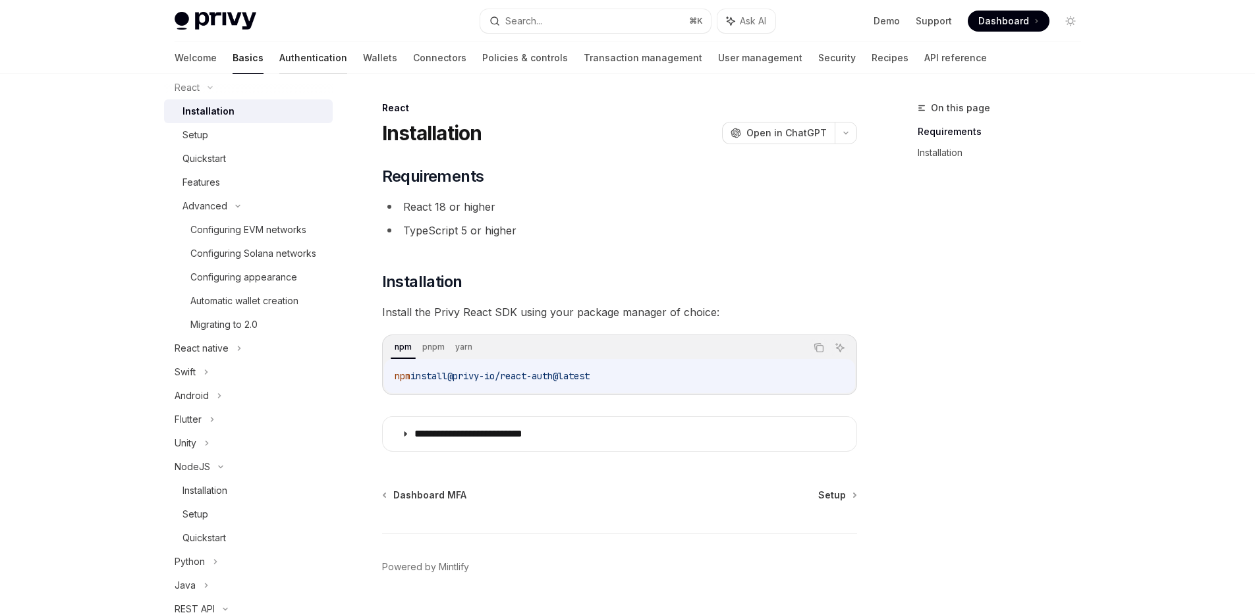
click at [279, 54] on link "Authentication" at bounding box center [313, 58] width 68 height 32
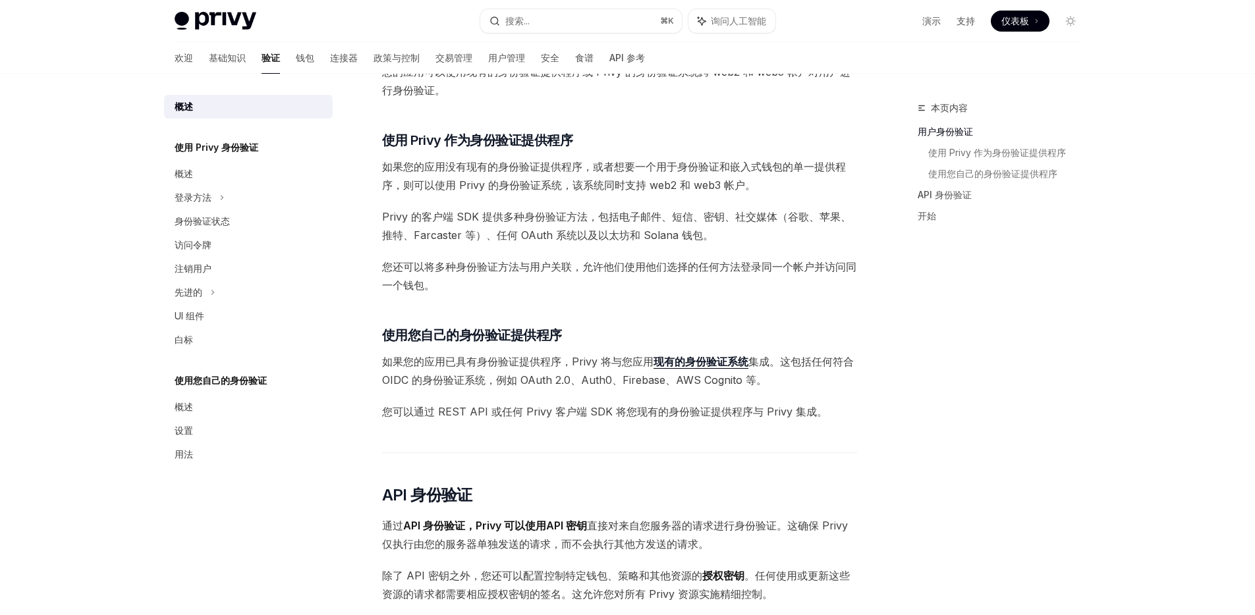
scroll to position [410, 0]
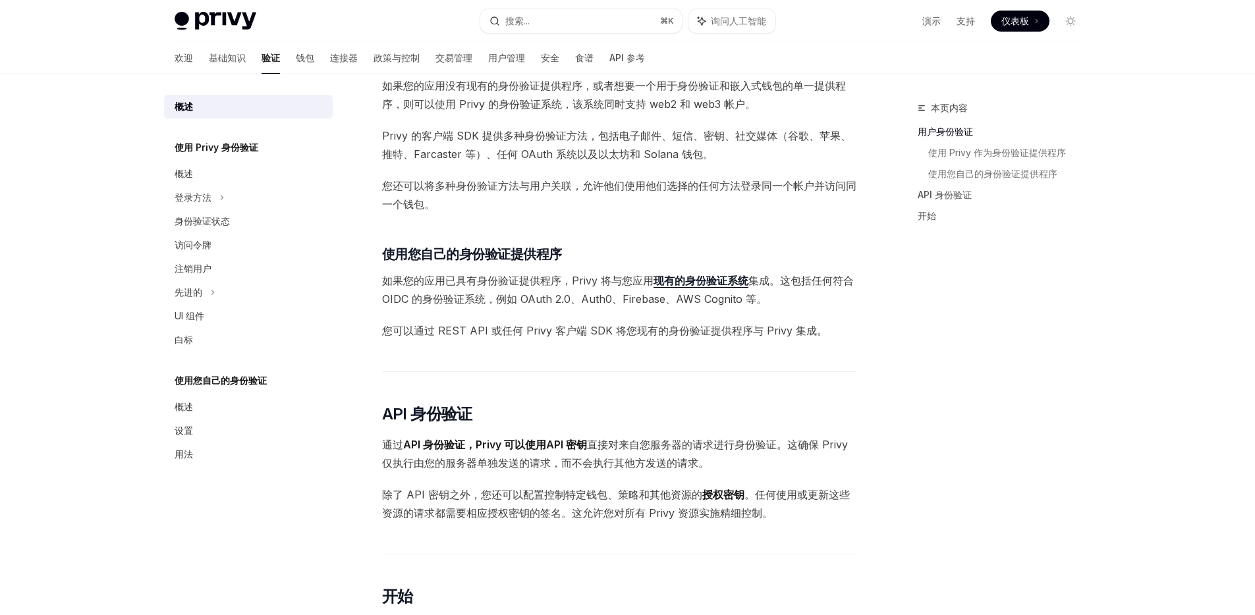
click at [568, 285] on font "如果您的应用已具有身份验证提供程序，Privy 将与您应用" at bounding box center [517, 280] width 271 height 13
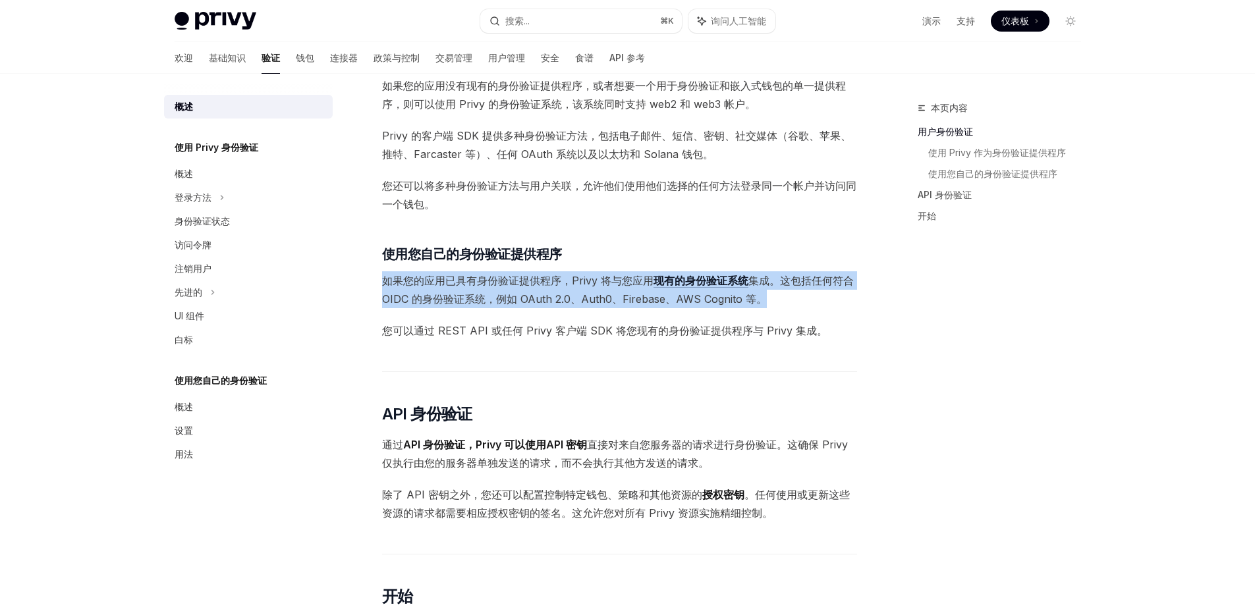
click at [568, 285] on font "如果您的应用已具有身份验证提供程序，Privy 将与您应用" at bounding box center [517, 280] width 271 height 13
click at [547, 294] on font "集成。这包括任何符合 OIDC 的身份验证系统，例如 OAuth 2.0、Auth0、Firebase、AWS Cognito 等。" at bounding box center [618, 290] width 472 height 32
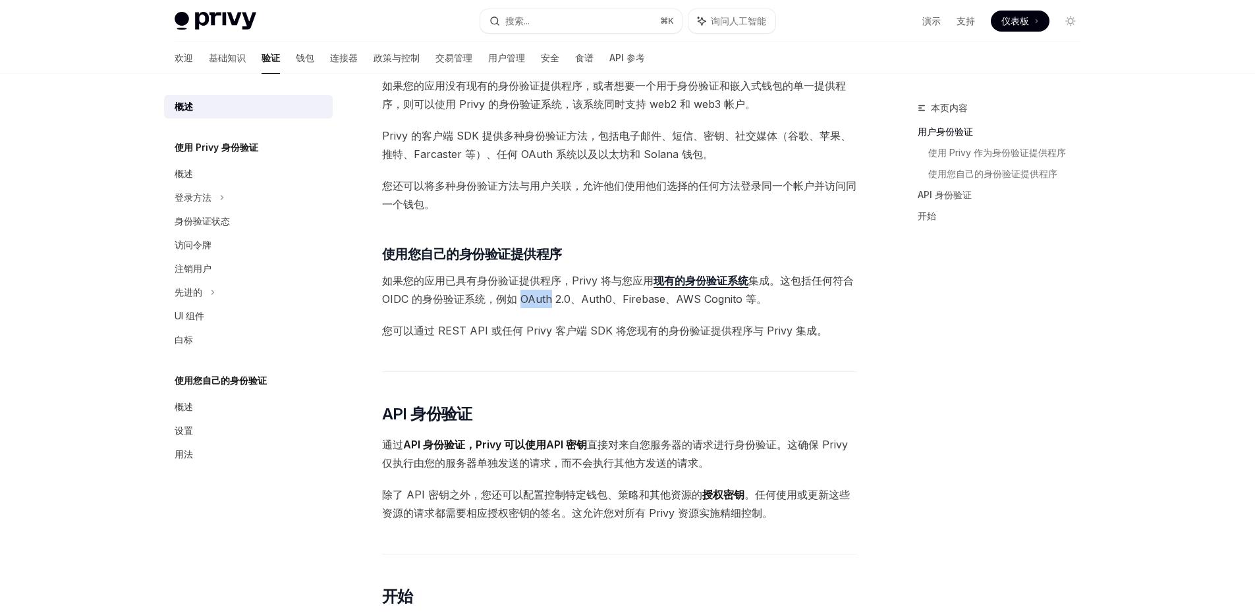
click at [547, 294] on font "集成。这包括任何符合 OIDC 的身份验证系统，例如 OAuth 2.0、Auth0、Firebase、AWS Cognito 等。" at bounding box center [618, 290] width 472 height 32
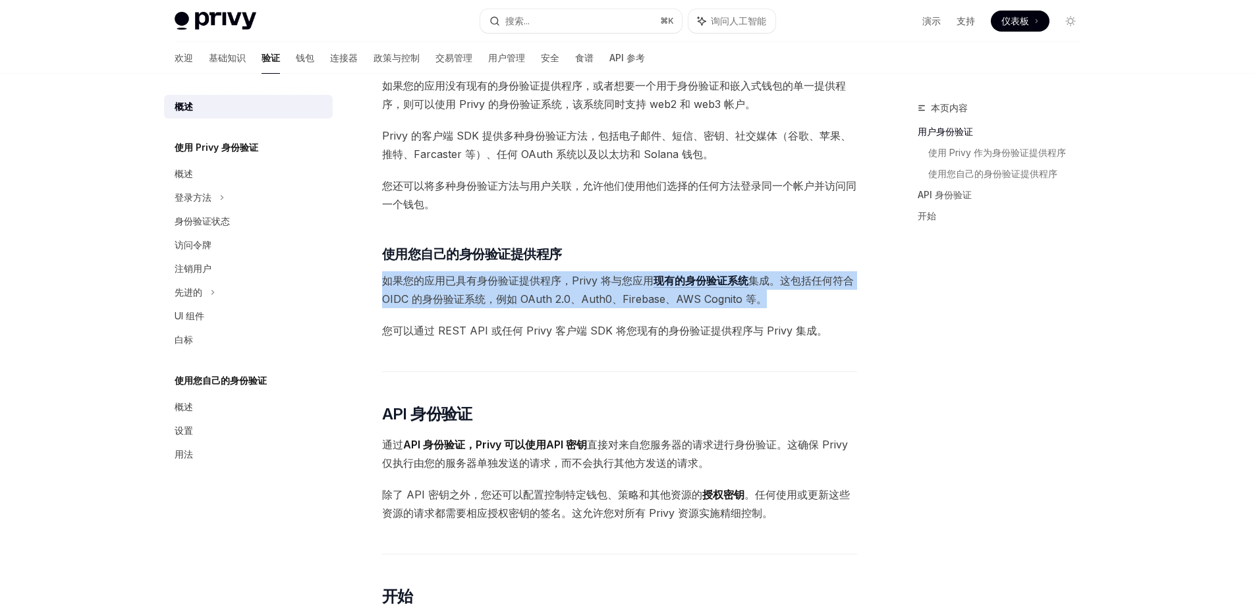
click at [547, 294] on font "集成。这包括任何符合 OIDC 的身份验证系统，例如 OAuth 2.0、Auth0、Firebase、AWS Cognito 等。" at bounding box center [618, 290] width 472 height 32
click at [567, 281] on font "如果您的应用已具有身份验证提供程序，Privy 将与您应用" at bounding box center [517, 280] width 271 height 13
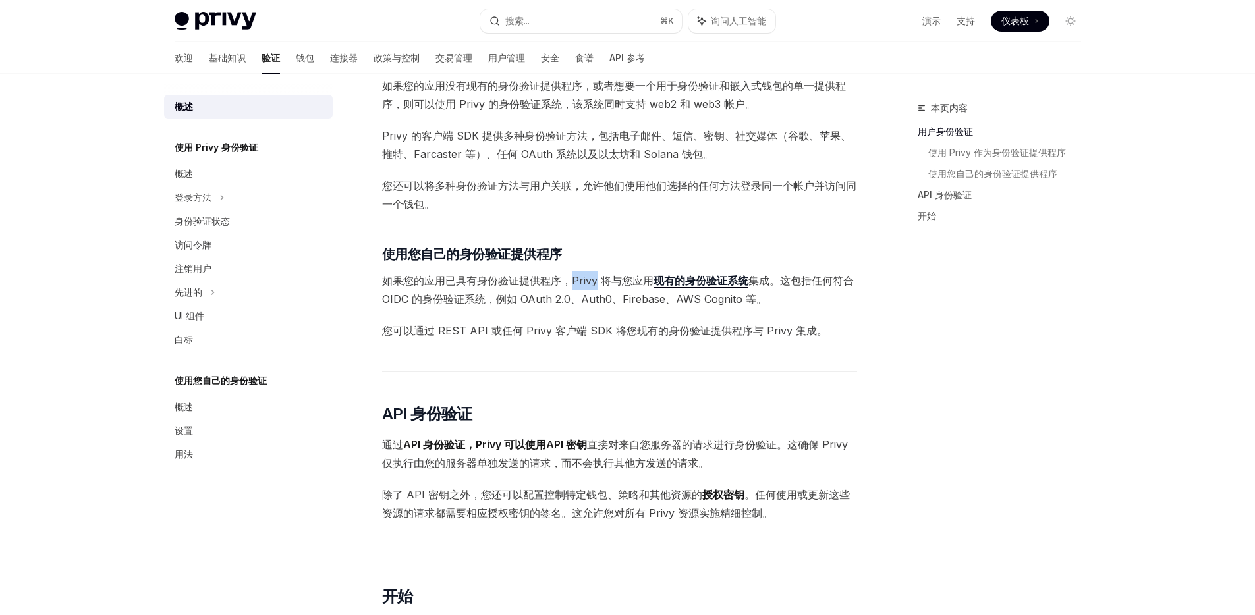
click at [567, 281] on font "如果您的应用已具有身份验证提供程序，Privy 将与您应用" at bounding box center [517, 280] width 271 height 13
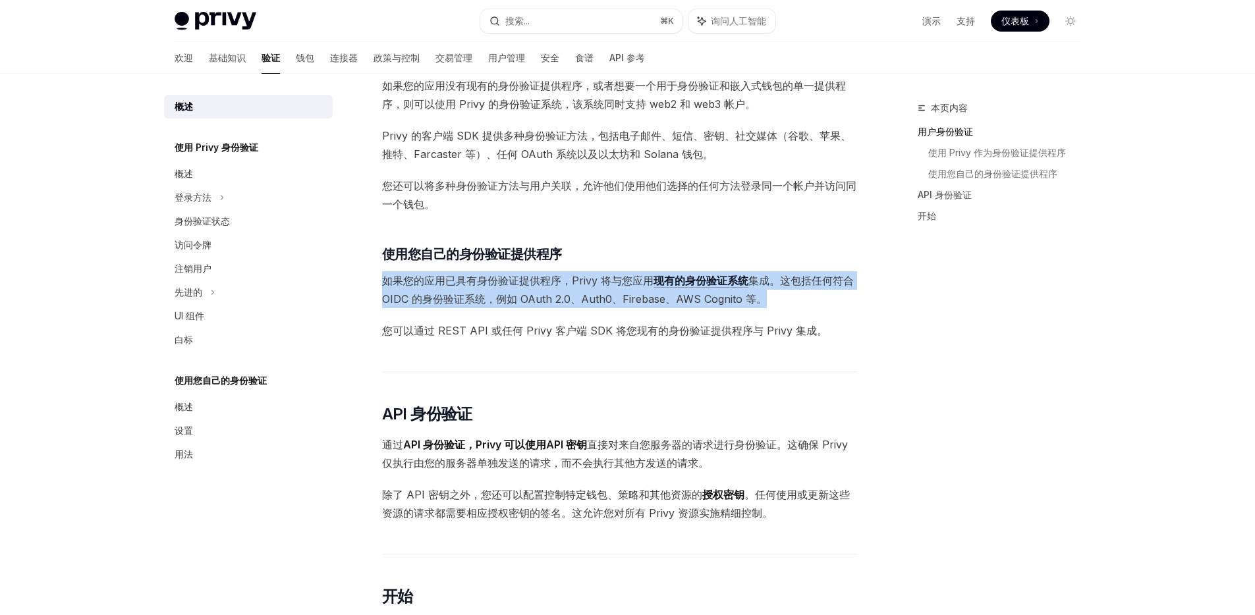
click at [567, 281] on font "如果您的应用已具有身份验证提供程序，Privy 将与您应用" at bounding box center [517, 280] width 271 height 13
click at [553, 298] on font "集成。这包括任何符合 OIDC 的身份验证系统，例如 OAuth 2.0、Auth0、Firebase、AWS Cognito 等。" at bounding box center [618, 290] width 472 height 32
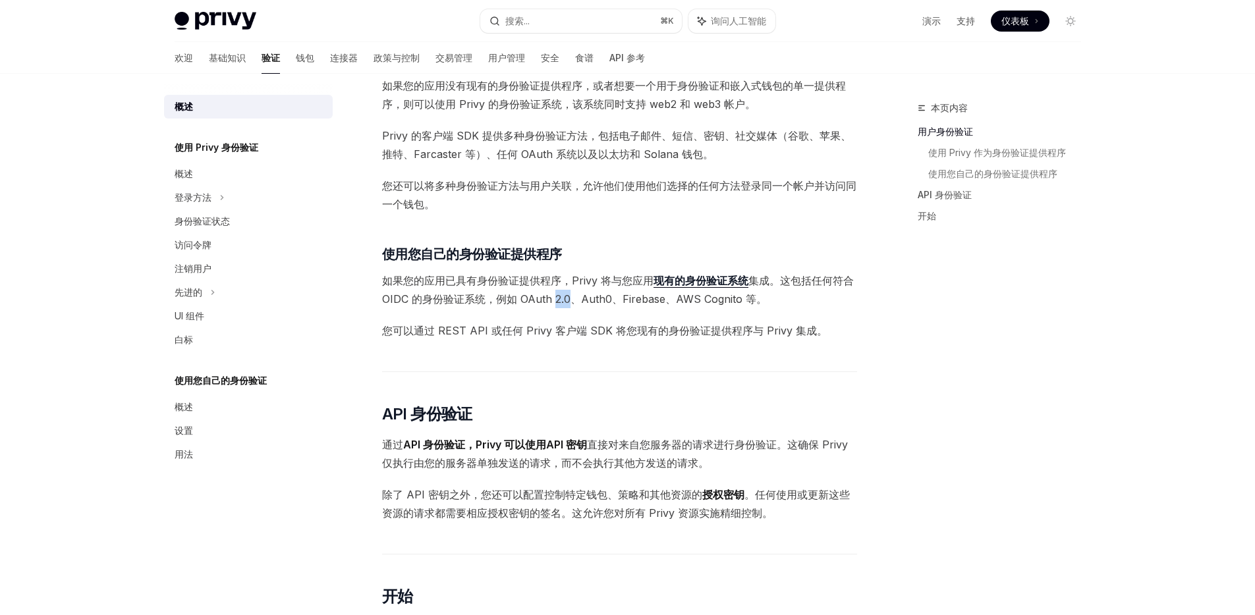
click at [553, 298] on font "集成。这包括任何符合 OIDC 的身份验证系统，例如 OAuth 2.0、Auth0、Firebase、AWS Cognito 等。" at bounding box center [618, 290] width 472 height 32
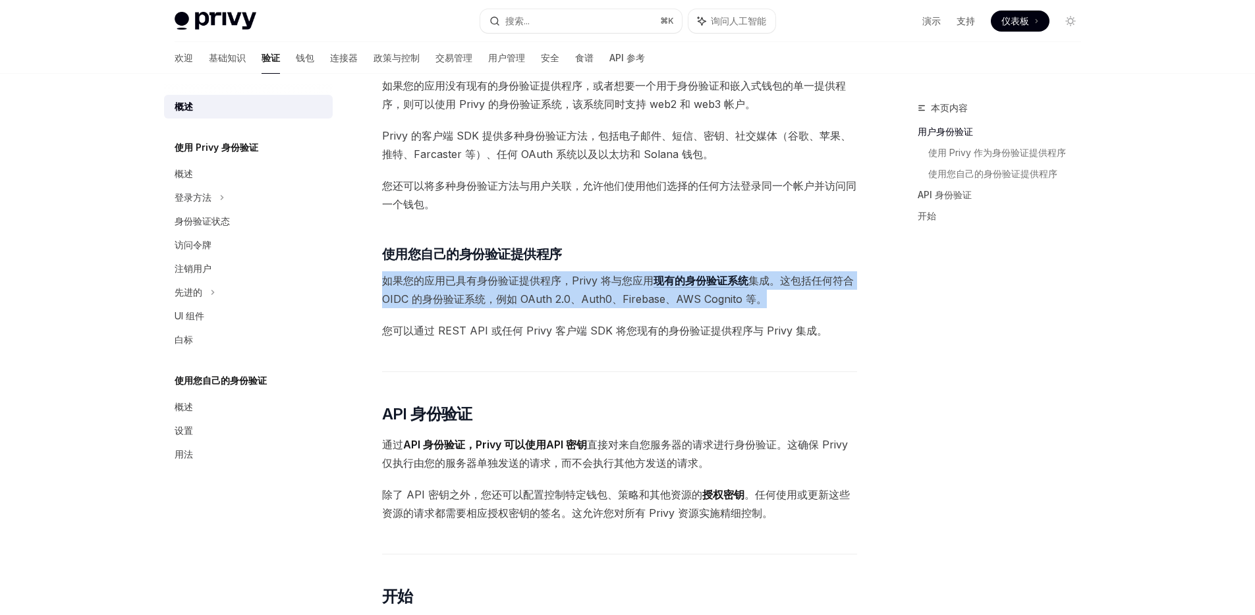
click at [553, 298] on font "集成。这包括任何符合 OIDC 的身份验证系统，例如 OAuth 2.0、Auth0、Firebase、AWS Cognito 等。" at bounding box center [618, 290] width 472 height 32
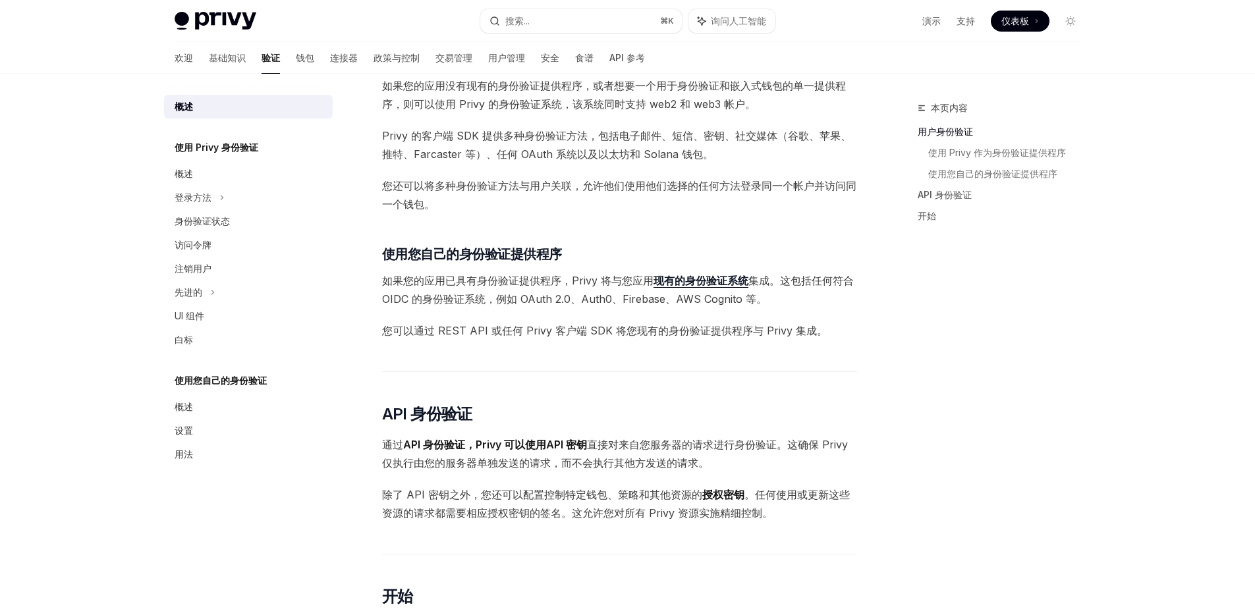
click at [526, 329] on font "您可以通过 REST API 或任何 Privy 客户端 SDK 将您现有的身份验证提供程序与 Privy 集成。" at bounding box center [604, 330] width 445 height 13
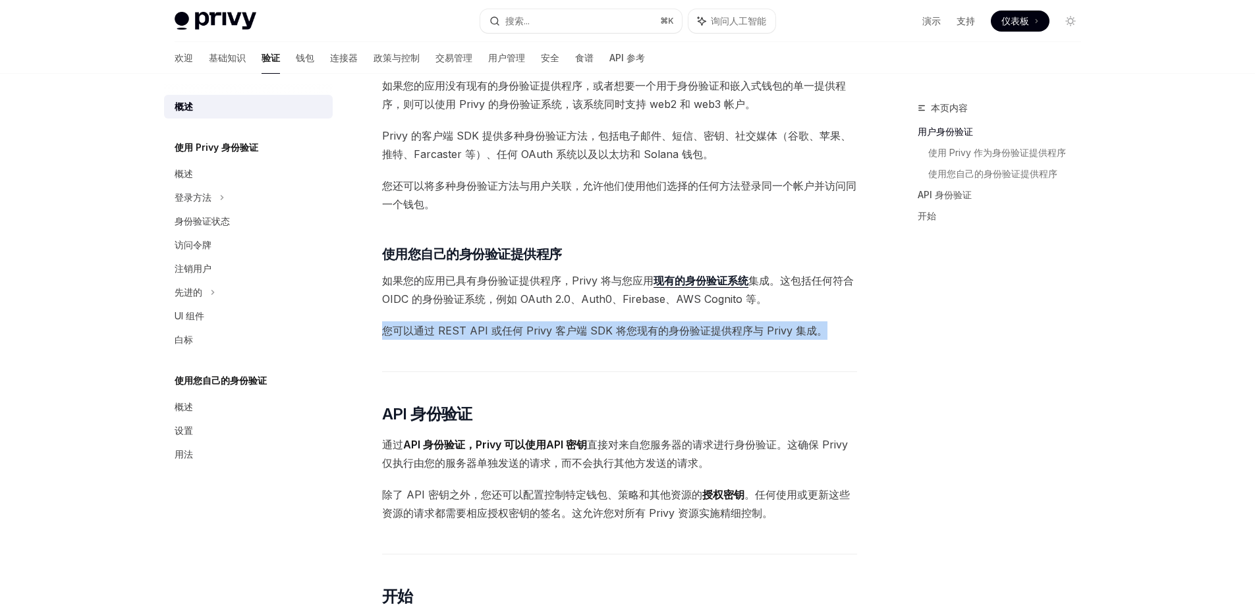
click at [526, 329] on font "您可以通过 REST API 或任何 Privy 客户端 SDK 将您现有的身份验证提供程序与 Privy 集成。" at bounding box center [604, 330] width 445 height 13
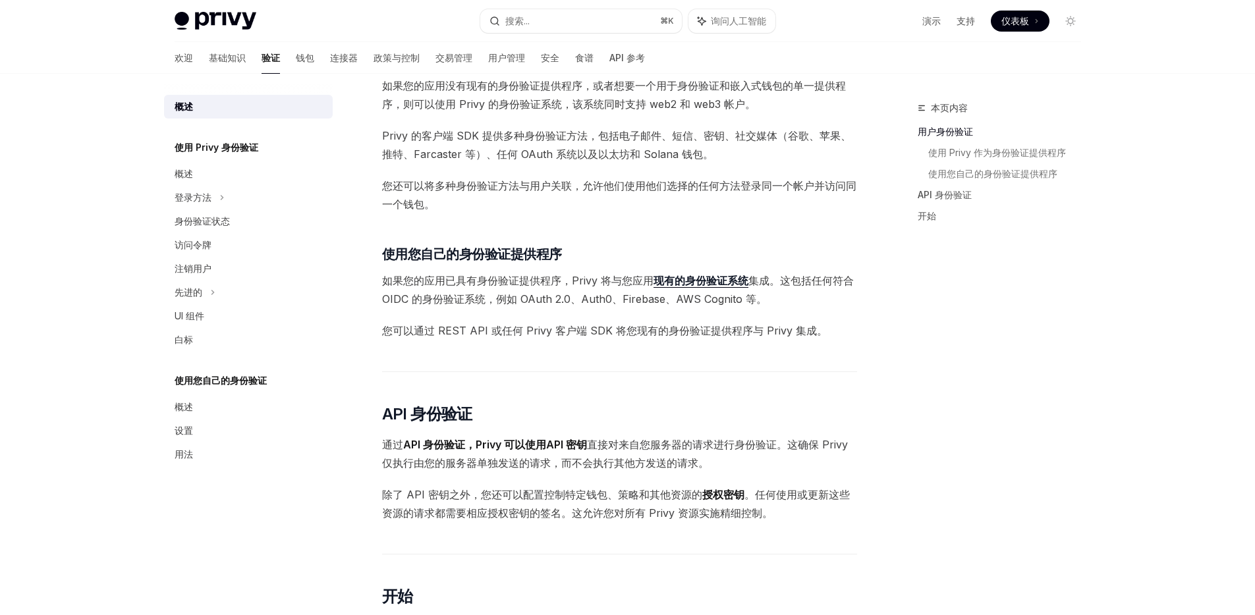
click at [540, 279] on font "如果您的应用已具有身份验证提供程序，Privy 将与您应用" at bounding box center [517, 280] width 271 height 13
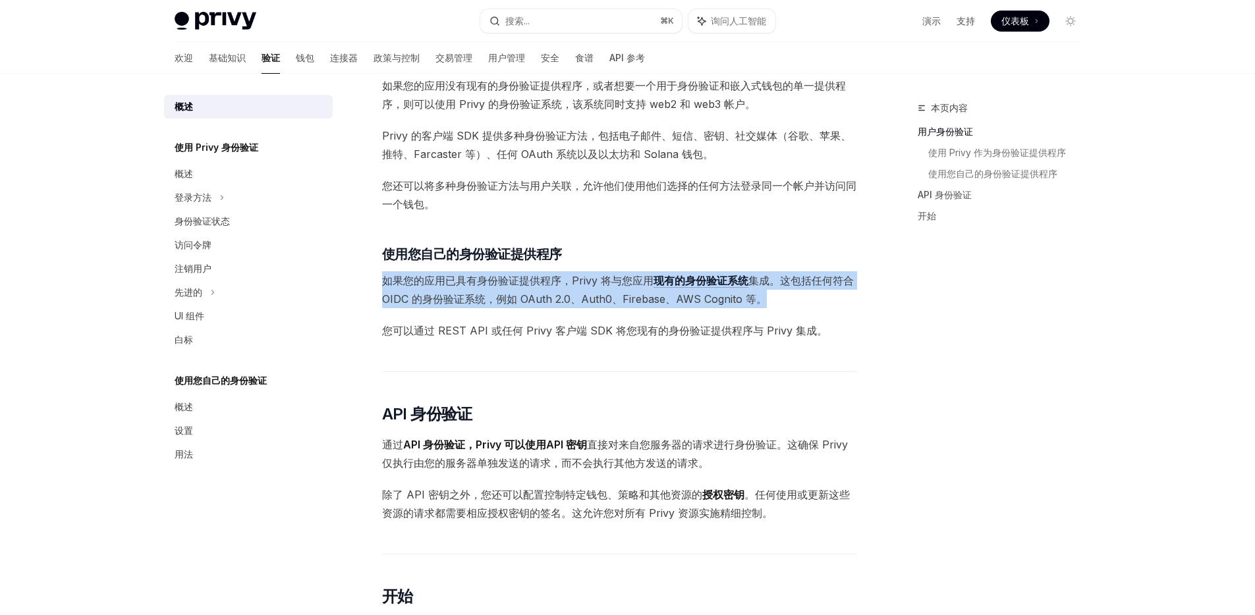
click at [540, 279] on font "如果您的应用已具有身份验证提供程序，Privy 将与您应用" at bounding box center [517, 280] width 271 height 13
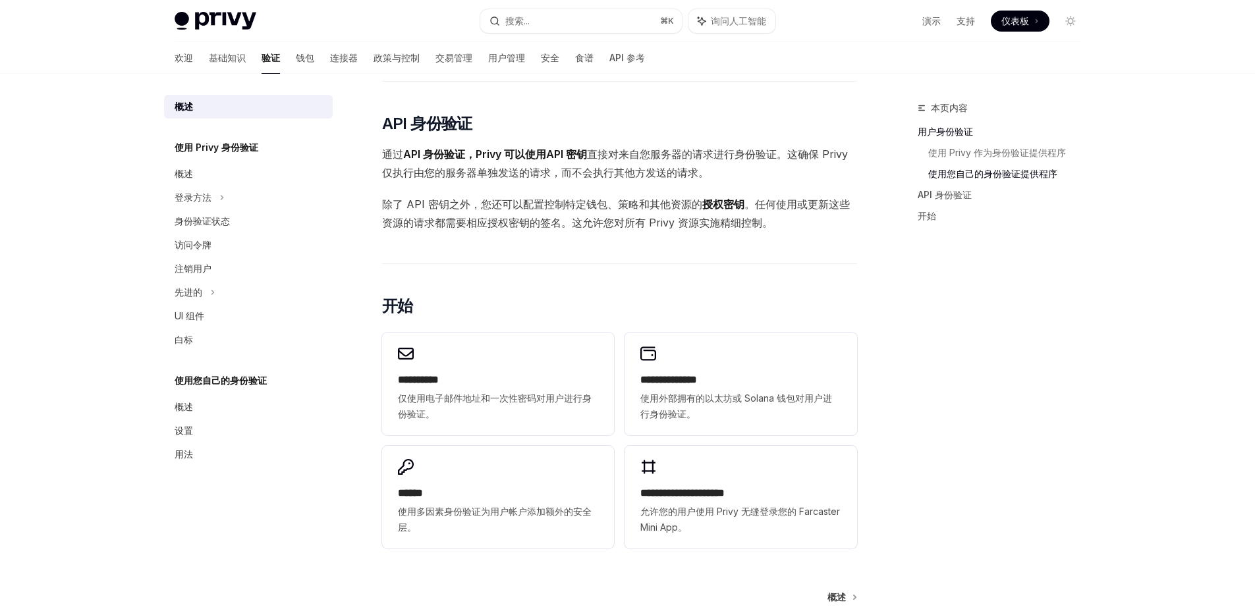
scroll to position [739, 0]
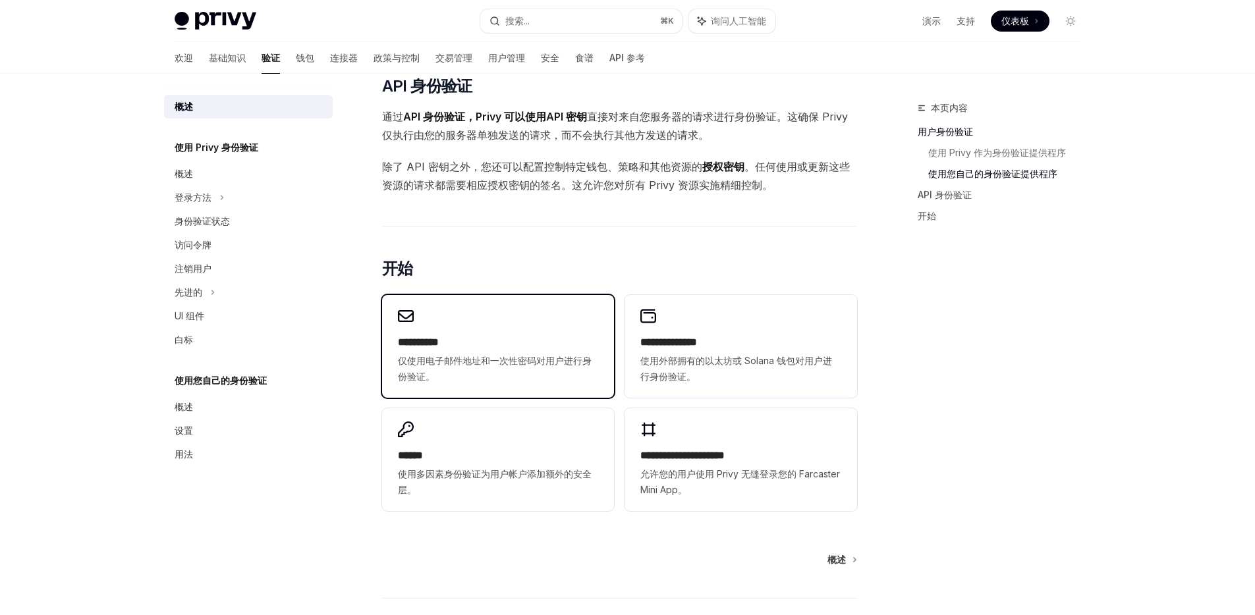
click at [542, 360] on font "仅使用电子邮件地址和一次性密码对用户进行身份验证。" at bounding box center [495, 368] width 194 height 27
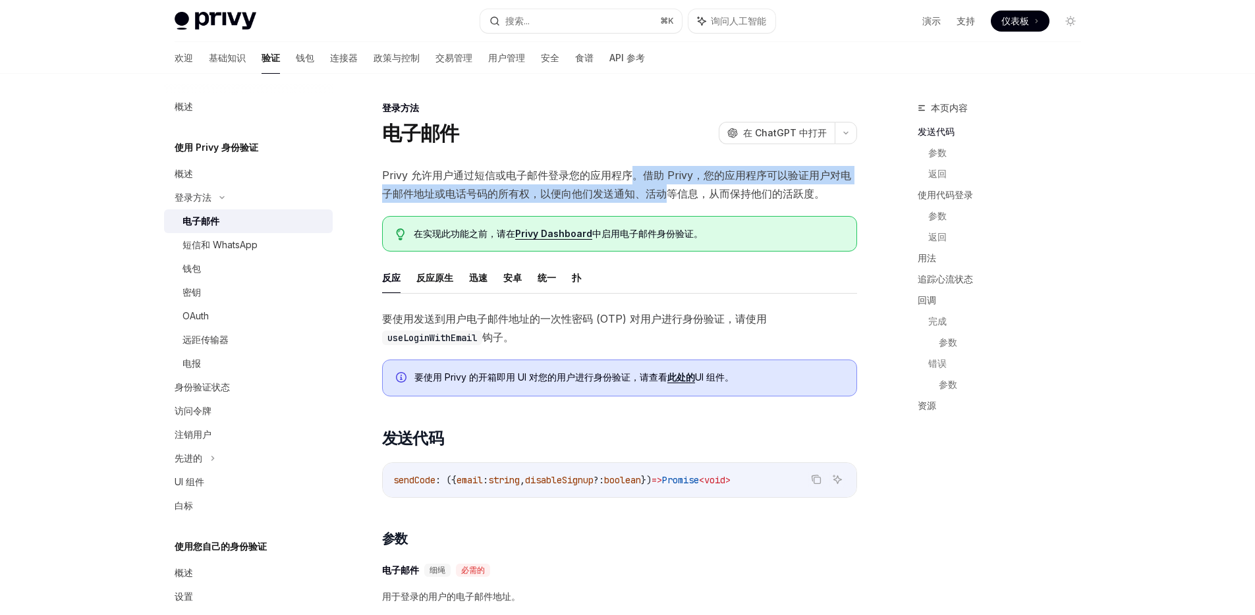
drag, startPoint x: 631, startPoint y: 177, endPoint x: 671, endPoint y: 192, distance: 43.0
click at [671, 192] on font "Privy 允许用户通过短信或电子邮件登录您的应用程序。借助 Privy，您的应用程序可以验证用户对电子邮件地址或电话号码的所有权，以便向他们发送通知、活动等…" at bounding box center [616, 185] width 469 height 32
click at [602, 197] on font "Privy 允许用户通过短信或电子邮件登录您的应用程序。借助 Privy，您的应用程序可以验证用户对电子邮件地址或电话号码的所有权，以便向他们发送通知、活动等…" at bounding box center [616, 185] width 469 height 32
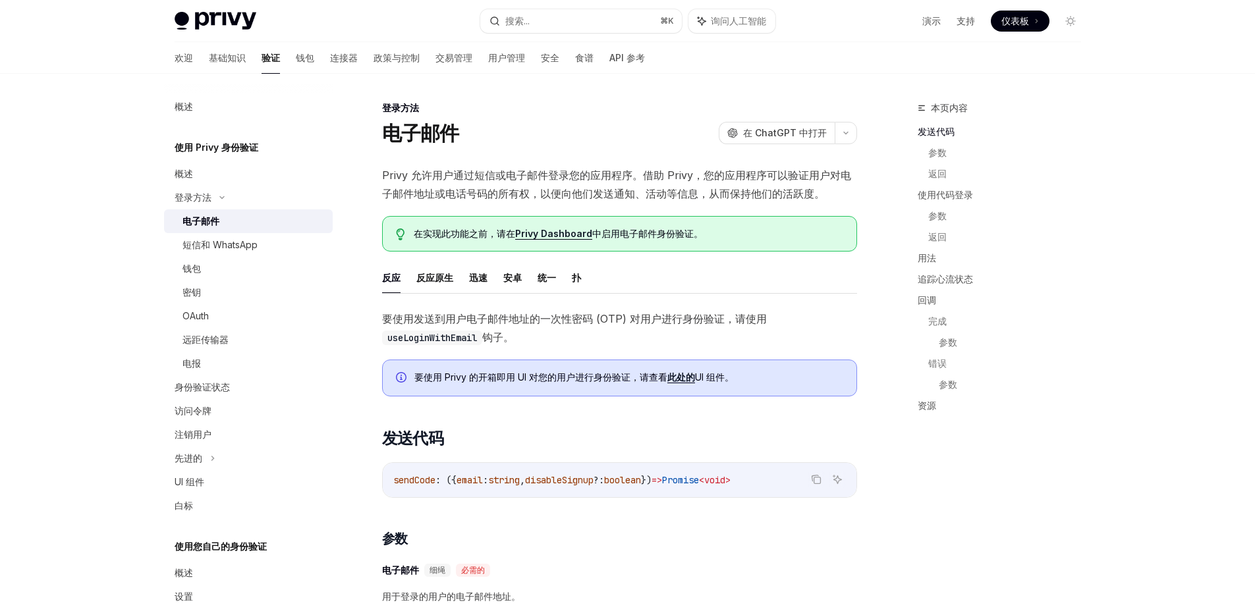
drag, startPoint x: 545, startPoint y: 190, endPoint x: 724, endPoint y: 207, distance: 180.0
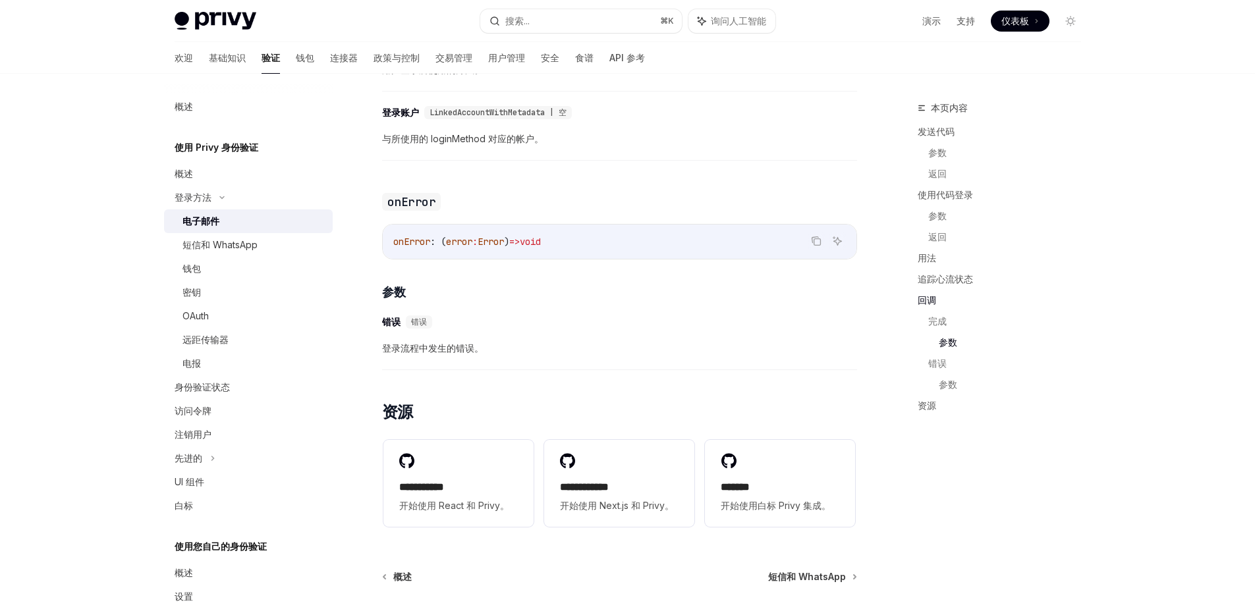
scroll to position [2533, 0]
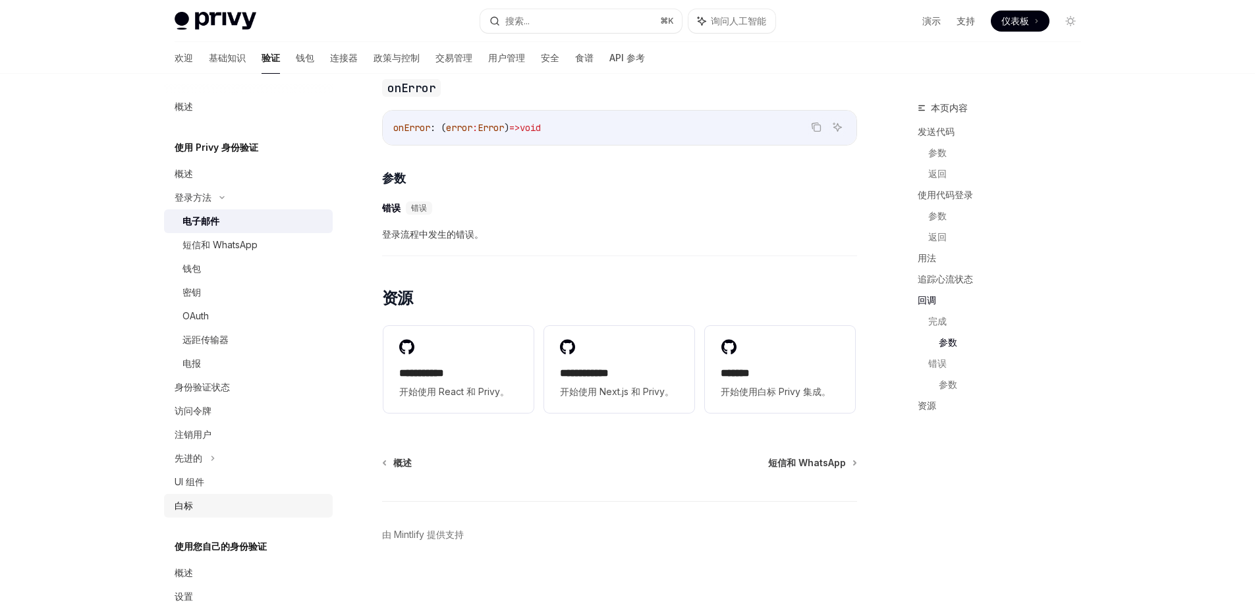
click at [189, 505] on font "白标" at bounding box center [184, 505] width 18 height 11
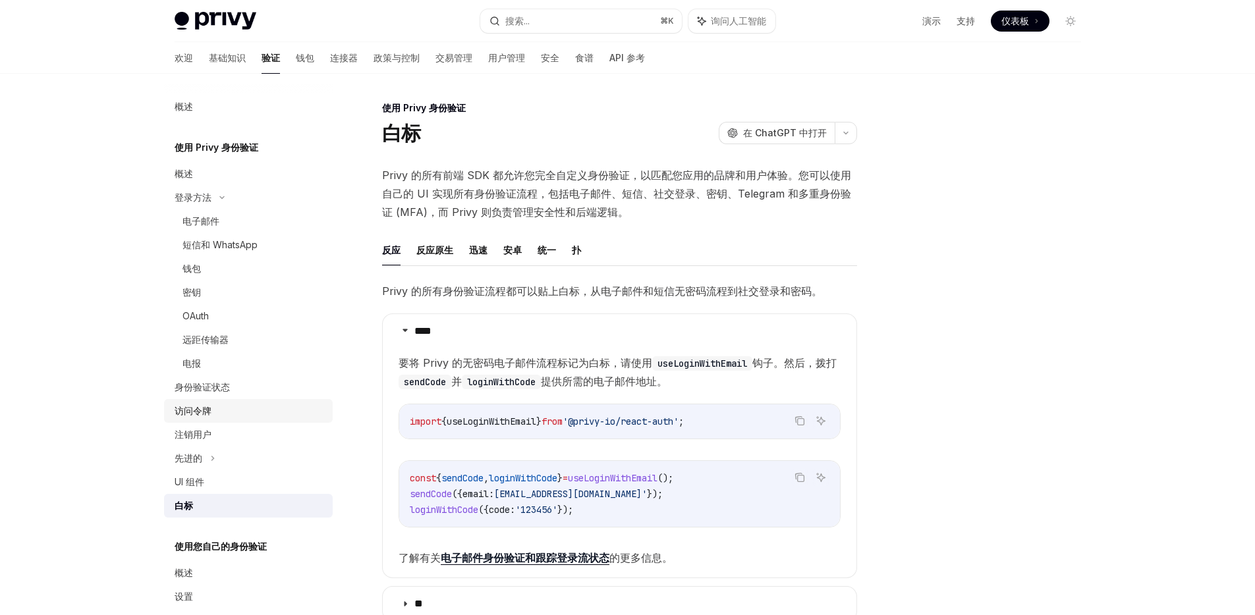
click at [236, 417] on div "访问令牌" at bounding box center [250, 411] width 150 height 16
type textarea "*"
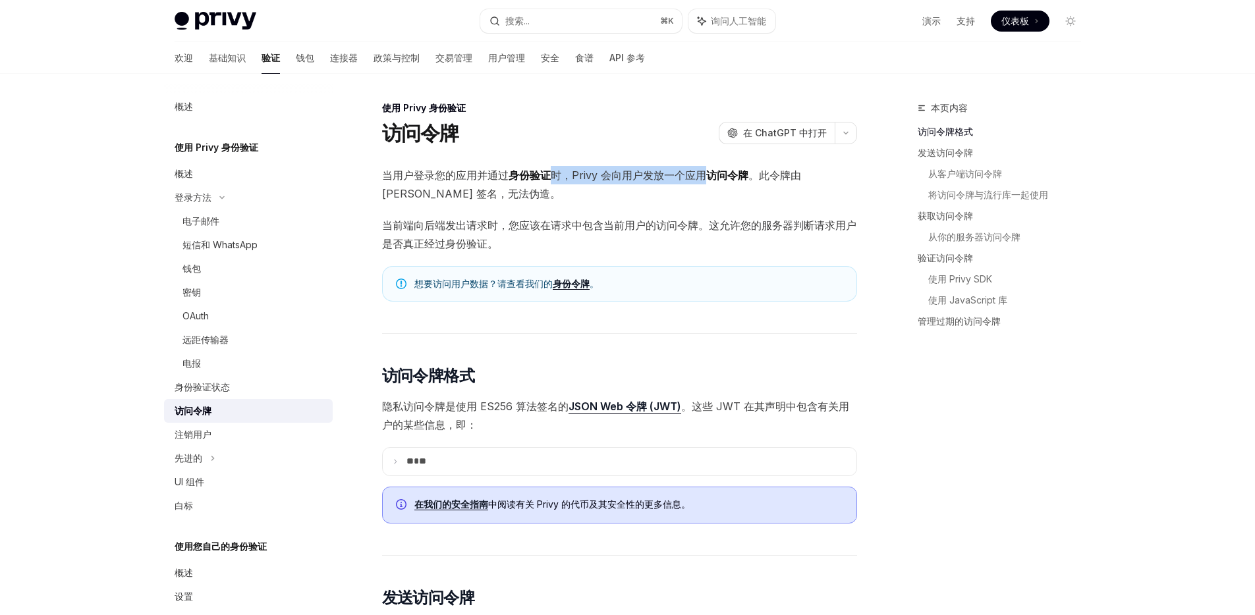
drag, startPoint x: 547, startPoint y: 177, endPoint x: 708, endPoint y: 176, distance: 161.4
click at [708, 176] on span "当用户登录您的应用并通过 身份验证 时，Privy 会向用户发放一个应用 访问令牌 。此令牌由 Privy 签名，无法伪造。" at bounding box center [619, 184] width 475 height 37
drag, startPoint x: 457, startPoint y: 229, endPoint x: 588, endPoint y: 229, distance: 131.8
click at [588, 229] on font "当前端向后端发出请求时，您应该在请求中包含当前用户的访问令牌。这允许您的服务器判断请求用户是否真正经过身份验证。" at bounding box center [619, 235] width 474 height 32
click at [617, 223] on font "当前端向后端发出请求时，您应该在请求中包含当前用户的访问令牌。这允许您的服务器判断请求用户是否真正经过身份验证。" at bounding box center [619, 235] width 474 height 32
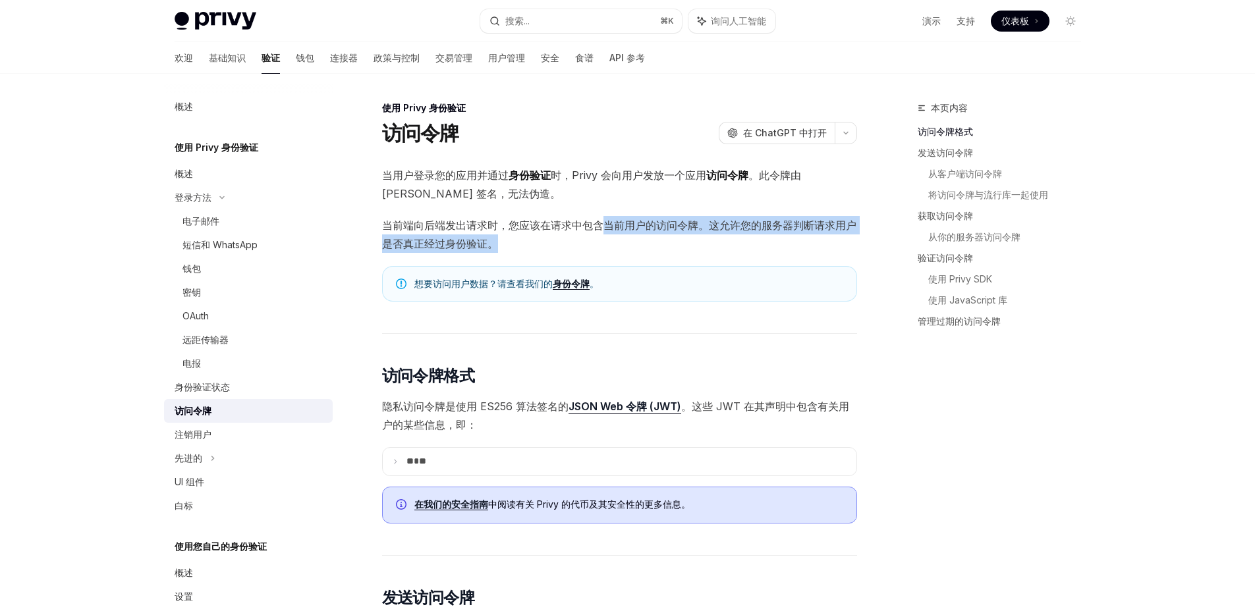
drag, startPoint x: 604, startPoint y: 225, endPoint x: 698, endPoint y: 242, distance: 96.4
click at [698, 242] on span "当前端向后端发出请求时，您应该在请求中包含当前用户的访问令牌。这允许您的服务器判断请求用户是否真正经过身份验证。" at bounding box center [619, 234] width 475 height 37
click at [679, 244] on span "当前端向后端发出请求时，您应该在请求中包含当前用户的访问令牌。这允许您的服务器判断请求用户是否真正经过身份验证。" at bounding box center [619, 234] width 475 height 37
drag, startPoint x: 625, startPoint y: 250, endPoint x: 507, endPoint y: 226, distance: 120.4
click at [507, 226] on span "当前端向后端发出请求时，您应该在请求中包含当前用户的访问令牌。这允许您的服务器判断请求用户是否真正经过身份验证。" at bounding box center [619, 234] width 475 height 37
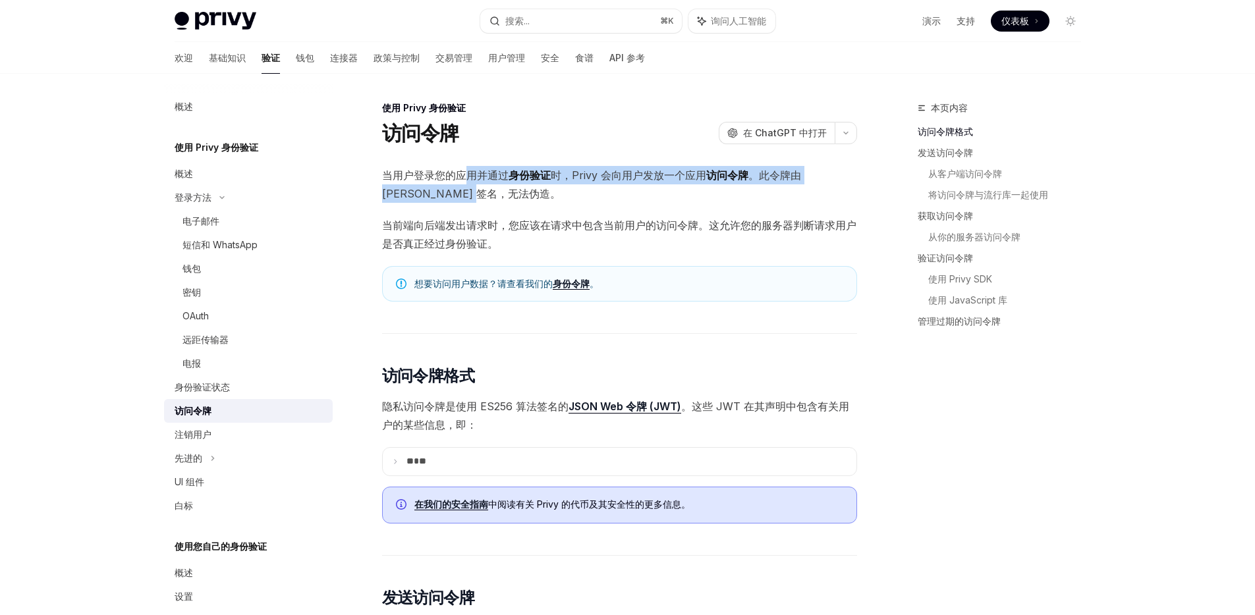
drag, startPoint x: 465, startPoint y: 178, endPoint x: 629, endPoint y: 186, distance: 164.2
click at [629, 186] on span "当用户登录您的应用并通过 身份验证 时，Privy 会向用户发放一个应用 访问令牌 。此令牌由 Privy 签名，无法伪造。" at bounding box center [619, 184] width 475 height 37
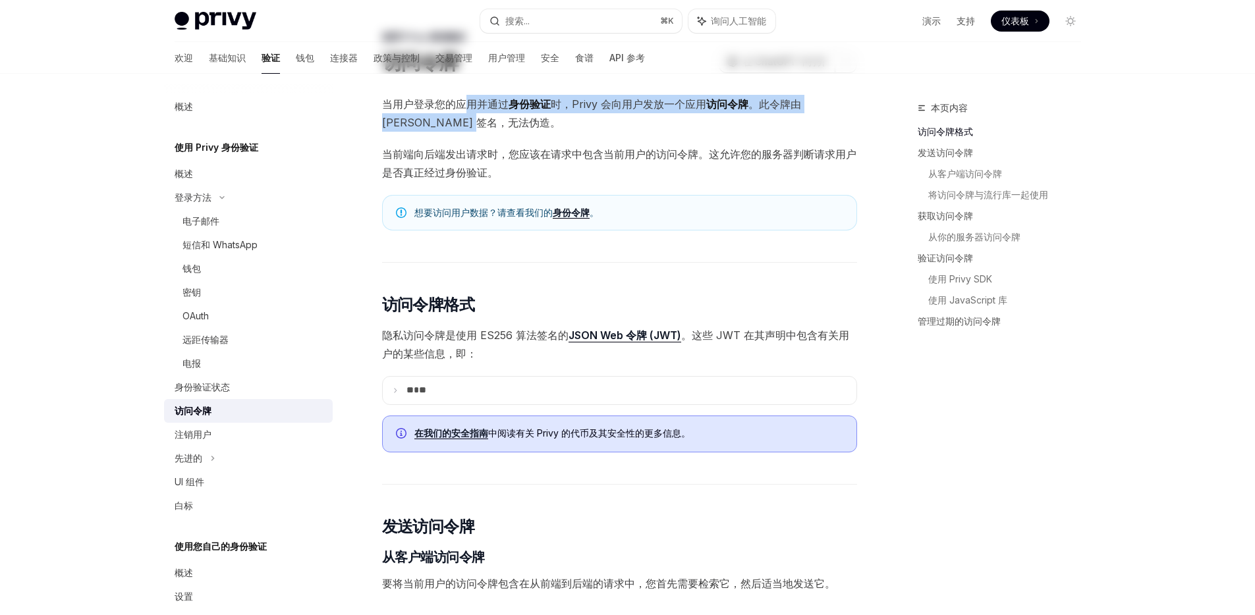
scroll to position [95, 0]
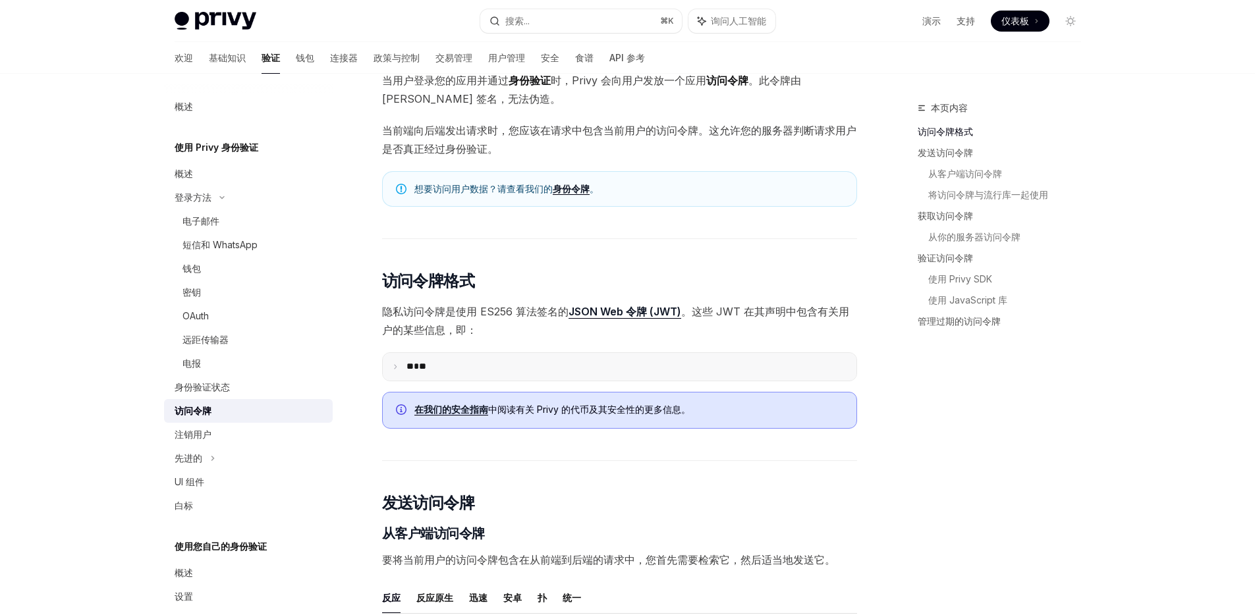
click at [394, 369] on icon at bounding box center [395, 367] width 7 height 7
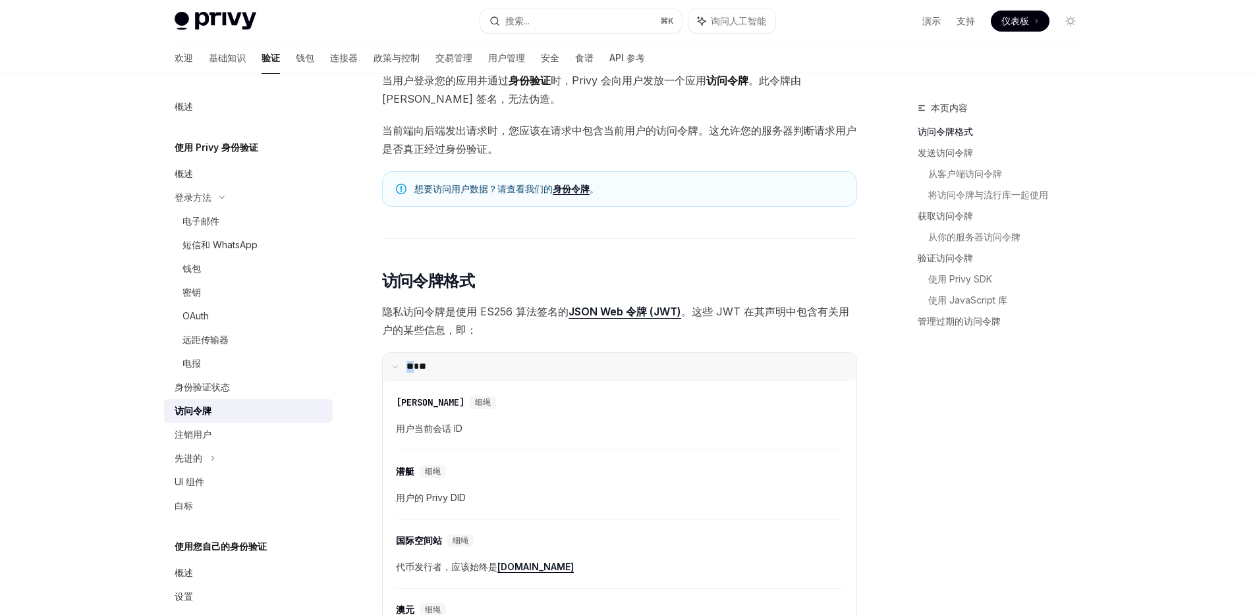
click at [394, 369] on icon at bounding box center [395, 367] width 7 height 7
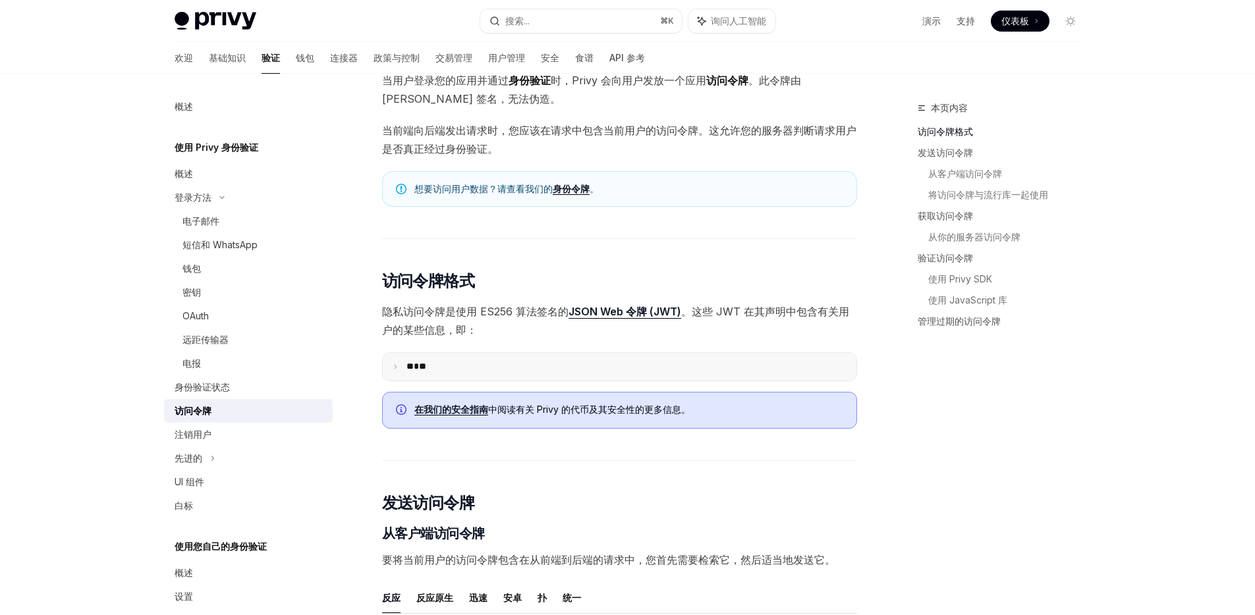
click at [397, 368] on icon at bounding box center [395, 367] width 7 height 7
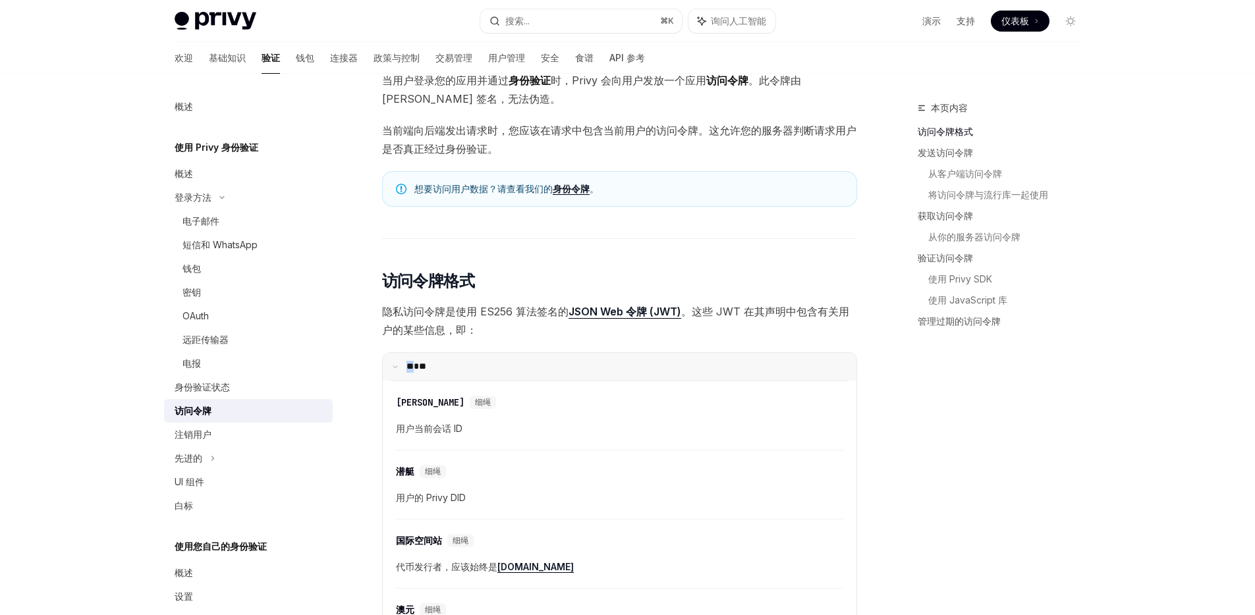
click at [397, 368] on icon at bounding box center [395, 367] width 7 height 7
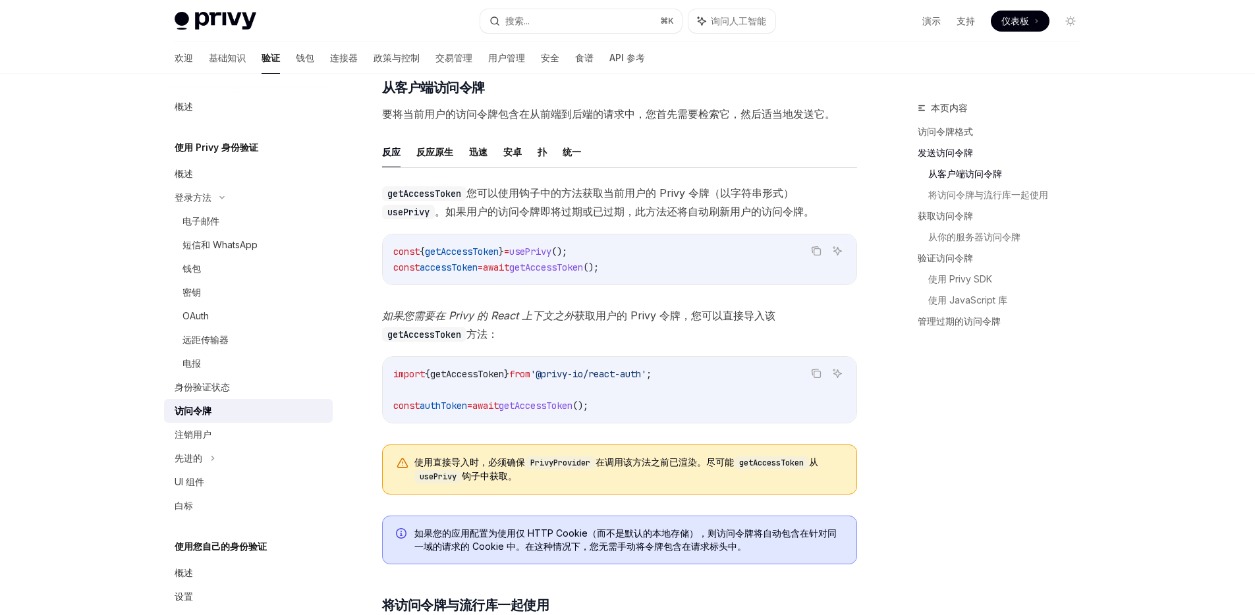
scroll to position [630, 0]
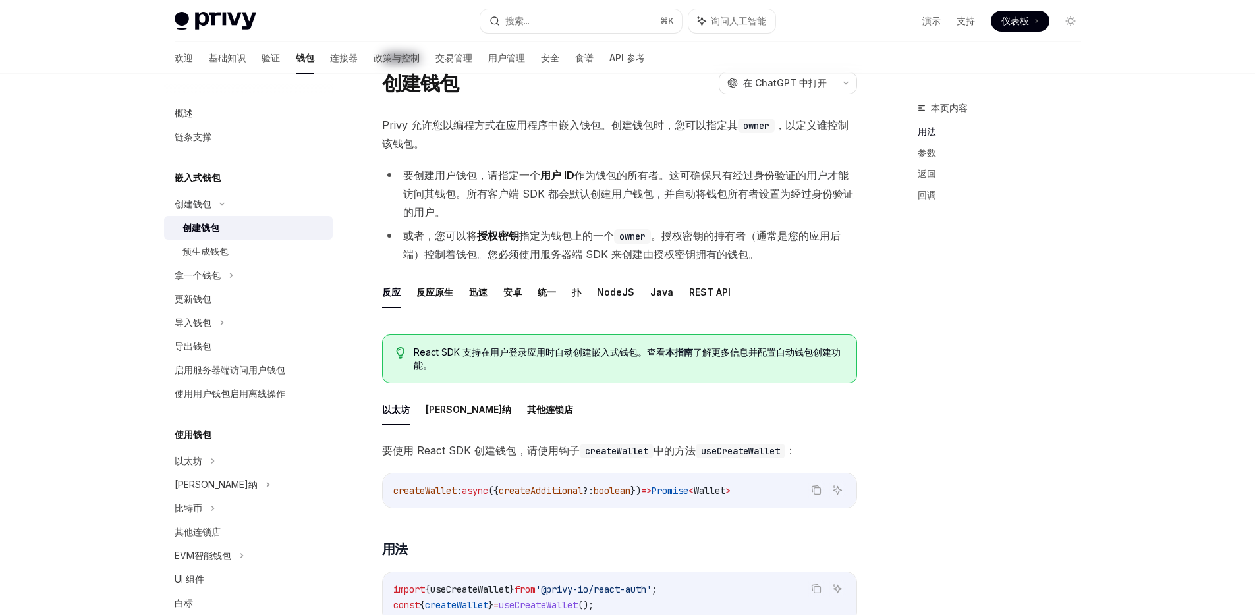
scroll to position [154, 0]
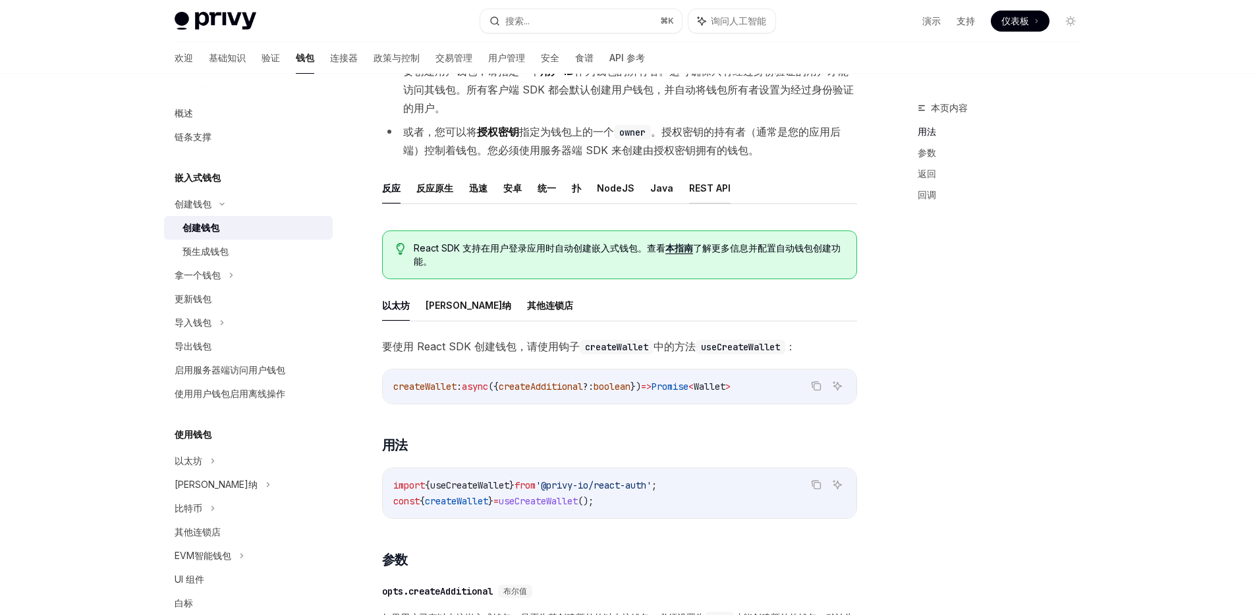
click at [705, 188] on font "REST API" at bounding box center [710, 188] width 42 height 11
type textarea "*"
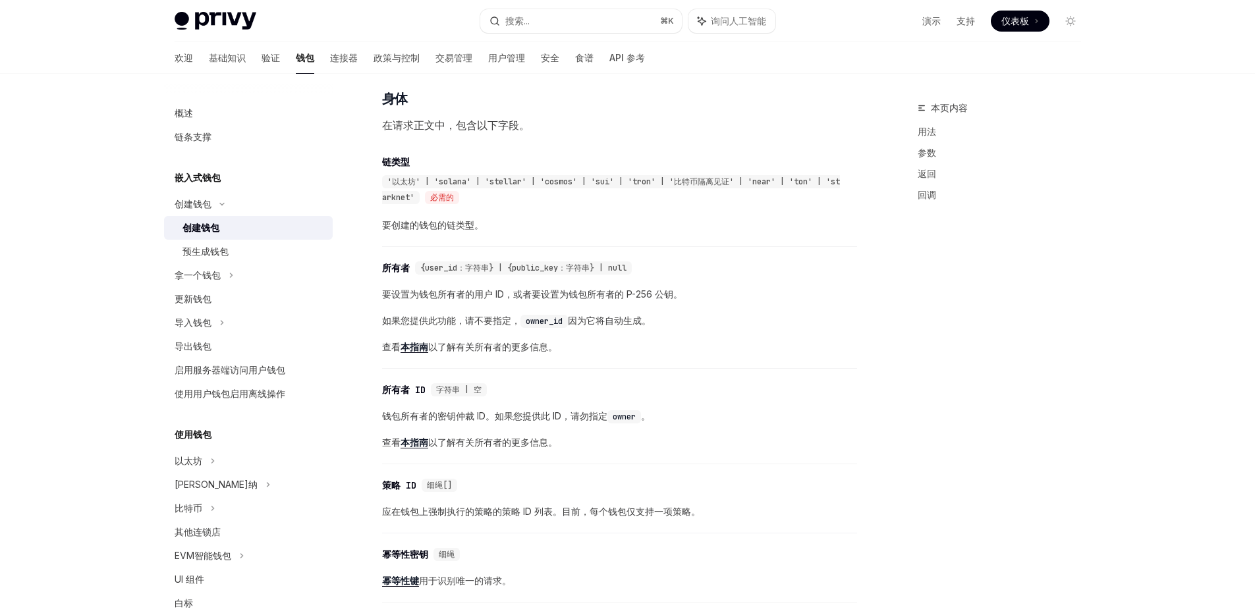
scroll to position [481, 0]
click at [511, 182] on font "'以太坊' | 'solana' | 'stellar' | 'cosmos' | 'sui' | 'tron' | '比特币隔离见证' | 'near' |…" at bounding box center [611, 187] width 458 height 26
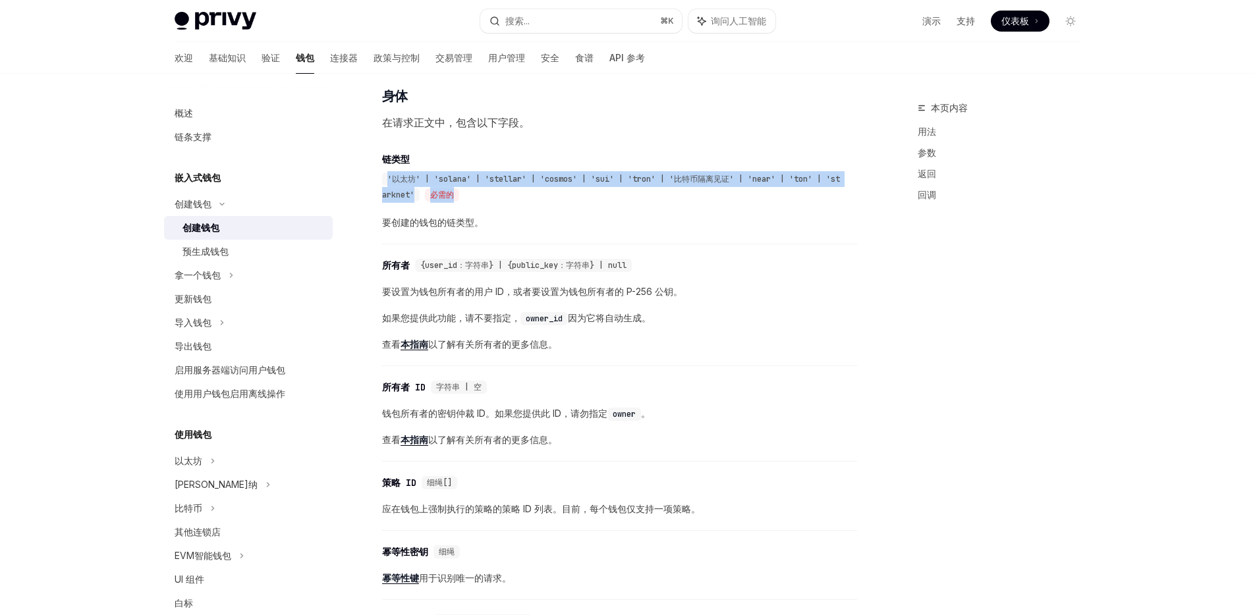
click at [511, 182] on font "'以太坊' | 'solana' | 'stellar' | 'cosmos' | 'sui' | 'tron' | '比特币隔离见证' | 'near' |…" at bounding box center [611, 187] width 458 height 26
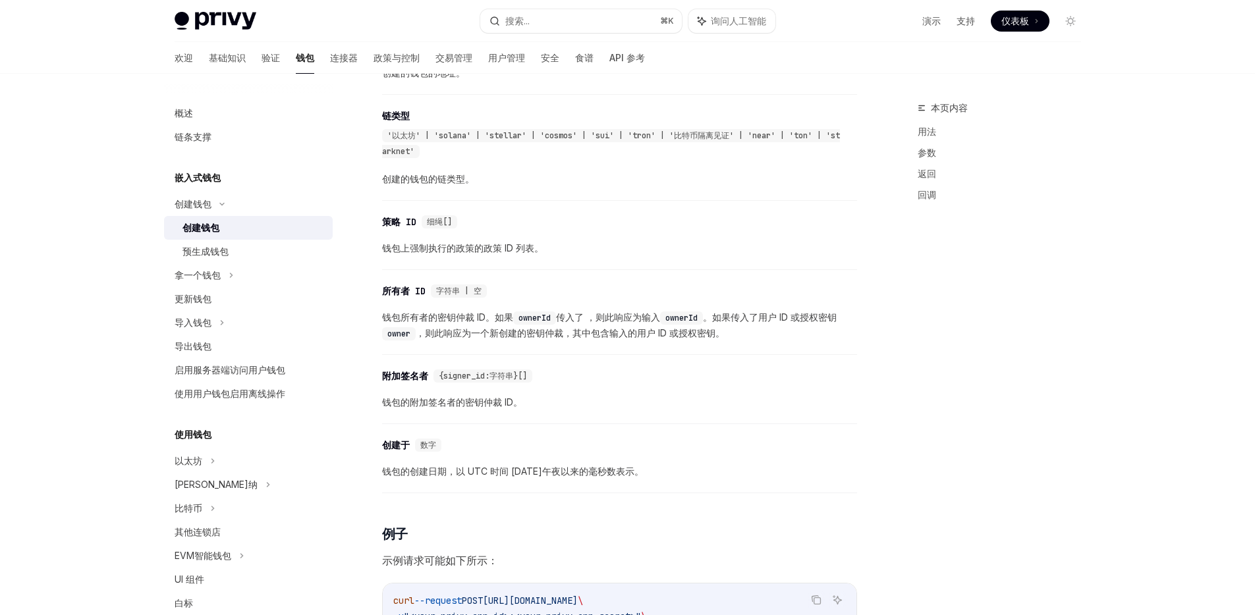
scroll to position [1216, 0]
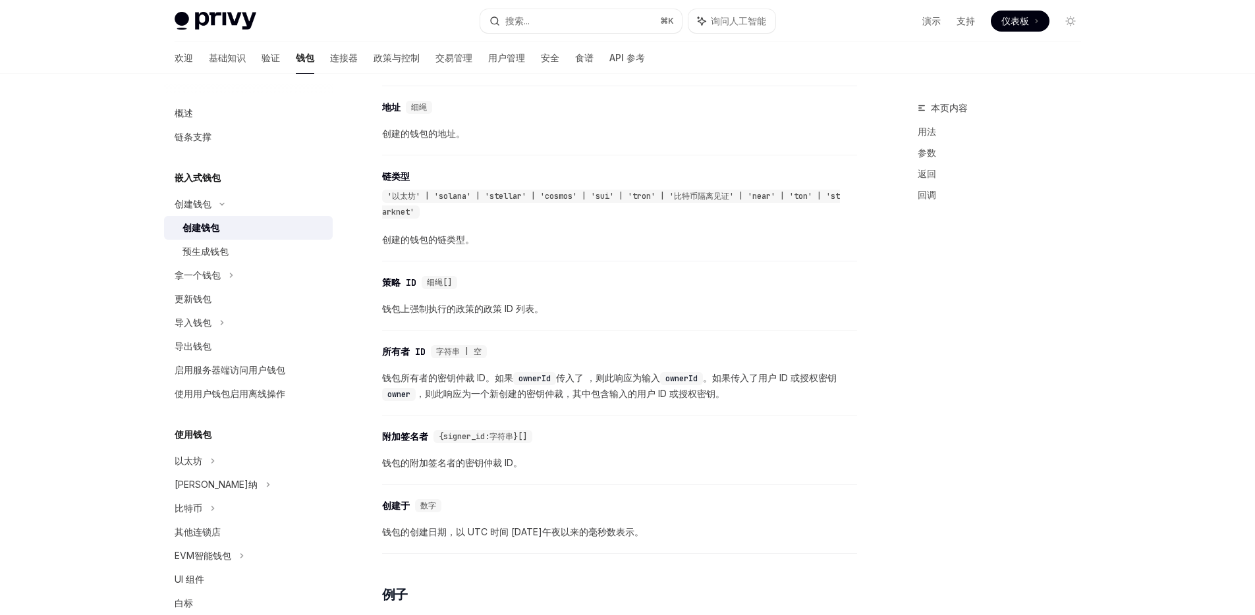
click at [640, 195] on font "'以太坊' | 'solana' | 'stellar' | 'cosmos' | 'sui' | 'tron' | '比特币隔离见证' | 'near' |…" at bounding box center [611, 204] width 458 height 26
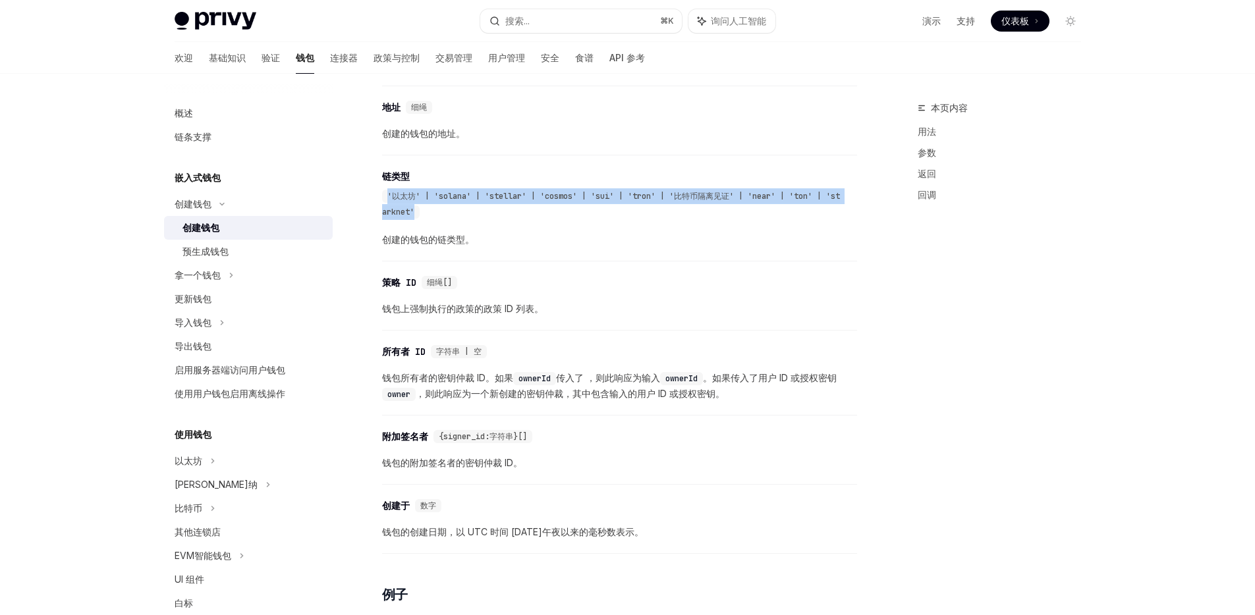
click at [640, 195] on font "'以太坊' | 'solana' | 'stellar' | 'cosmos' | 'sui' | 'tron' | '比特币隔离见证' | 'near' |…" at bounding box center [611, 204] width 458 height 26
